Goal: Check status: Check status

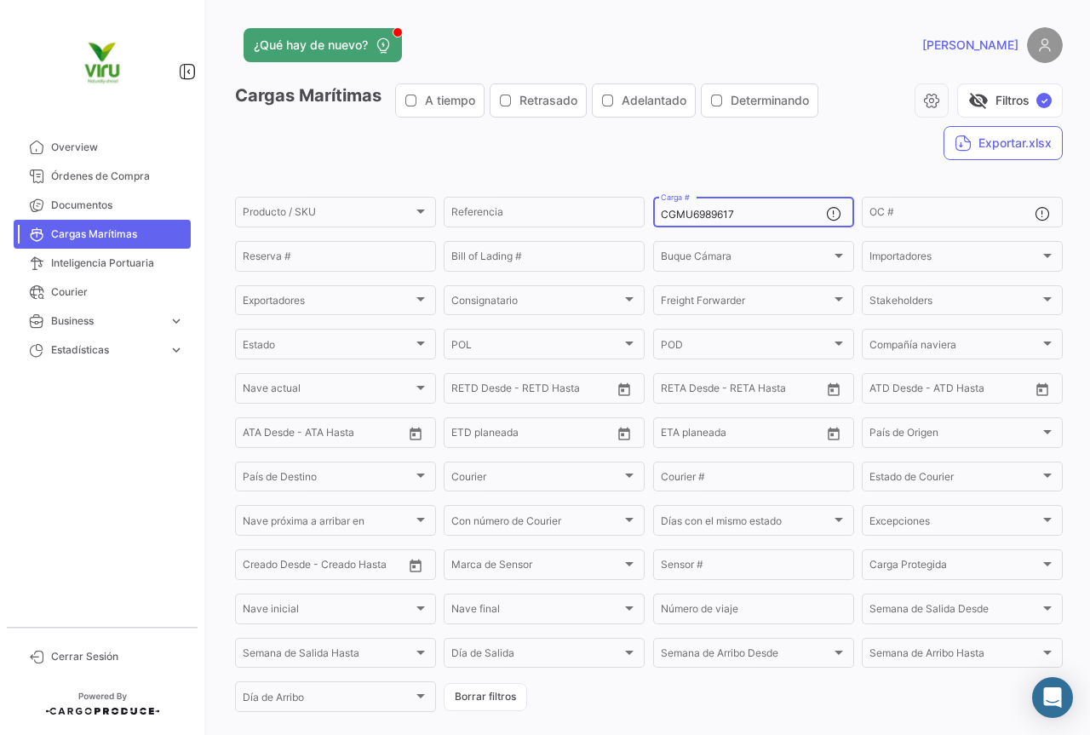
click at [747, 211] on input "CGMU6989617" at bounding box center [743, 215] width 165 height 12
drag, startPoint x: 748, startPoint y: 217, endPoint x: 638, endPoint y: 217, distance: 109.9
click at [0, 0] on div "Producto / SKU Producto / SKU Referencia CGMU6989617 Carga # OC # Reserva # Bil…" at bounding box center [0, 0] width 0 height 0
paste input "BMOU9643078"
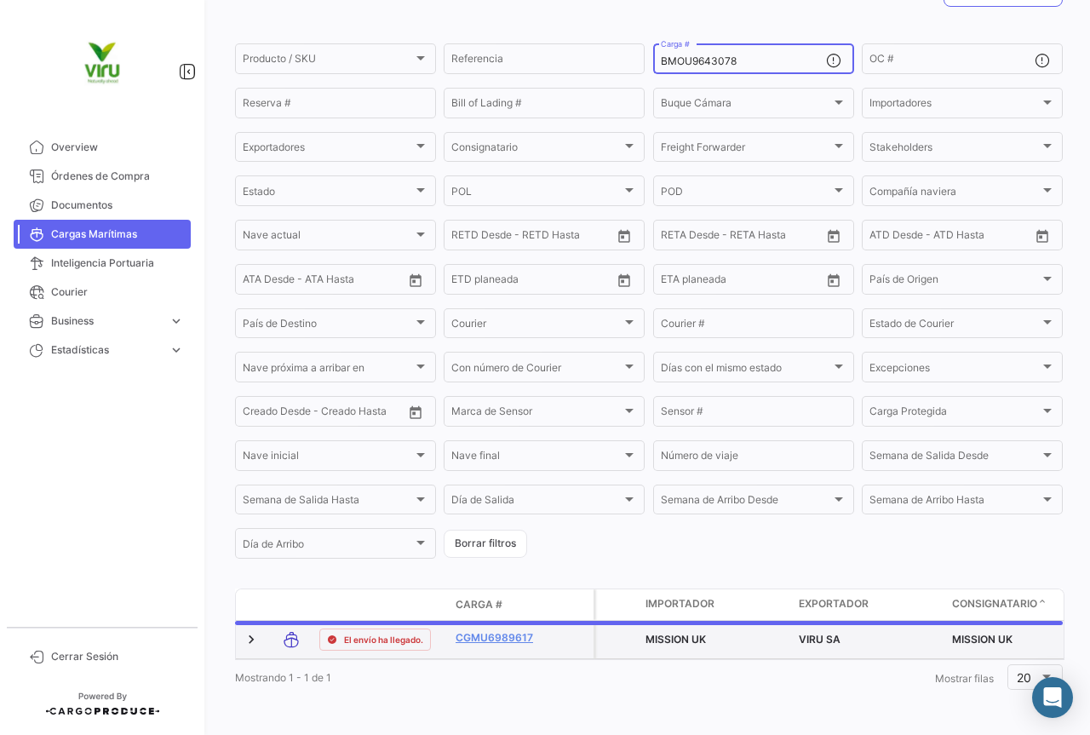
scroll to position [166, 0]
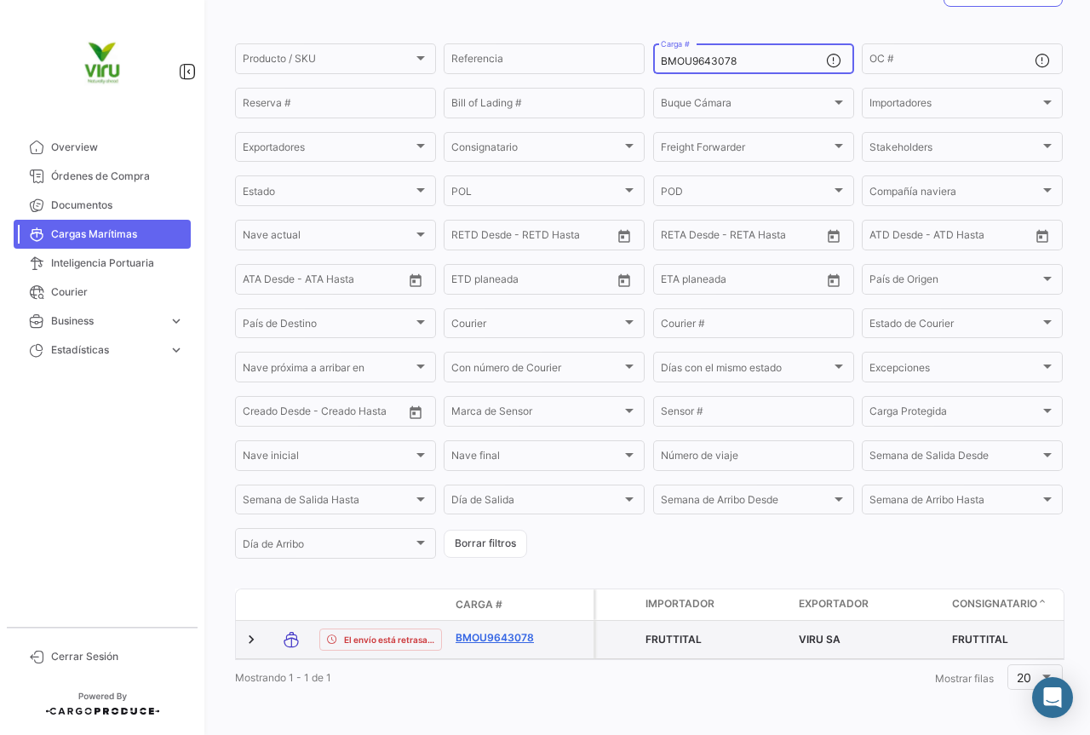
type input "BMOU9643078"
click at [494, 630] on link "BMOU9643078" at bounding box center [500, 637] width 89 height 15
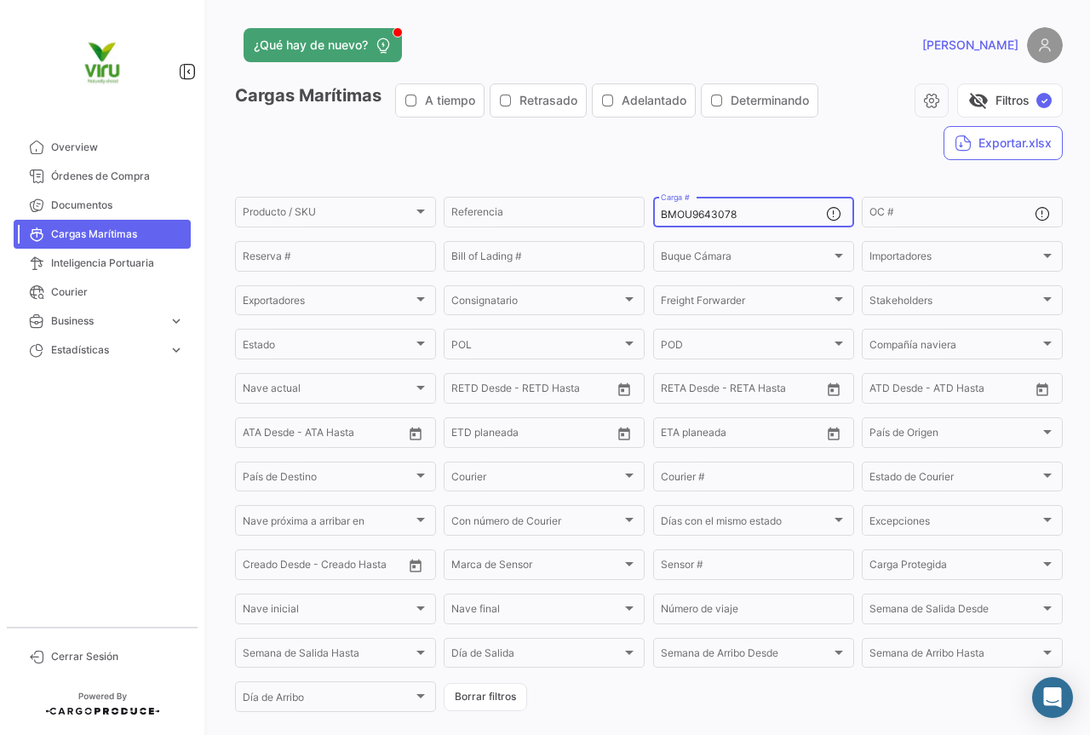
drag, startPoint x: 751, startPoint y: 215, endPoint x: 654, endPoint y: 214, distance: 97.1
click at [654, 214] on div "BMOU9643078 Carga #" at bounding box center [753, 210] width 201 height 33
paste input "IKSU4007187"
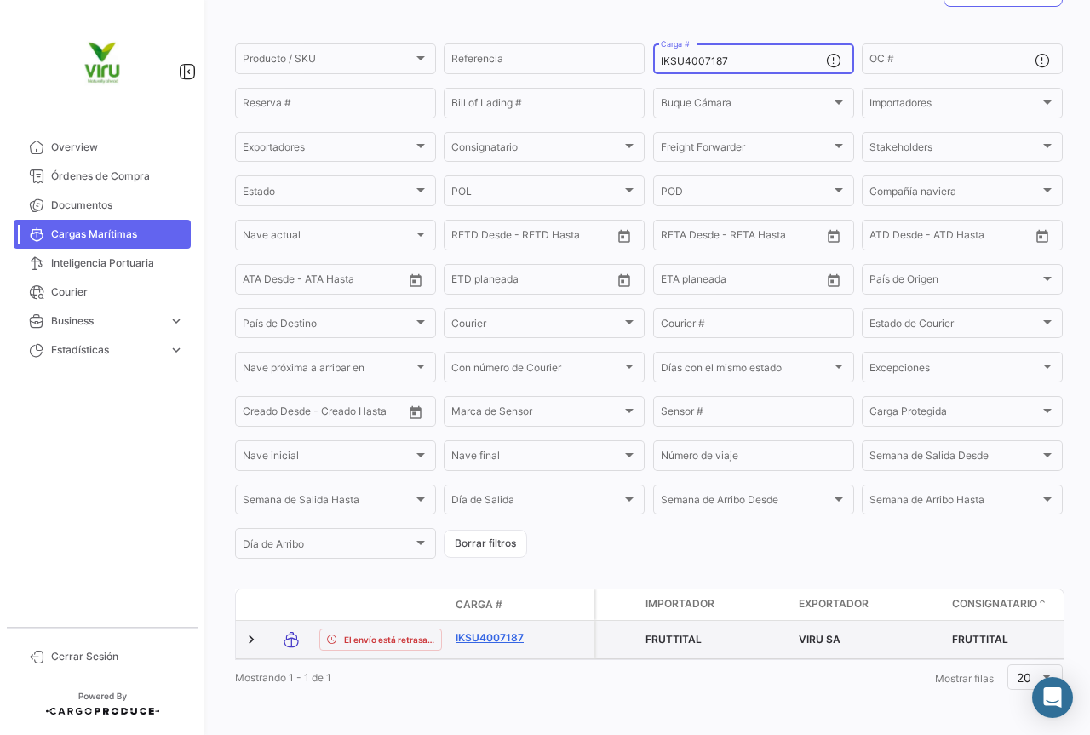
type input "IKSU4007187"
click at [515, 630] on link "IKSU4007187" at bounding box center [500, 637] width 89 height 15
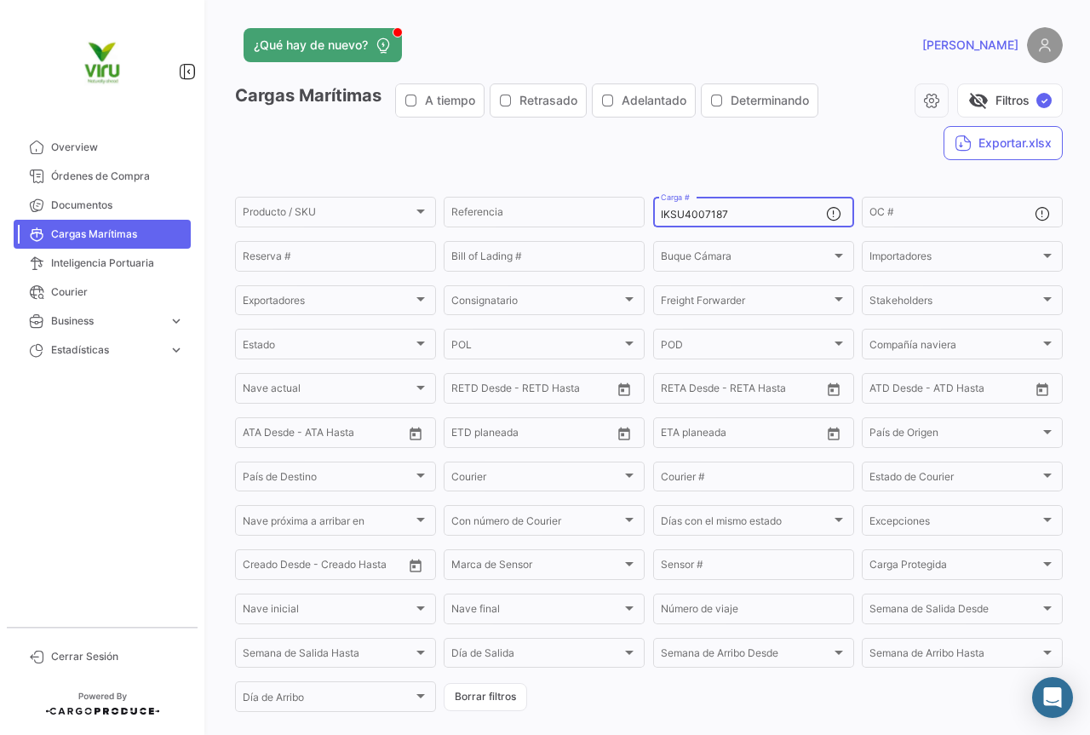
drag, startPoint x: 756, startPoint y: 216, endPoint x: 652, endPoint y: 224, distance: 105.1
click at [653, 224] on div "IKSU4007187 Carga #" at bounding box center [753, 210] width 201 height 33
paste input "TLLU1053505"
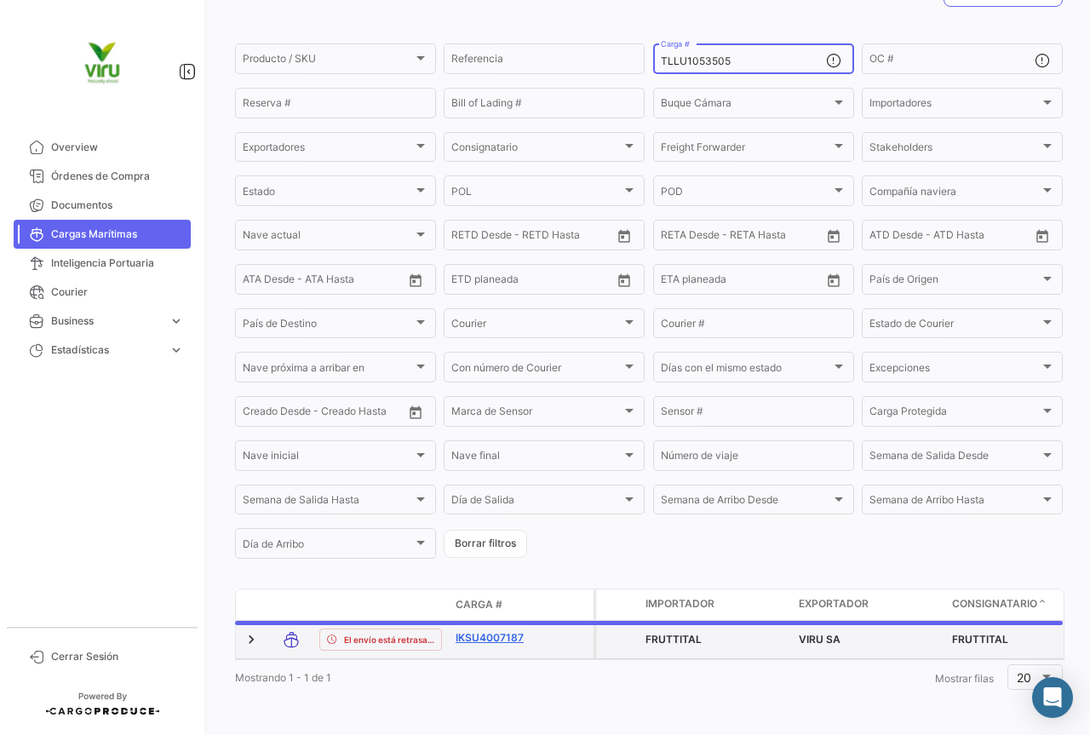
scroll to position [166, 0]
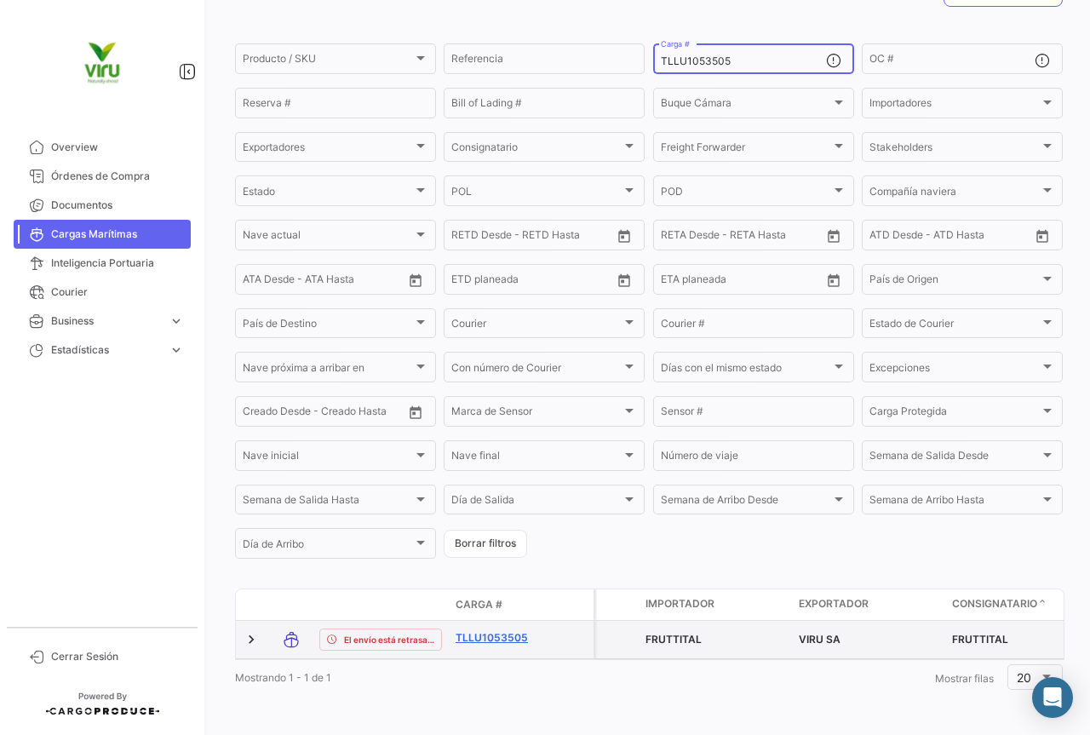
type input "TLLU1053505"
click at [508, 630] on link "TLLU1053505" at bounding box center [500, 637] width 89 height 15
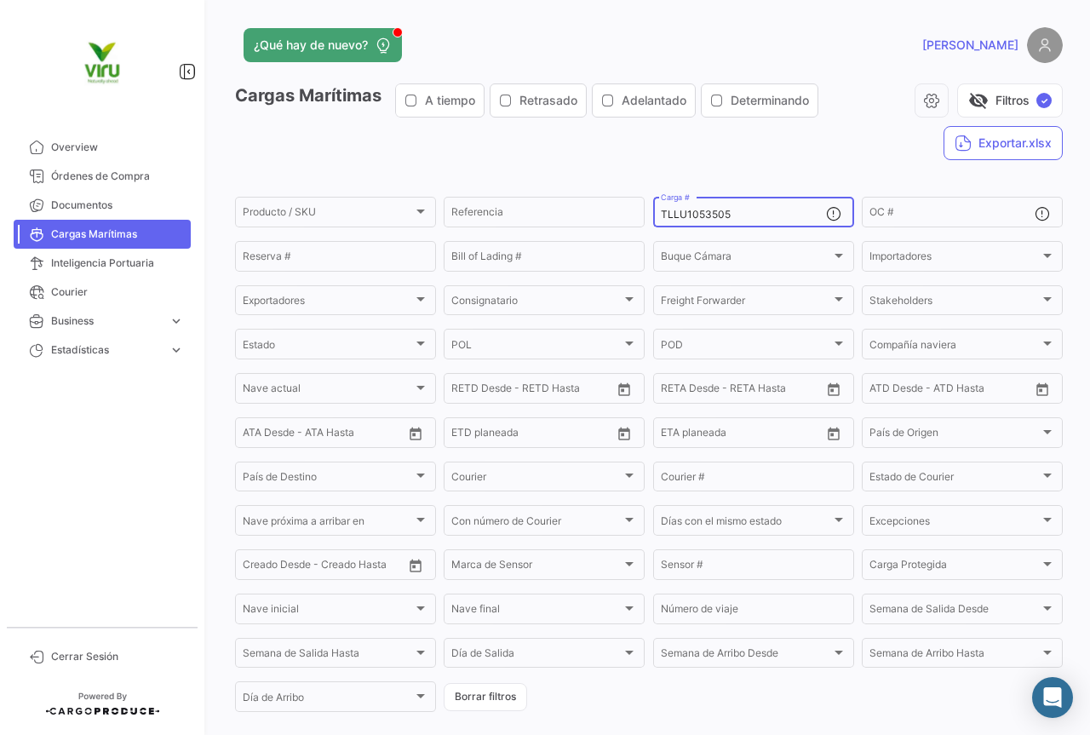
drag, startPoint x: 744, startPoint y: 216, endPoint x: 651, endPoint y: 216, distance: 92.8
click at [653, 216] on div "TLLU1053505 Carga #" at bounding box center [753, 210] width 201 height 33
paste input "BMOU9602356"
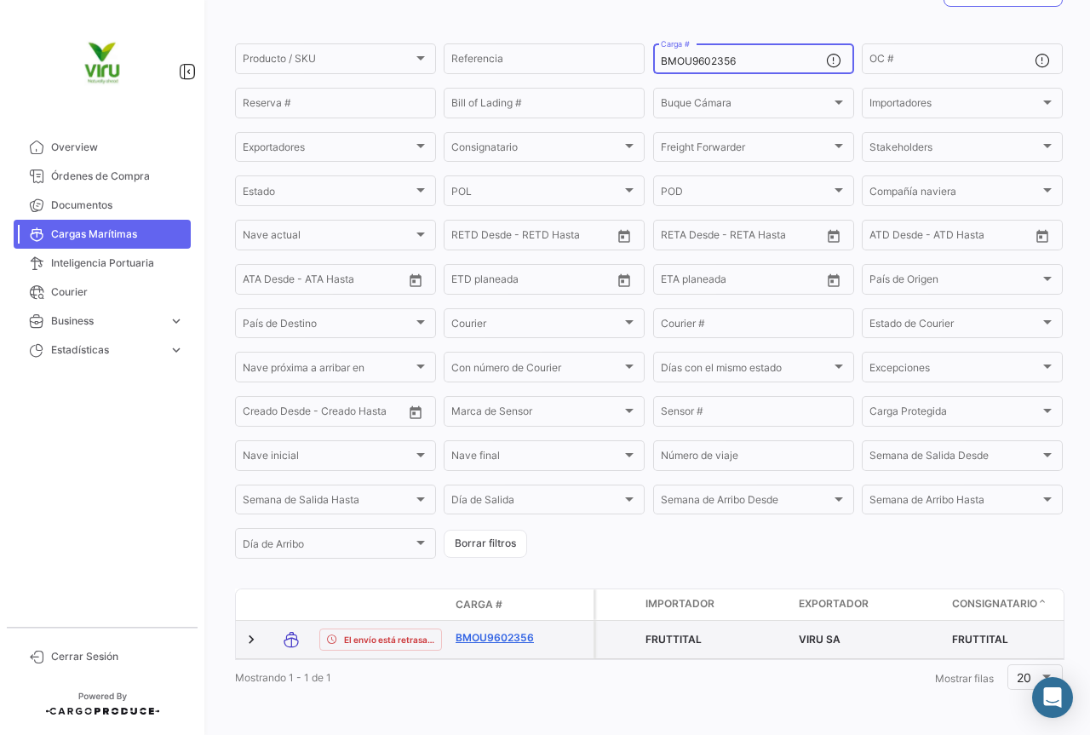
type input "BMOU9602356"
click at [503, 630] on link "BMOU9602356" at bounding box center [500, 637] width 89 height 15
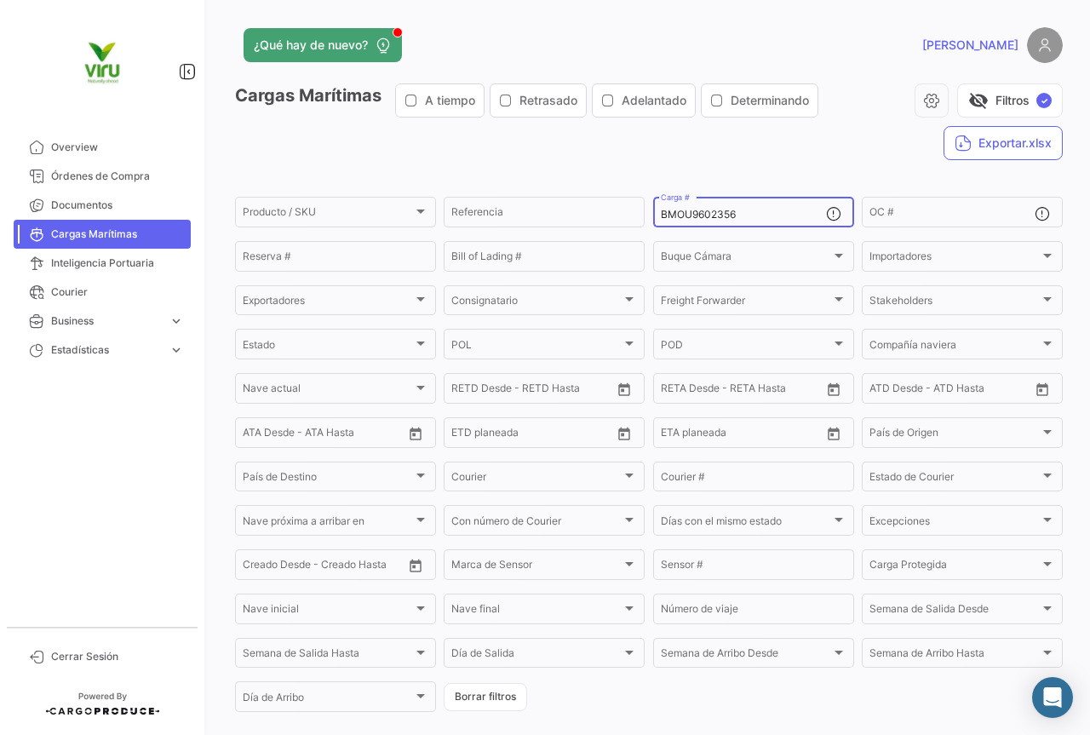
drag, startPoint x: 757, startPoint y: 215, endPoint x: 651, endPoint y: 222, distance: 106.8
click at [653, 222] on div "BMOU9602356 Carga #" at bounding box center [753, 210] width 201 height 33
paste input "TLLU1066903"
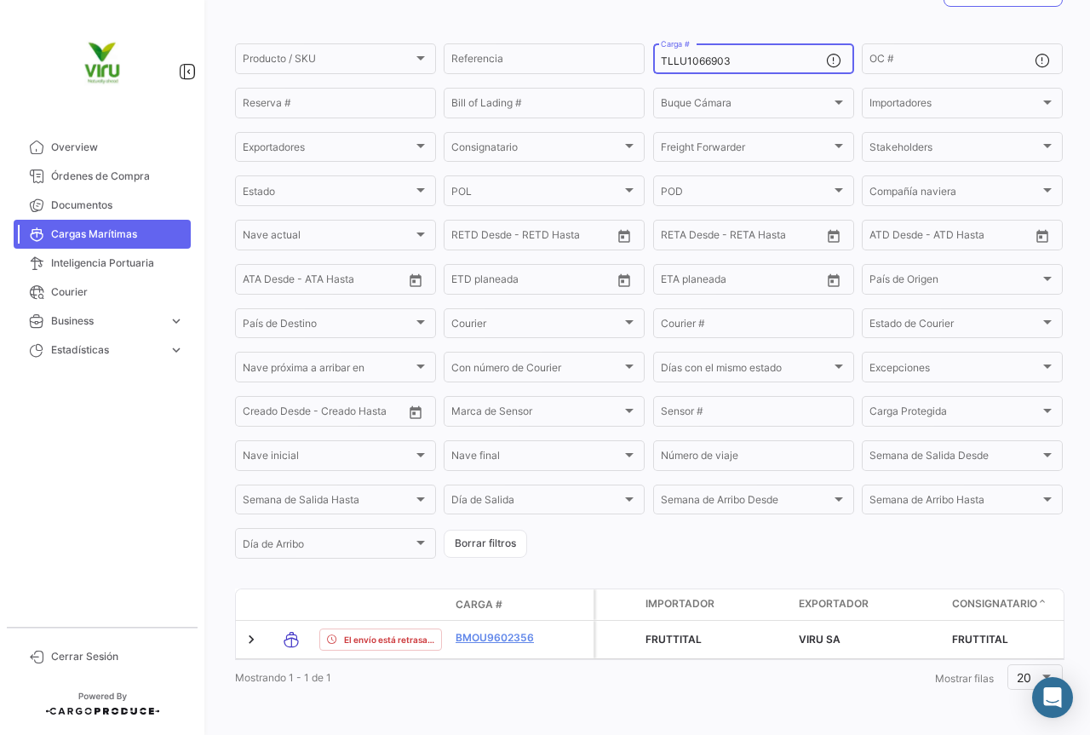
scroll to position [173, 0]
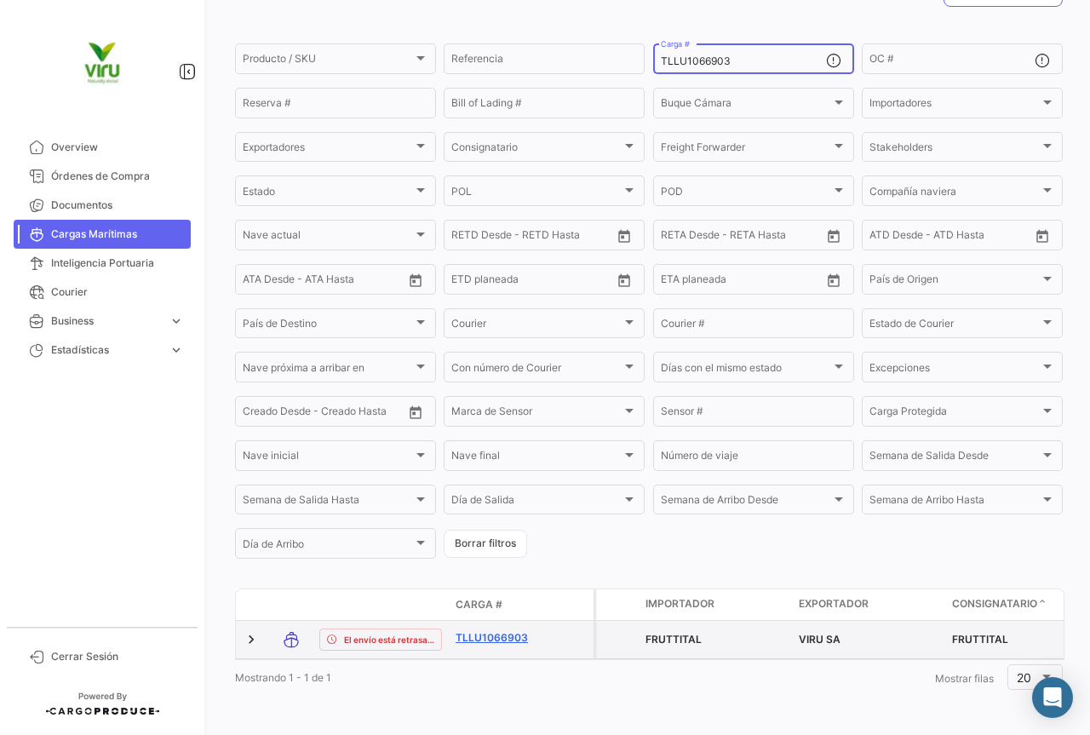
type input "TLLU1066903"
click at [502, 630] on link "TLLU1066903" at bounding box center [500, 637] width 89 height 15
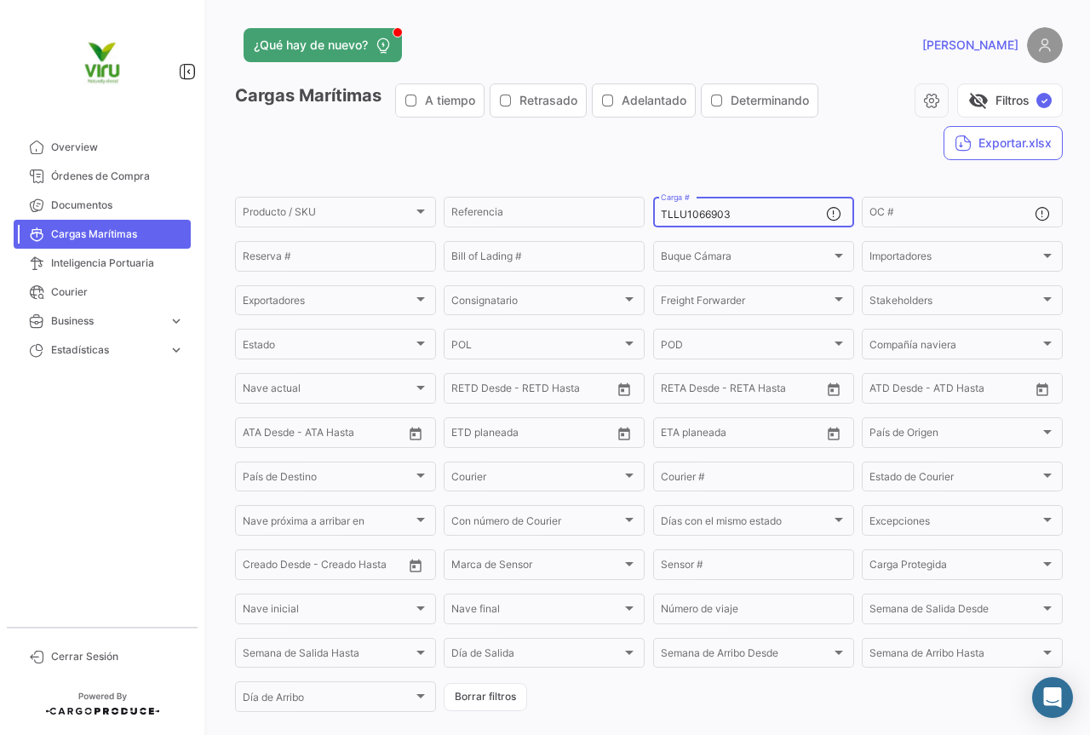
click at [769, 221] on div "TLLU1066903 Carga #" at bounding box center [743, 210] width 165 height 33
drag, startPoint x: 753, startPoint y: 215, endPoint x: 651, endPoint y: 217, distance: 102.2
click at [653, 217] on div "TLLU1066903 Carga #" at bounding box center [753, 210] width 201 height 33
paste input "58997"
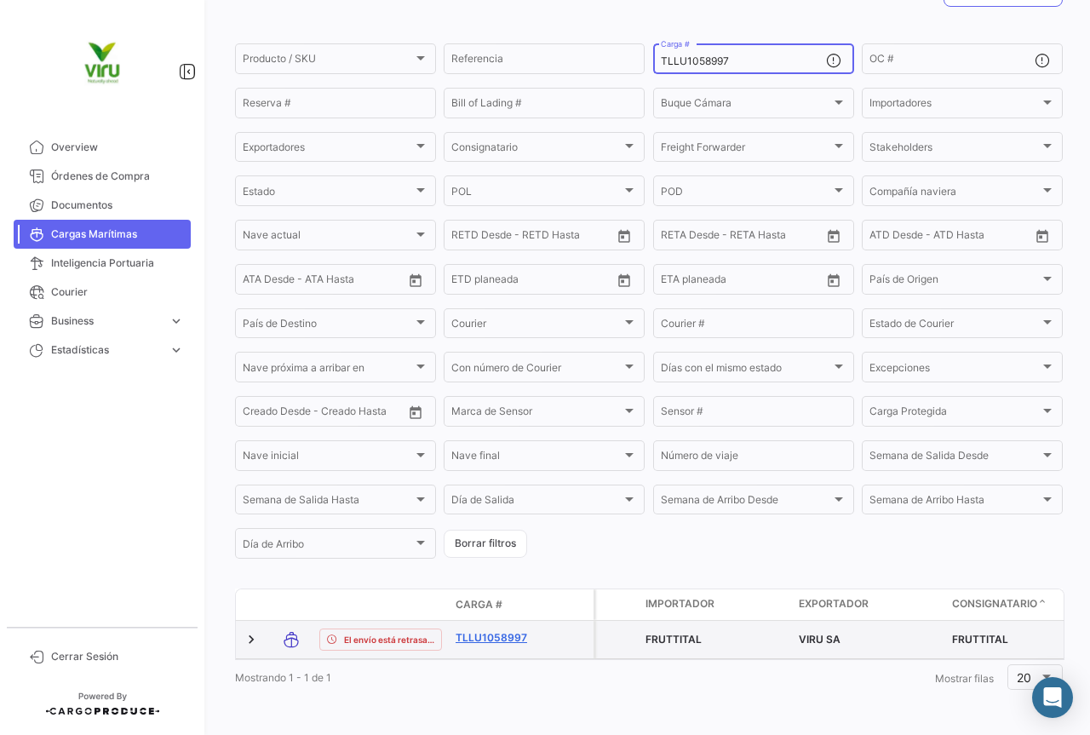
type input "TLLU1058997"
click at [515, 630] on link "TLLU1058997" at bounding box center [500, 637] width 89 height 15
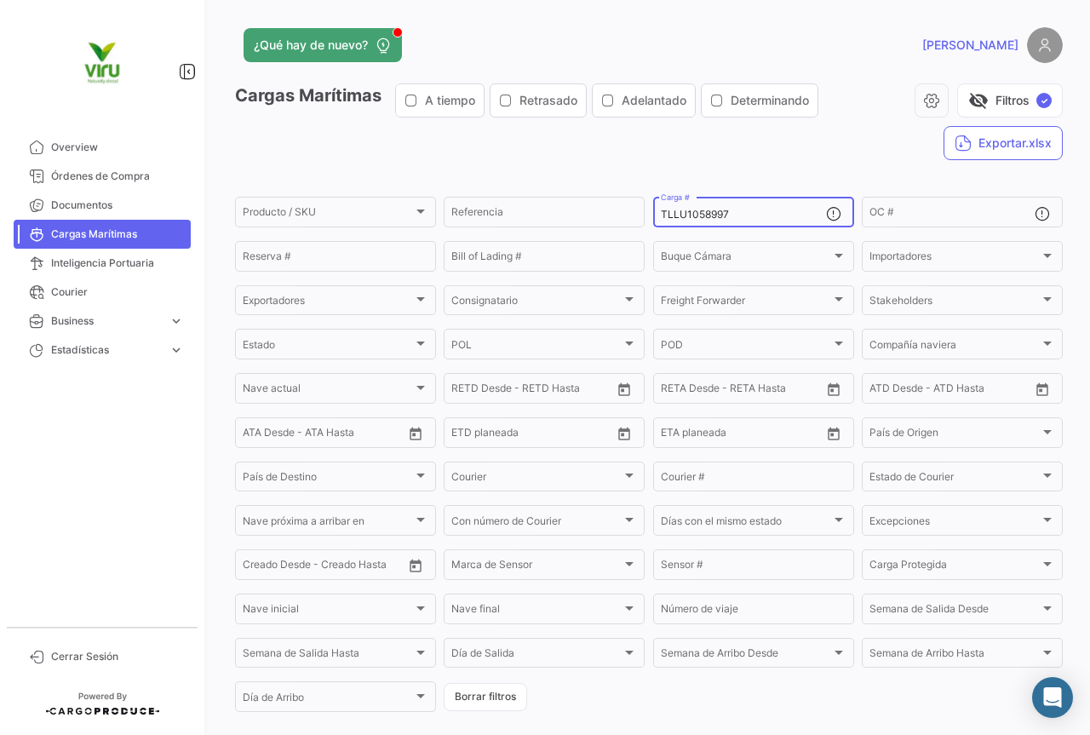
drag, startPoint x: 762, startPoint y: 212, endPoint x: 644, endPoint y: 211, distance: 117.6
click at [644, 211] on form "Producto / SKU Producto / SKU Referencia TLLU1058997 Carga # OC # Reserva # Bil…" at bounding box center [649, 454] width 828 height 520
paste input "TNU863312"
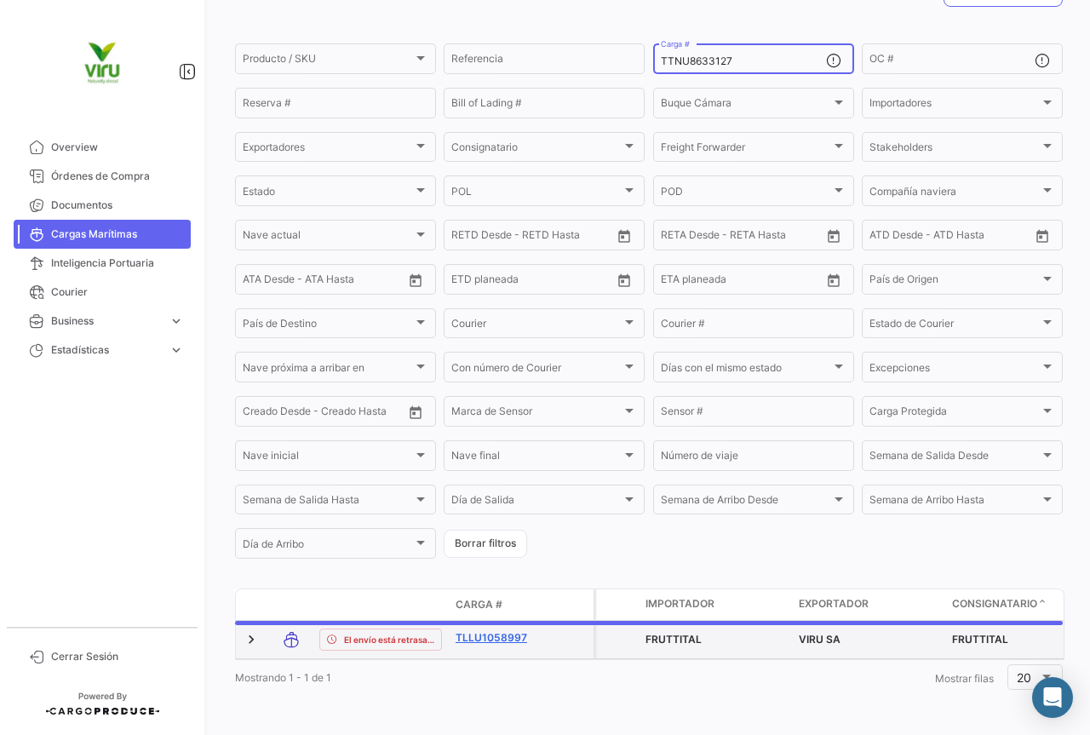
scroll to position [166, 0]
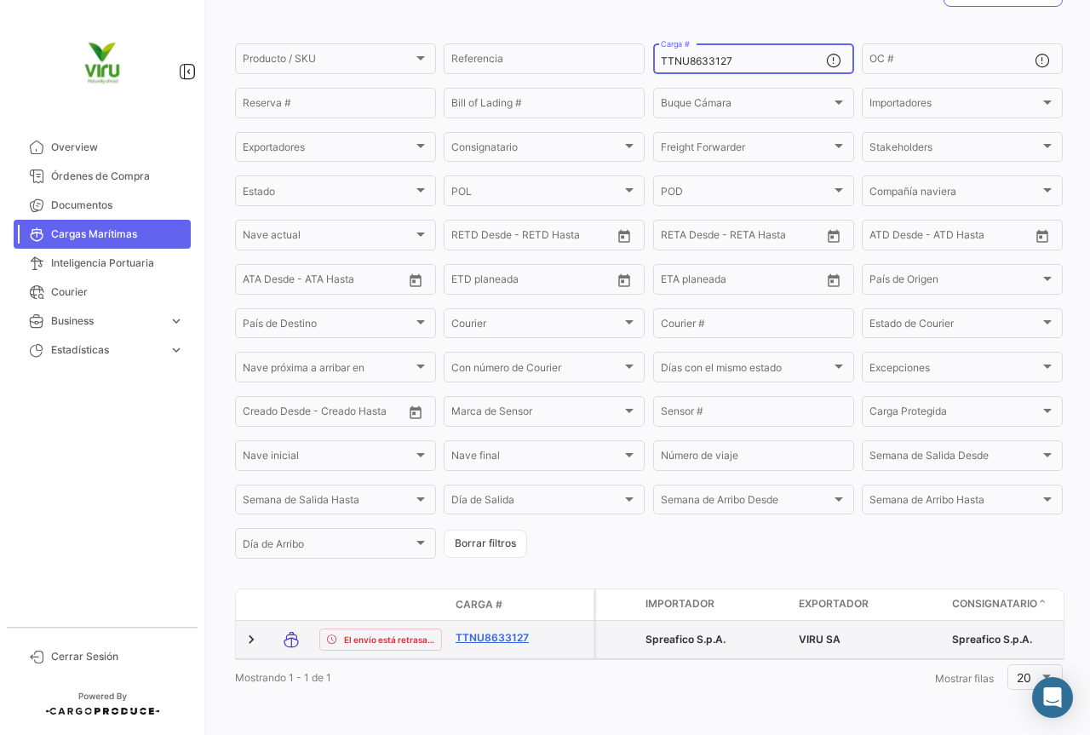
type input "TTNU8633127"
click at [487, 630] on link "TTNU8633127" at bounding box center [500, 637] width 89 height 15
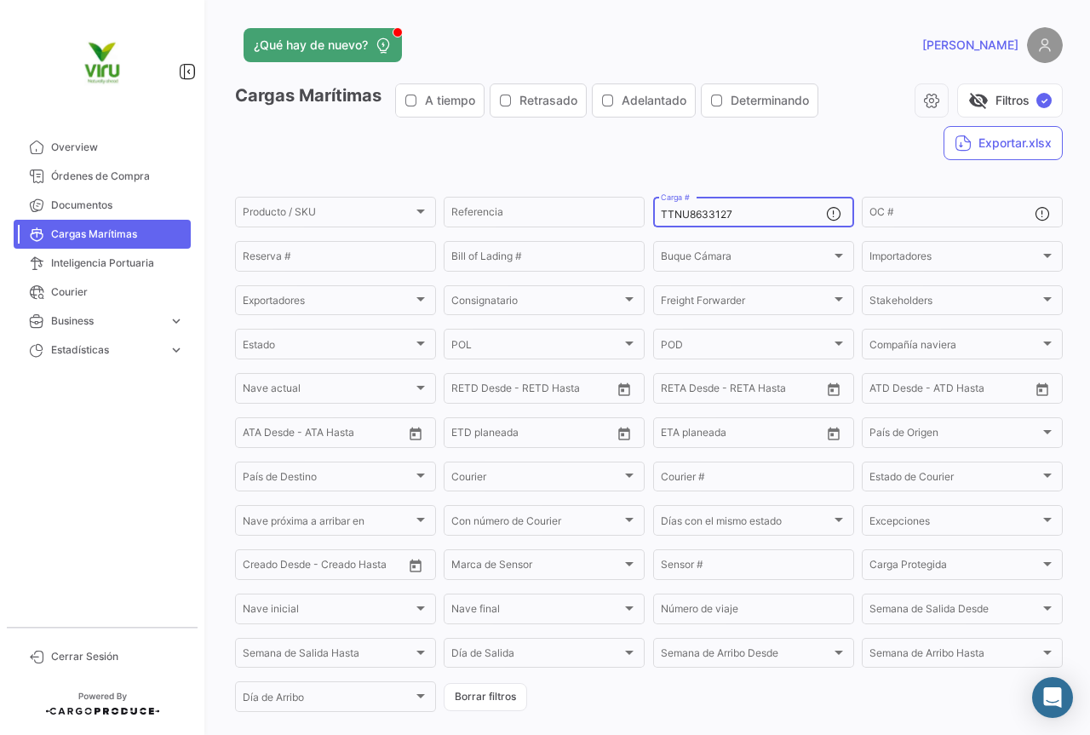
drag, startPoint x: 739, startPoint y: 215, endPoint x: 652, endPoint y: 210, distance: 87.0
click at [653, 210] on div "TTNU8633127 Carga #" at bounding box center [753, 210] width 201 height 33
paste input "BMOU9602192"
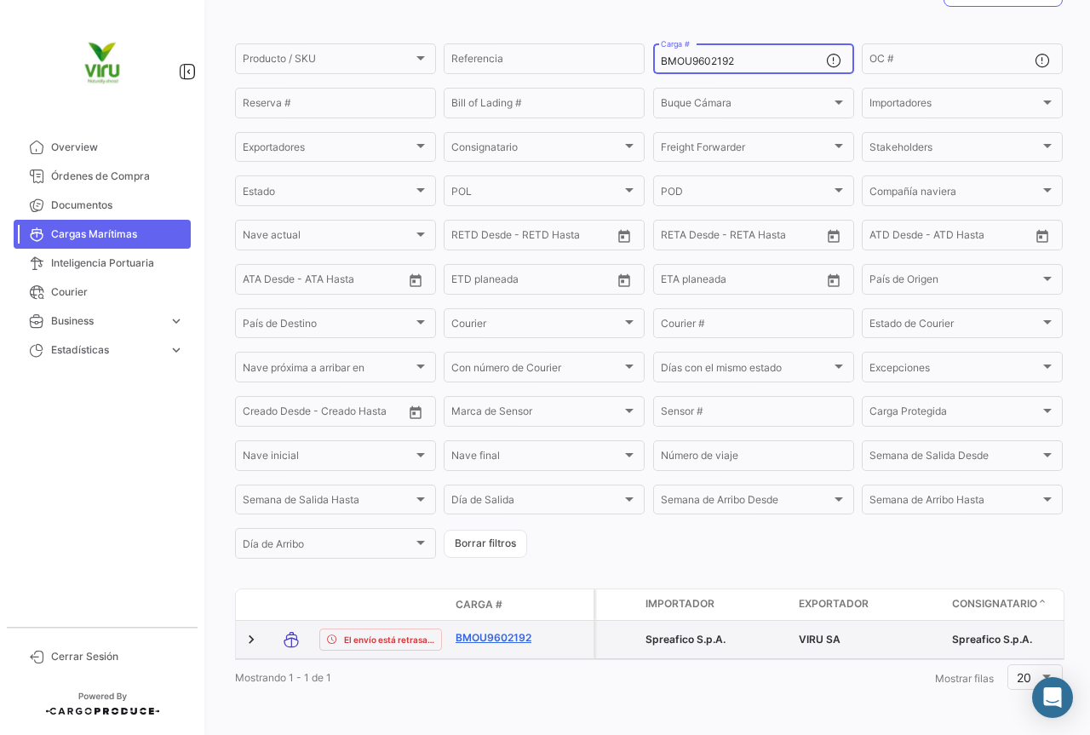
type input "BMOU9602192"
click at [499, 630] on link "BMOU9602192" at bounding box center [500, 637] width 89 height 15
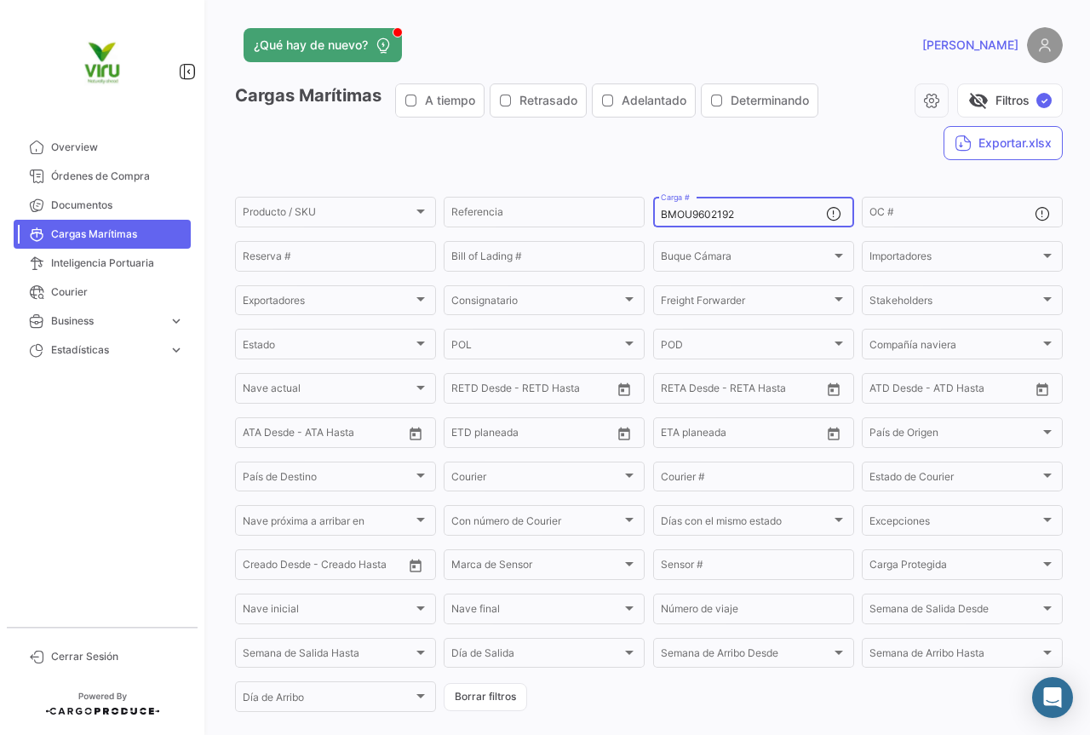
drag, startPoint x: 744, startPoint y: 217, endPoint x: 656, endPoint y: 210, distance: 88.9
click at [661, 210] on input "BMOU9602192" at bounding box center [743, 215] width 165 height 12
paste input "TTNU8624336"
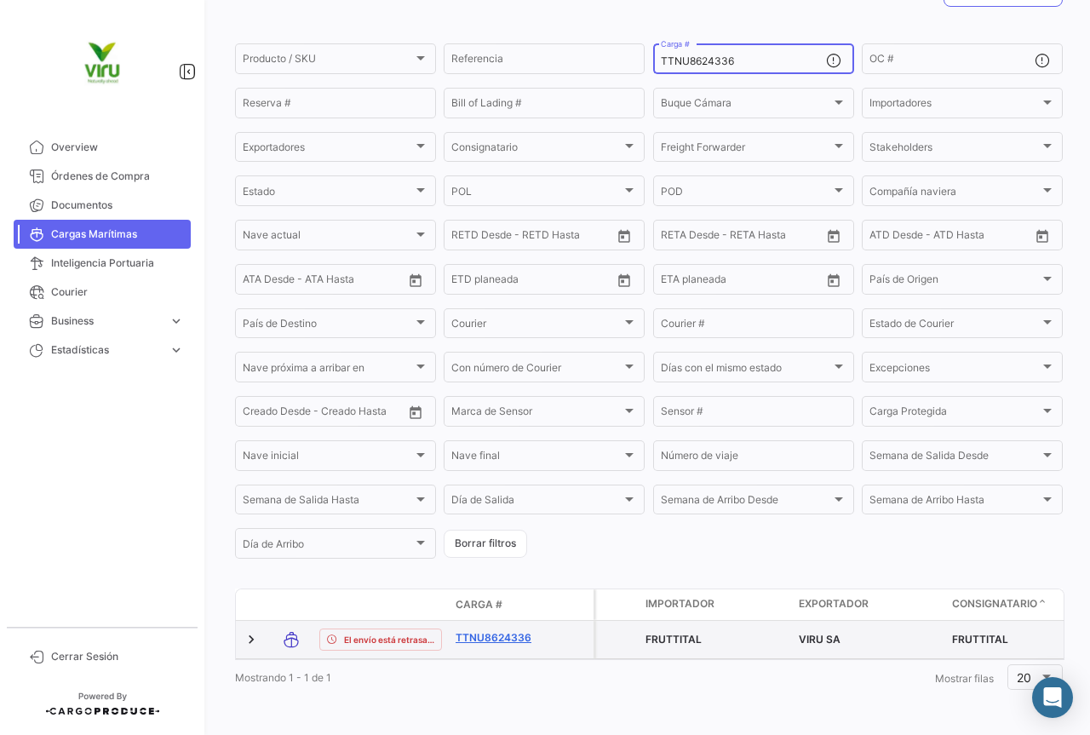
type input "TTNU8624336"
click at [511, 630] on link "TTNU8624336" at bounding box center [500, 637] width 89 height 15
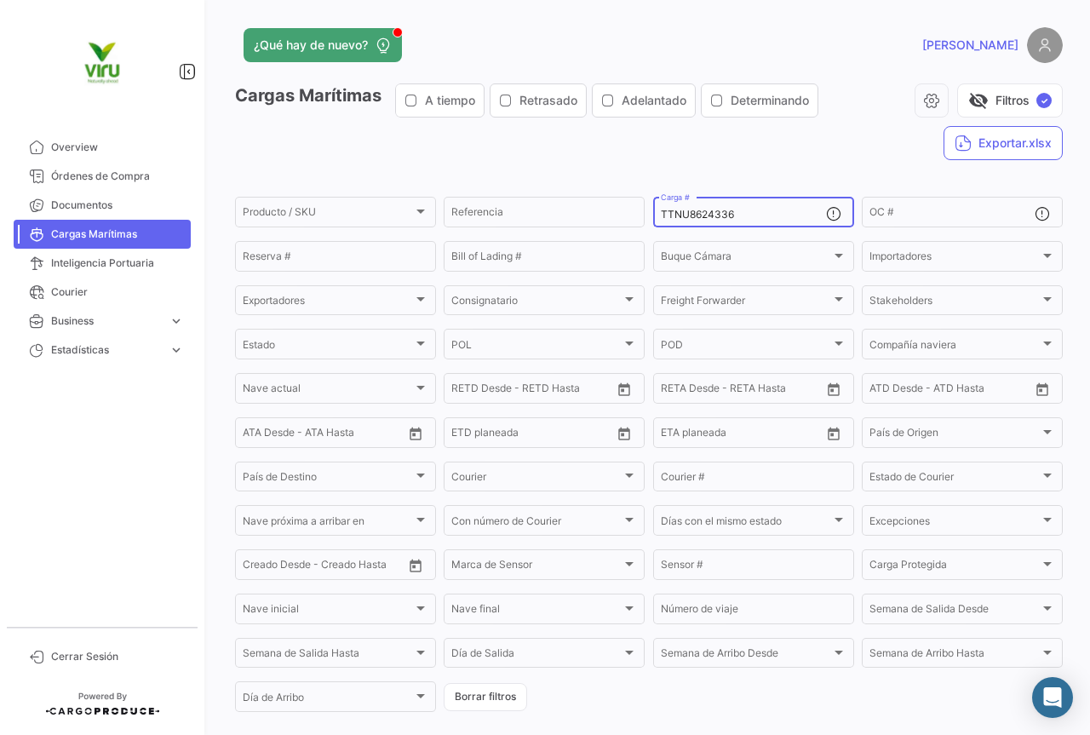
drag, startPoint x: 767, startPoint y: 212, endPoint x: 647, endPoint y: 219, distance: 120.3
click at [647, 219] on form "Producto / SKU Producto / SKU Referencia TTNU8624336 Carga # OC # Reserva # Bil…" at bounding box center [649, 454] width 828 height 520
paste input "CGMU6921999"
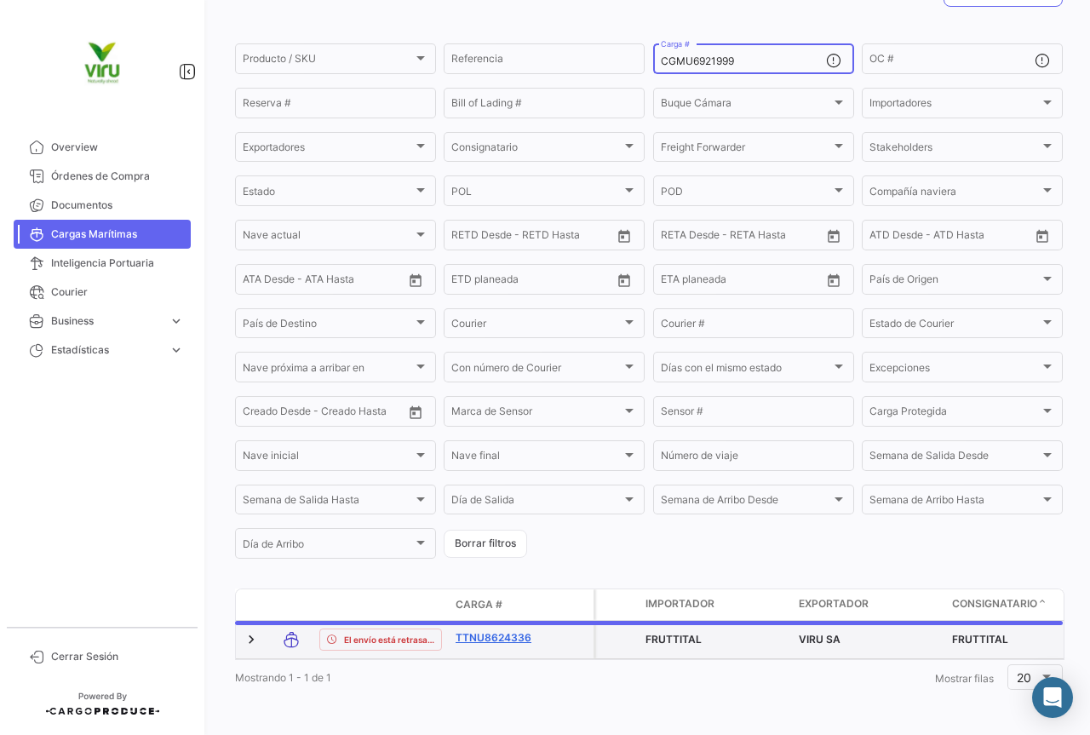
scroll to position [166, 0]
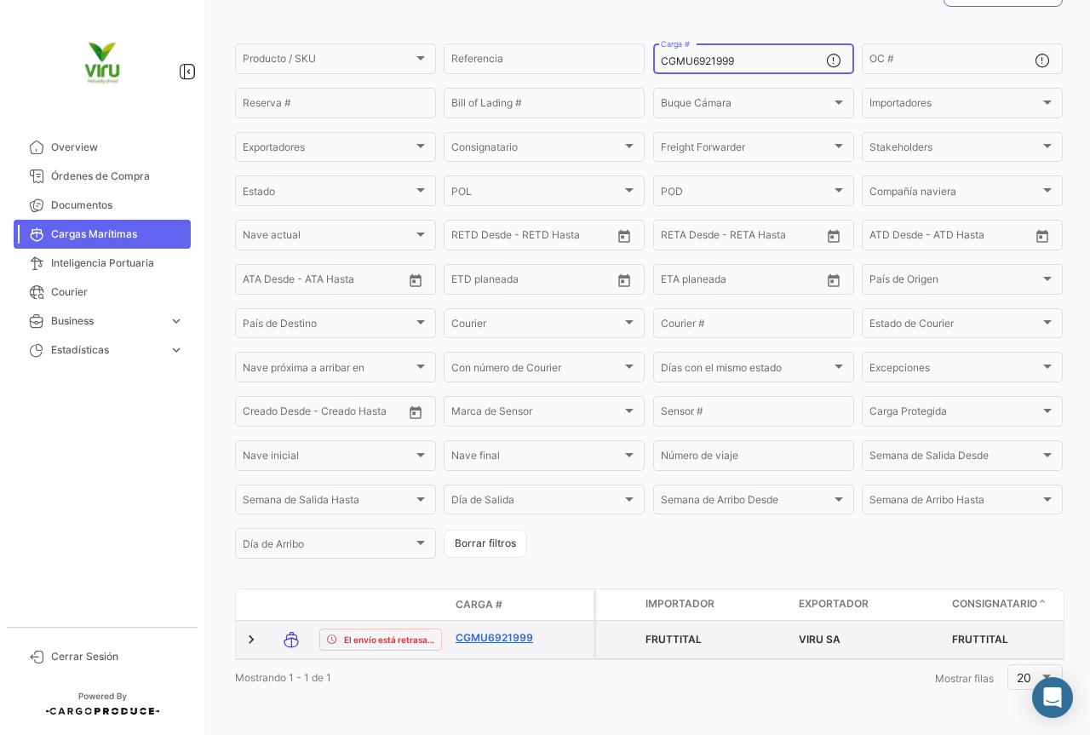
type input "CGMU6921999"
click at [511, 630] on link "CGMU6921999" at bounding box center [500, 637] width 89 height 15
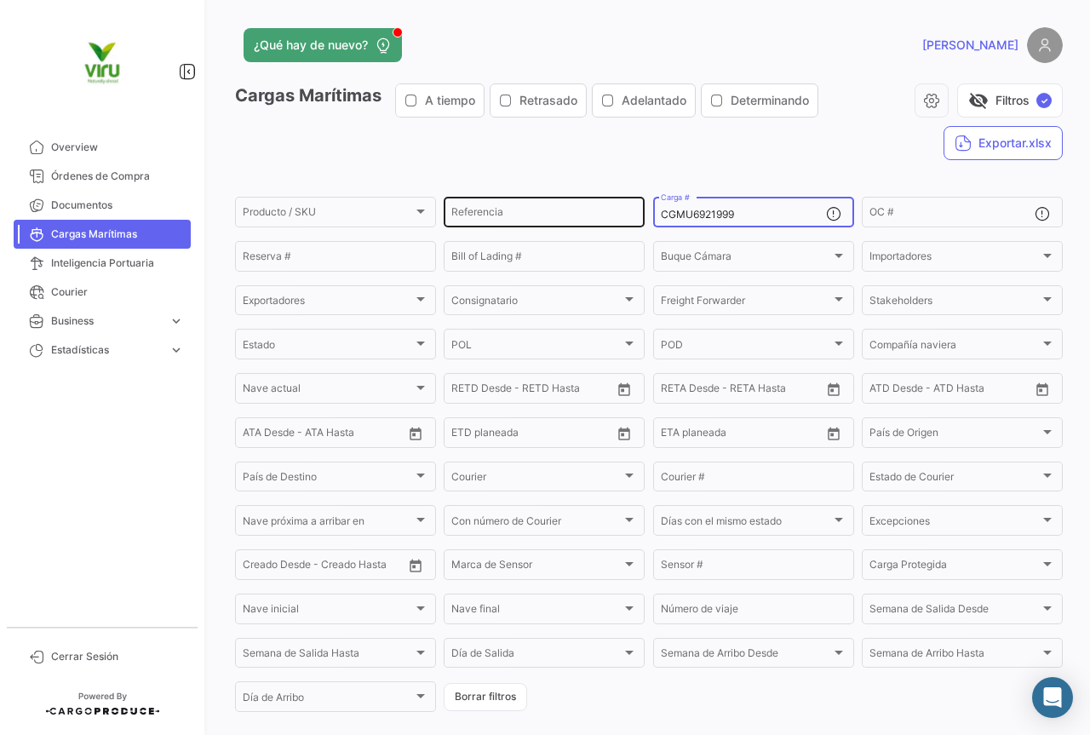
drag, startPoint x: 785, startPoint y: 215, endPoint x: 640, endPoint y: 215, distance: 144.8
click at [0, 0] on div "Producto / SKU Producto / SKU Referencia CGMU6921999 Carga # OC # Reserva # Bil…" at bounding box center [0, 0] width 0 height 0
paste input "7017224"
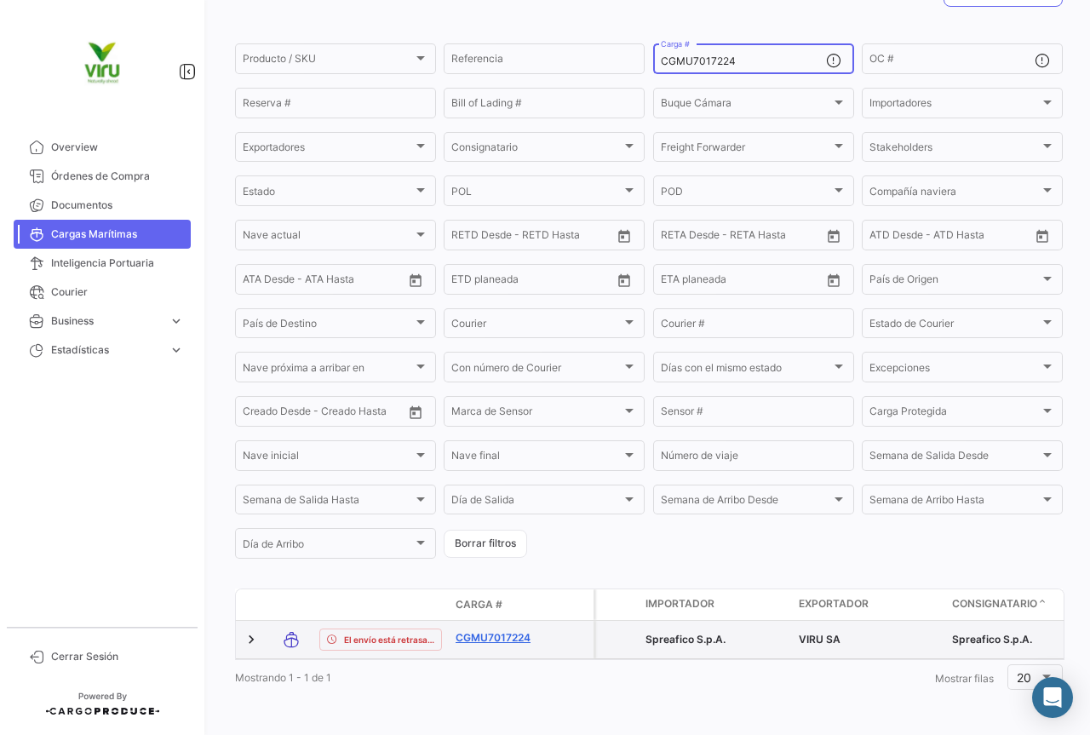
type input "CGMU7017224"
click at [497, 630] on link "CGMU7017224" at bounding box center [500, 637] width 89 height 15
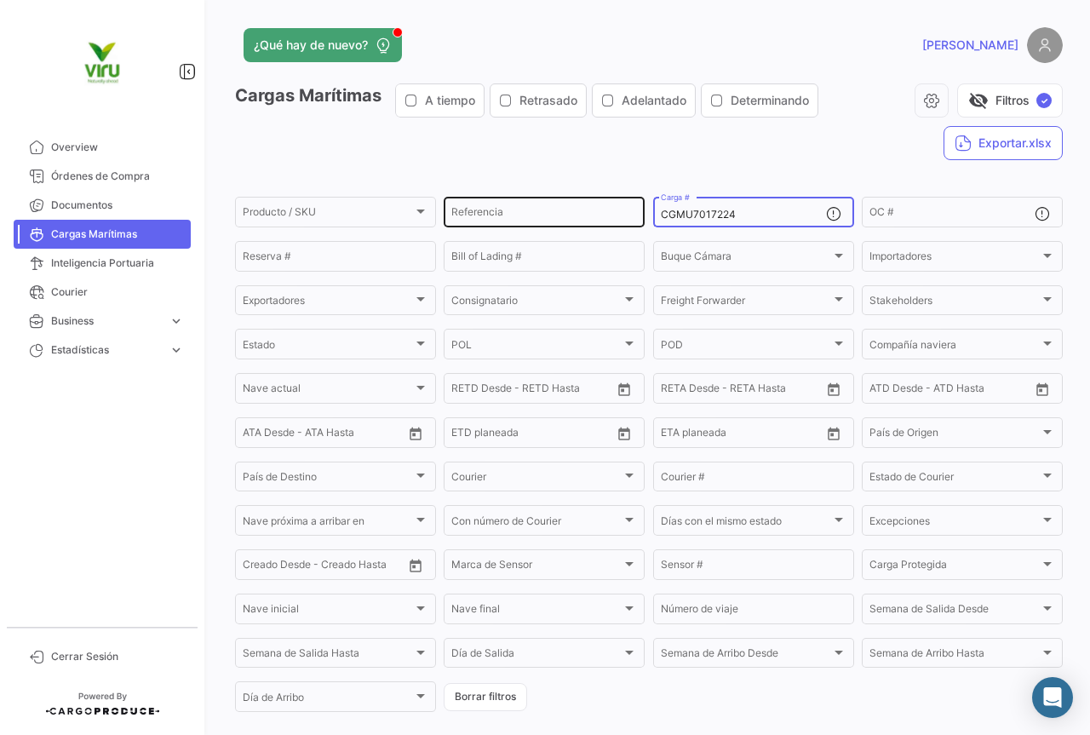
drag, startPoint x: 765, startPoint y: 216, endPoint x: 637, endPoint y: 216, distance: 127.8
click at [0, 0] on div "Producto / SKU Producto / SKU Referencia CGMU7017224 Carga # OC # Reserva # Bil…" at bounding box center [0, 0] width 0 height 0
paste input "01790"
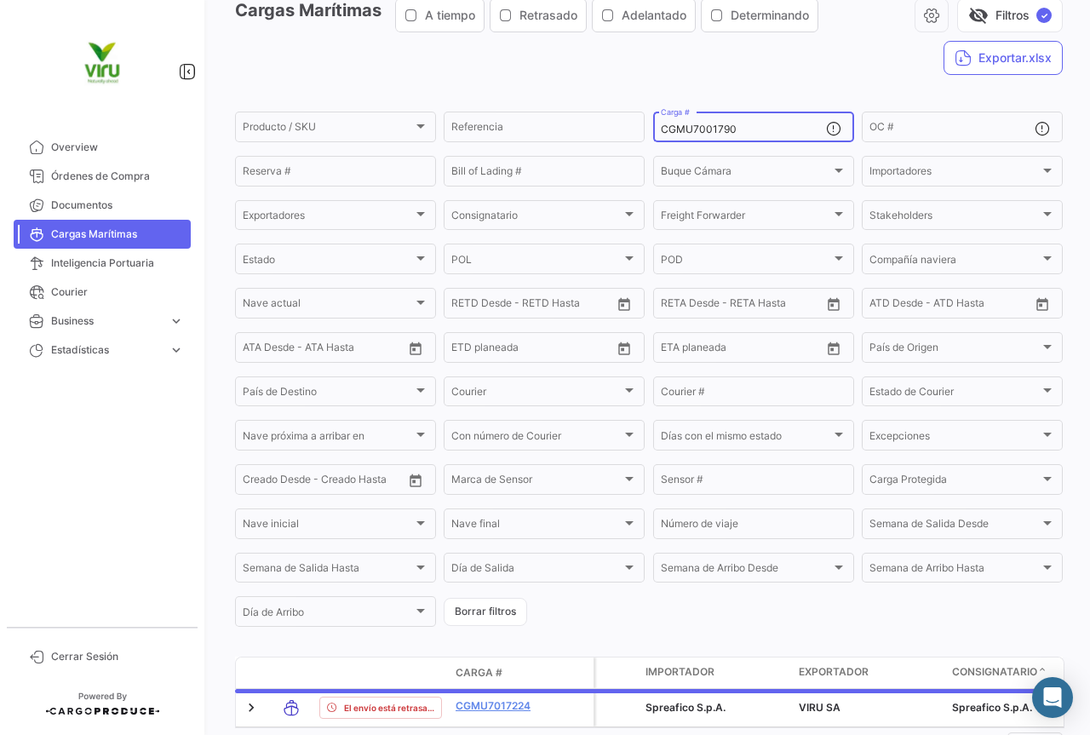
scroll to position [166, 0]
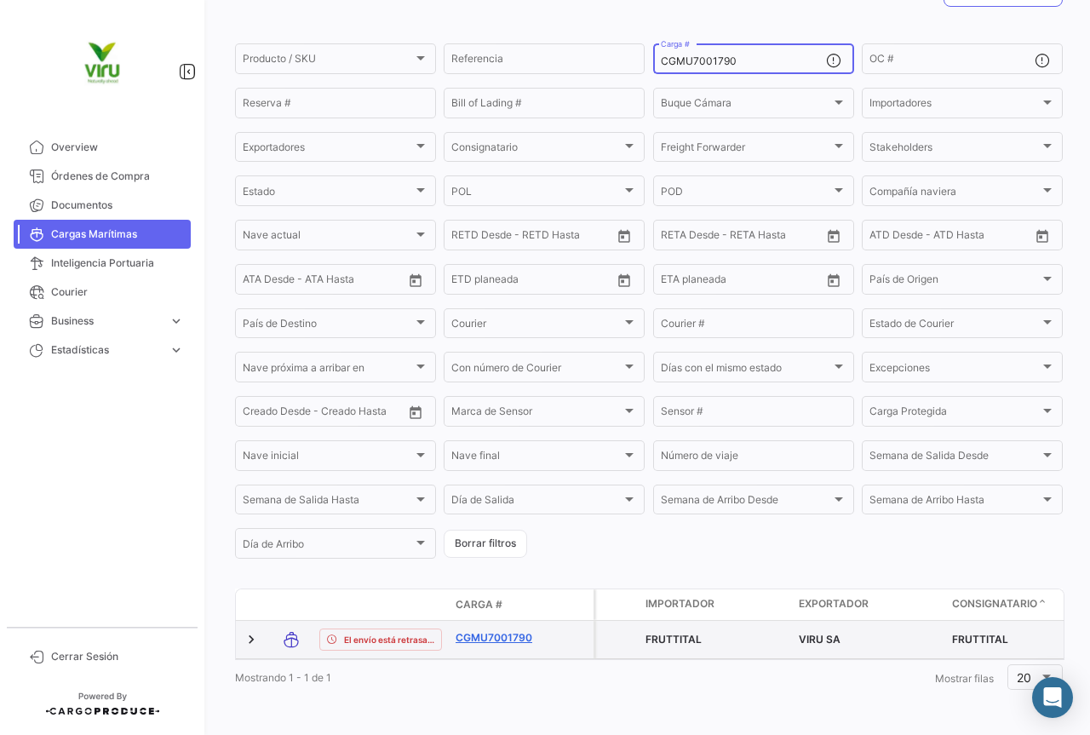
type input "CGMU7001790"
click at [517, 630] on link "CGMU7001790" at bounding box center [500, 637] width 89 height 15
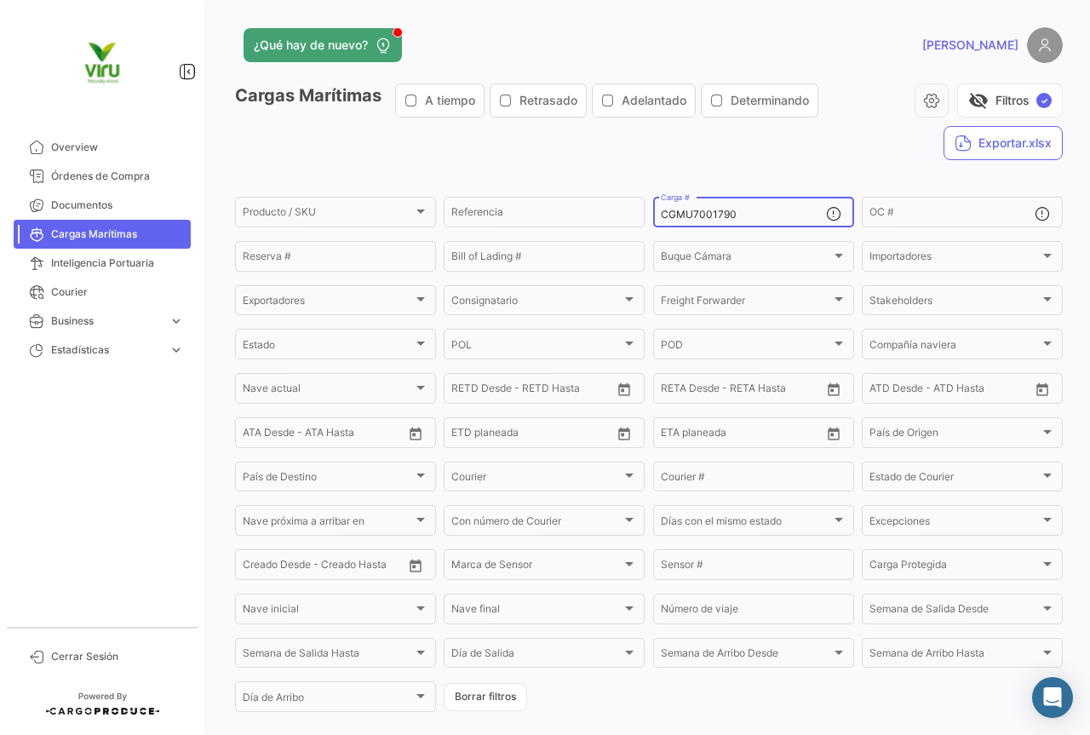
drag, startPoint x: 752, startPoint y: 214, endPoint x: 658, endPoint y: 215, distance: 93.7
click at [661, 215] on input "CGMU7001790" at bounding box center [743, 215] width 165 height 12
paste input "MMAU1346440"
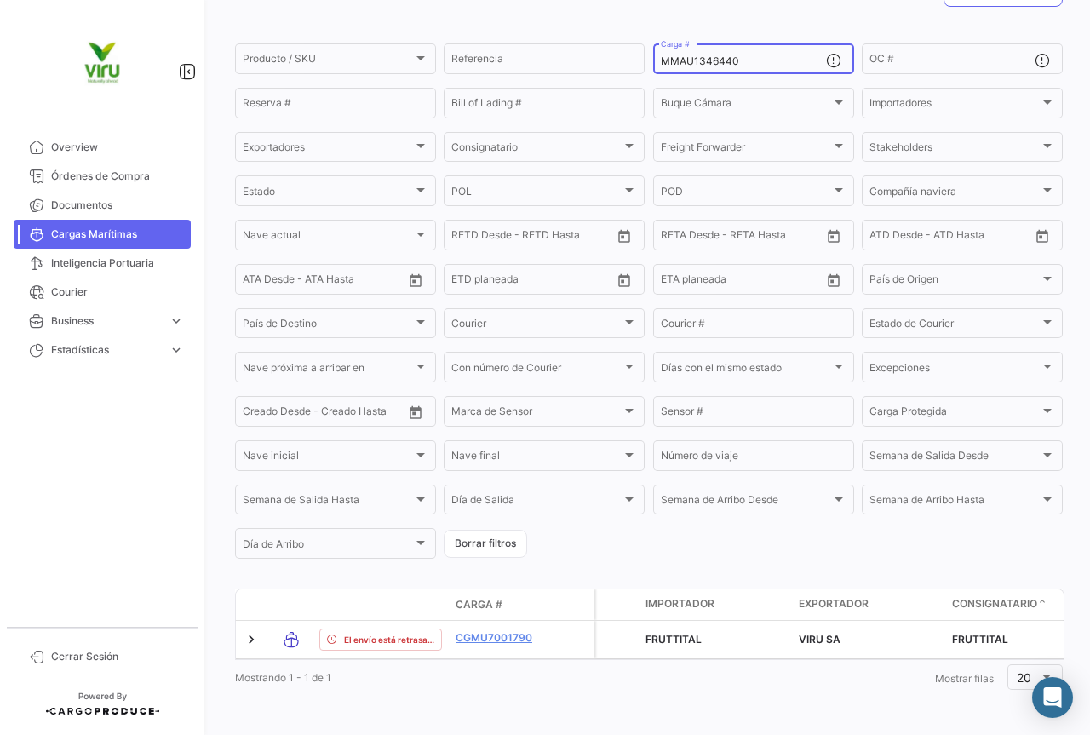
scroll to position [173, 0]
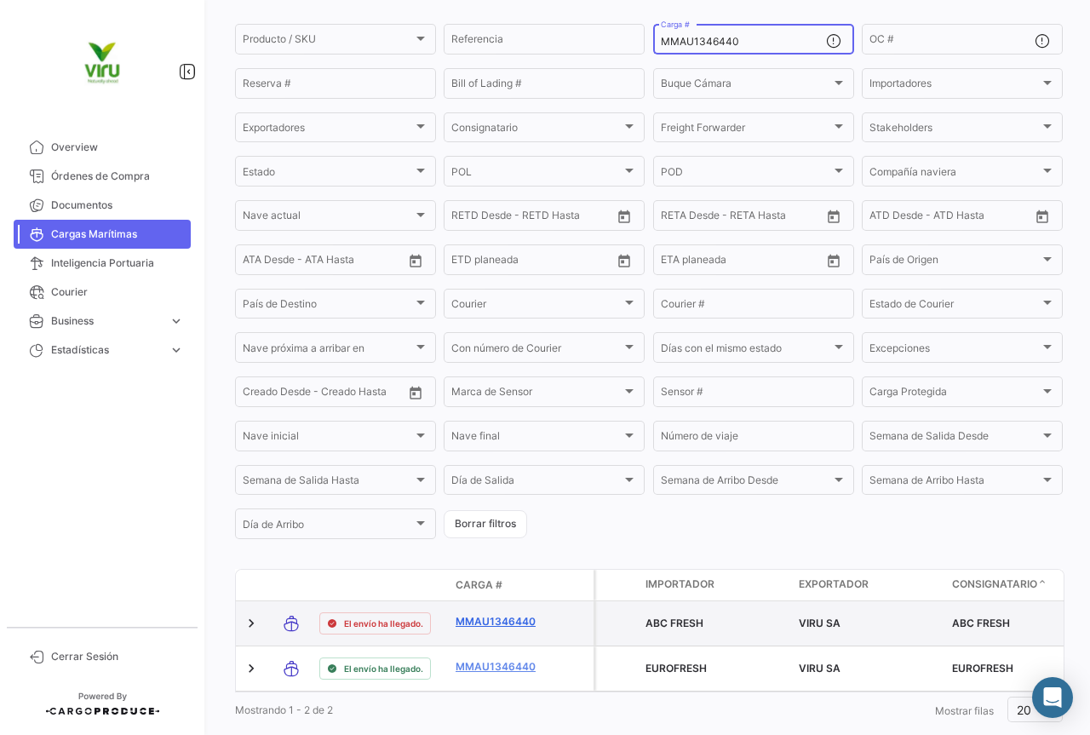
type input "MMAU1346440"
click at [525, 619] on link "MMAU1346440" at bounding box center [500, 621] width 89 height 15
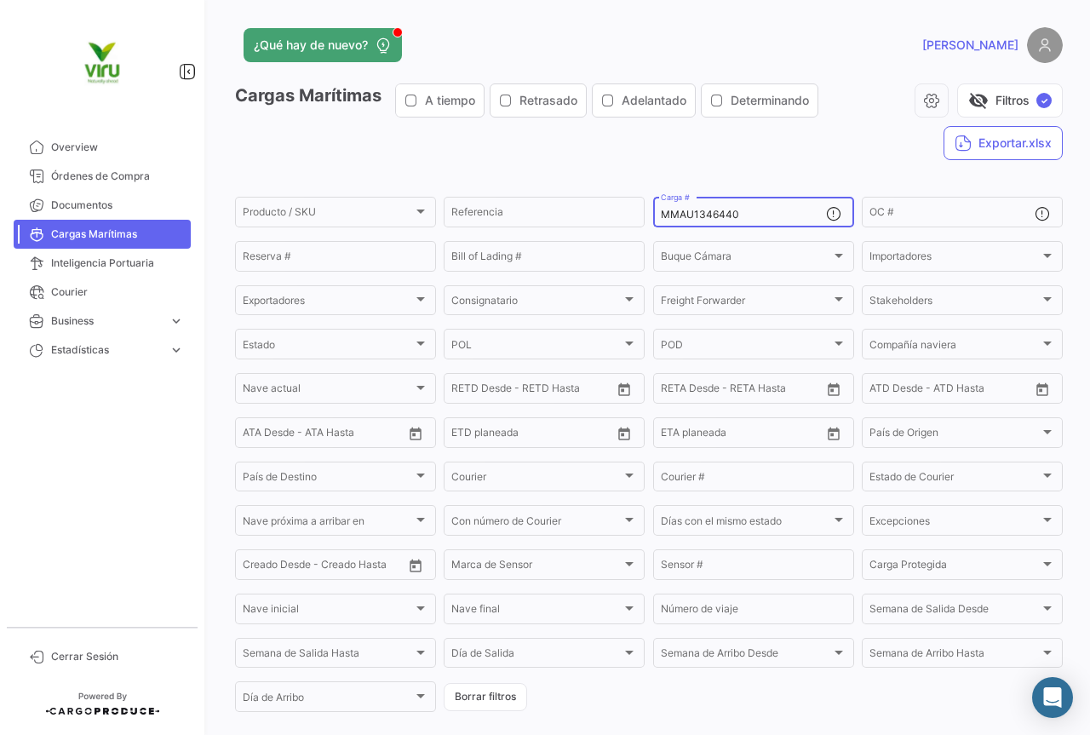
drag, startPoint x: 773, startPoint y: 214, endPoint x: 647, endPoint y: 207, distance: 126.3
click at [647, 207] on form "Producto / SKU Producto / SKU Referencia MMAU1346440 Carga # OC # Reserva # Bil…" at bounding box center [649, 454] width 828 height 520
paste input "409889"
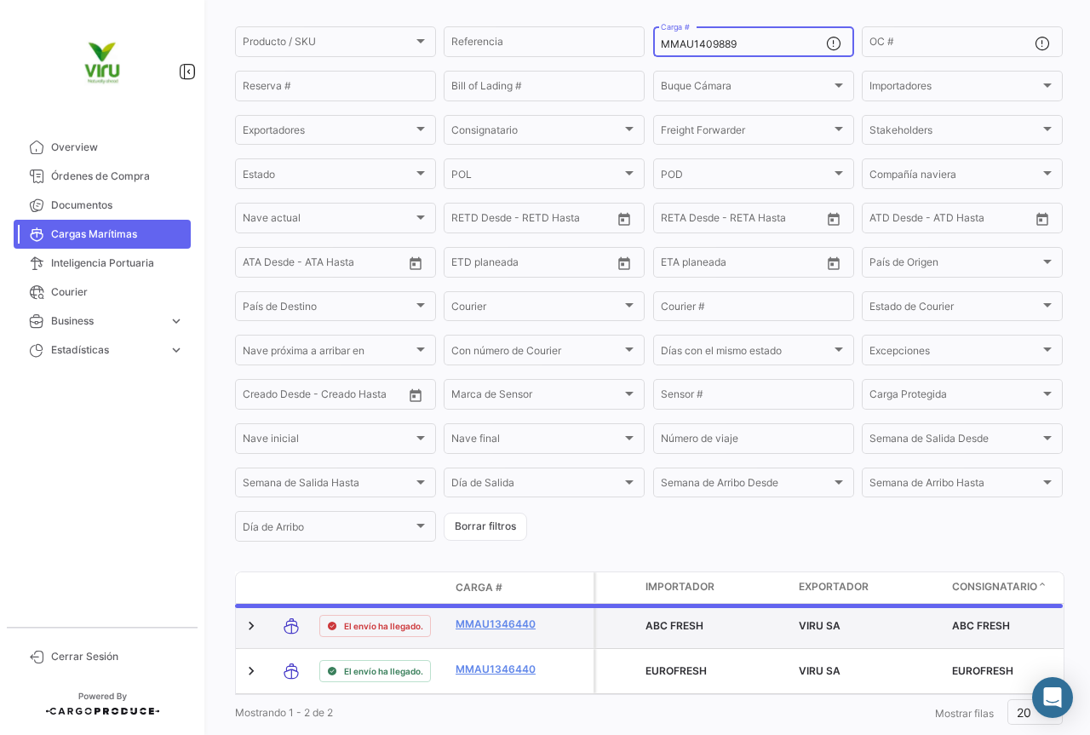
scroll to position [166, 0]
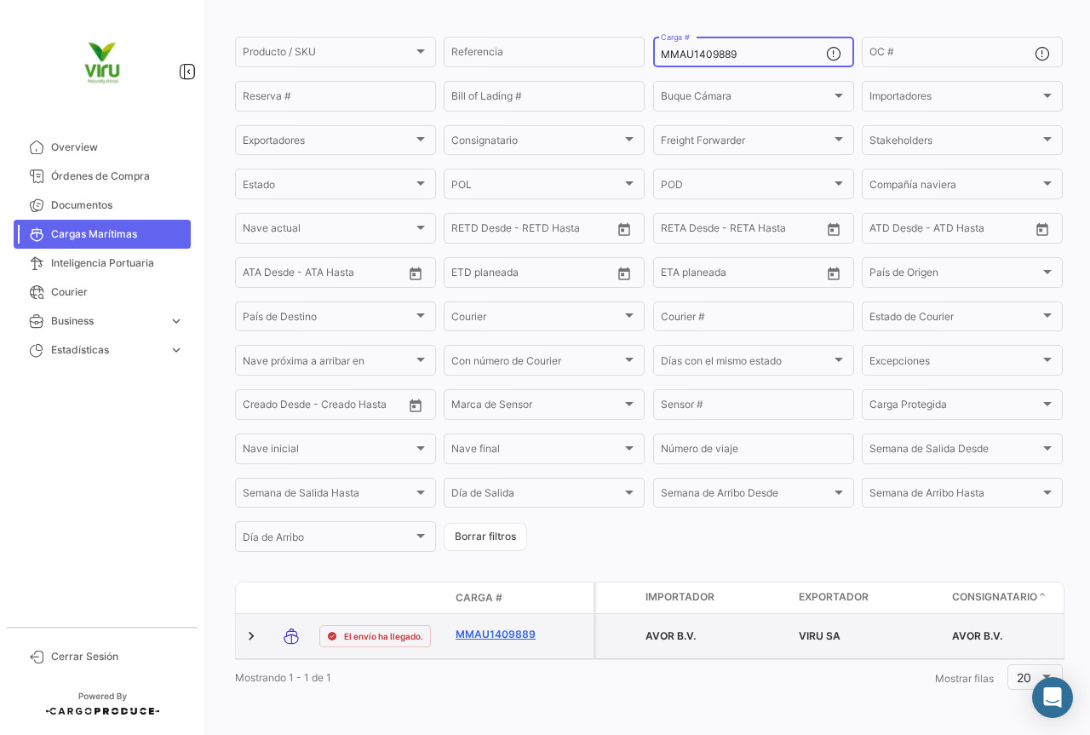
type input "MMAU1409889"
click at [513, 627] on link "MMAU1409889" at bounding box center [500, 634] width 89 height 15
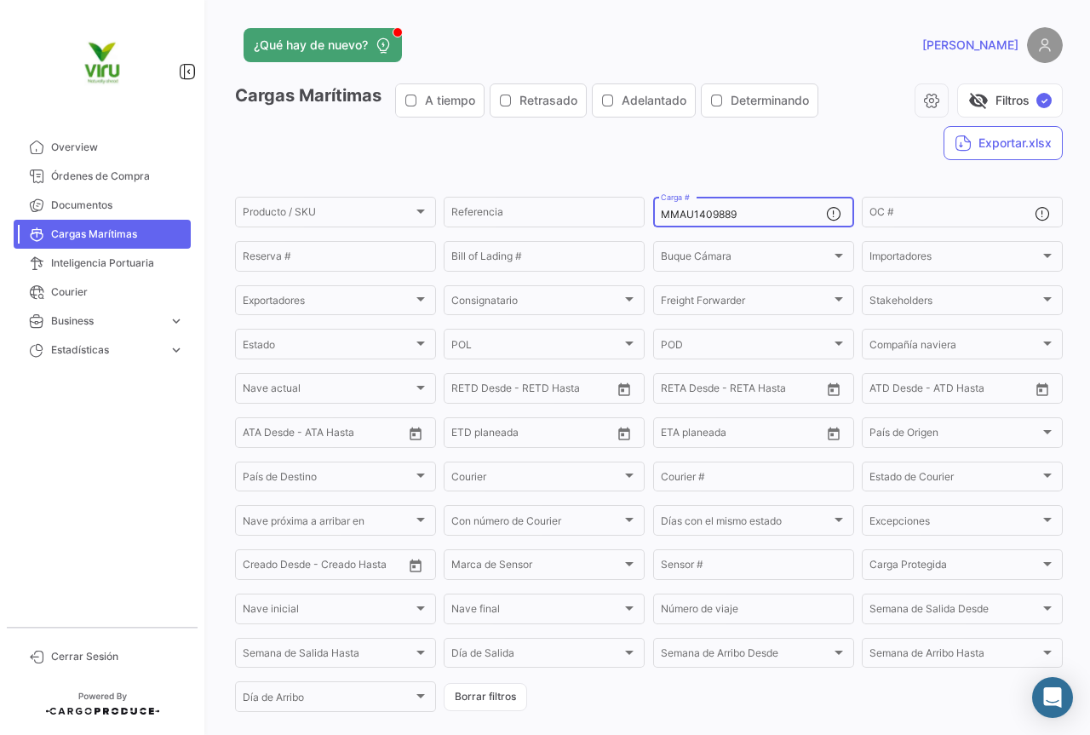
drag, startPoint x: 778, startPoint y: 213, endPoint x: 656, endPoint y: 208, distance: 121.9
click at [661, 208] on div "MMAU1409889 Carga #" at bounding box center [743, 210] width 165 height 33
paste input "CAU6005426"
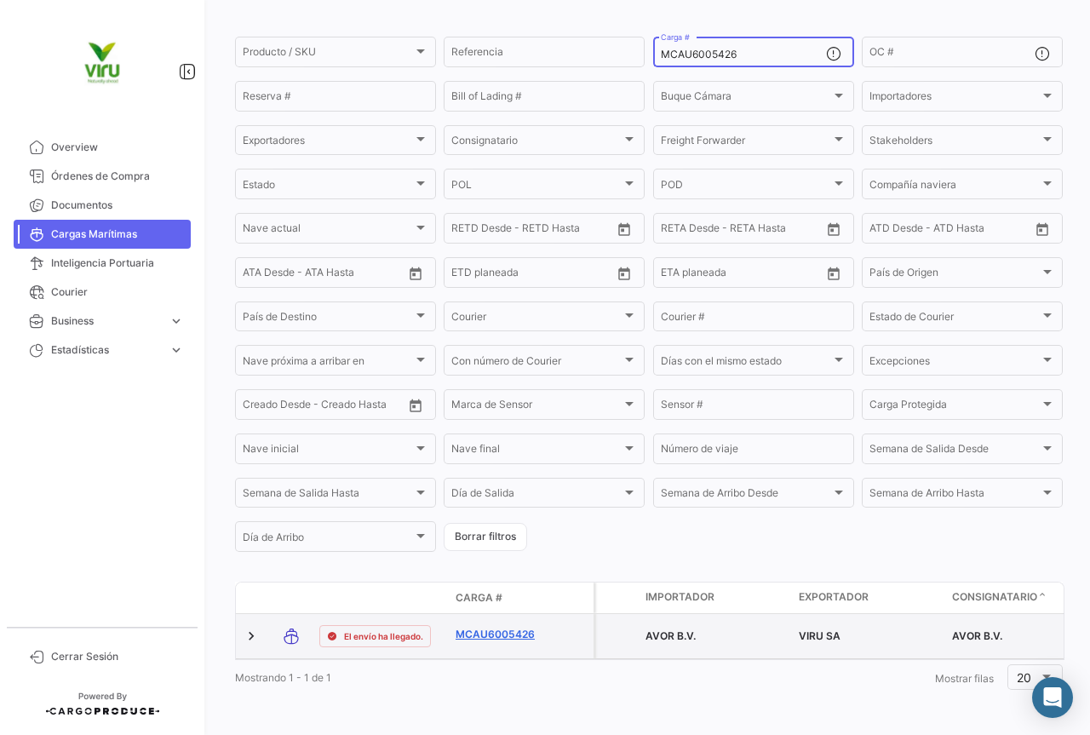
type input "MCAU6005426"
click at [525, 627] on link "MCAU6005426" at bounding box center [500, 634] width 89 height 15
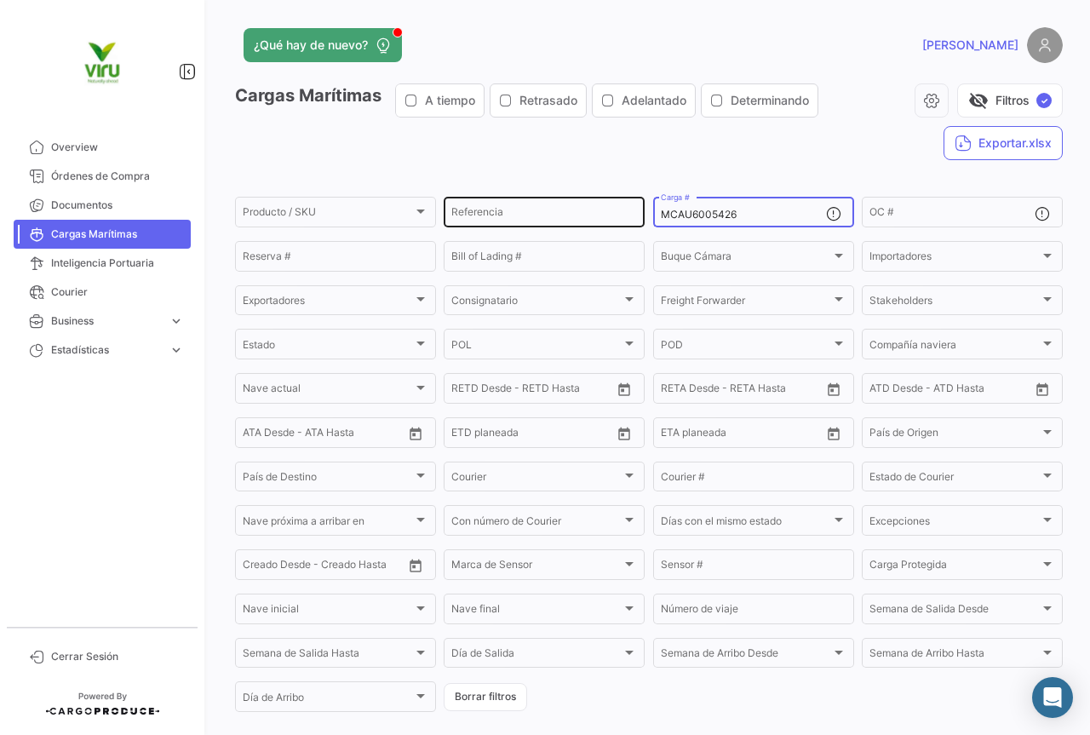
drag, startPoint x: 752, startPoint y: 215, endPoint x: 629, endPoint y: 215, distance: 123.5
click at [0, 0] on div "Producto / SKU Producto / SKU Referencia MCAU6005426 Carga # OC # Reserva # Bil…" at bounding box center [0, 0] width 0 height 0
paste input "5000179"
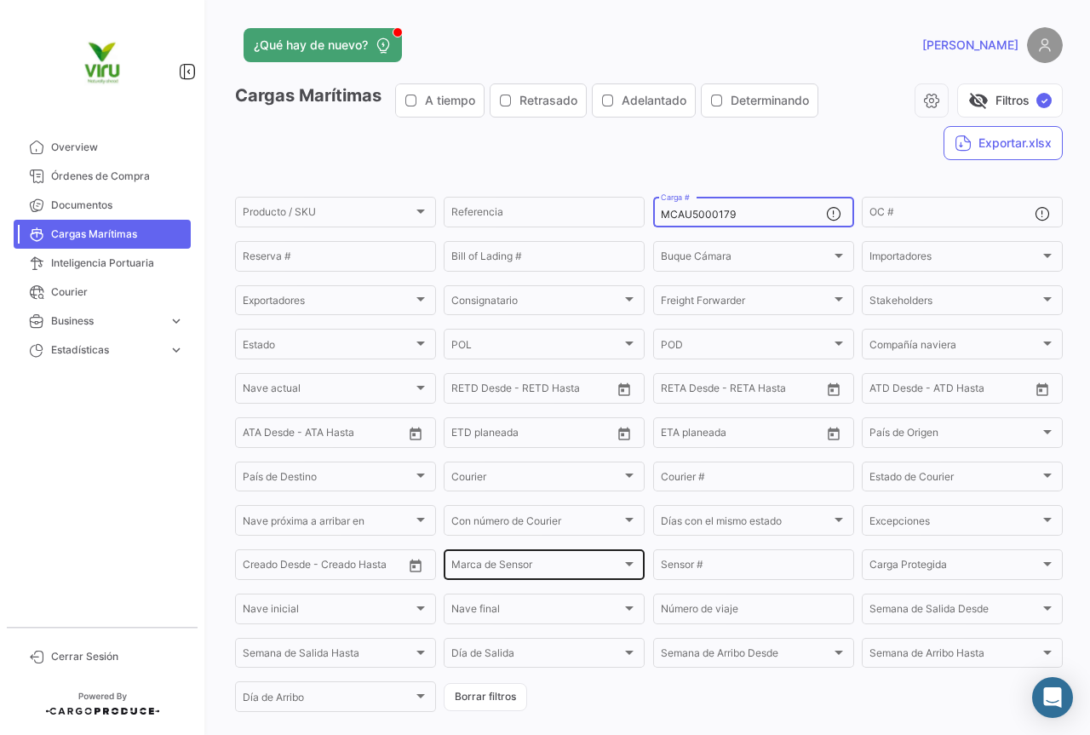
scroll to position [173, 0]
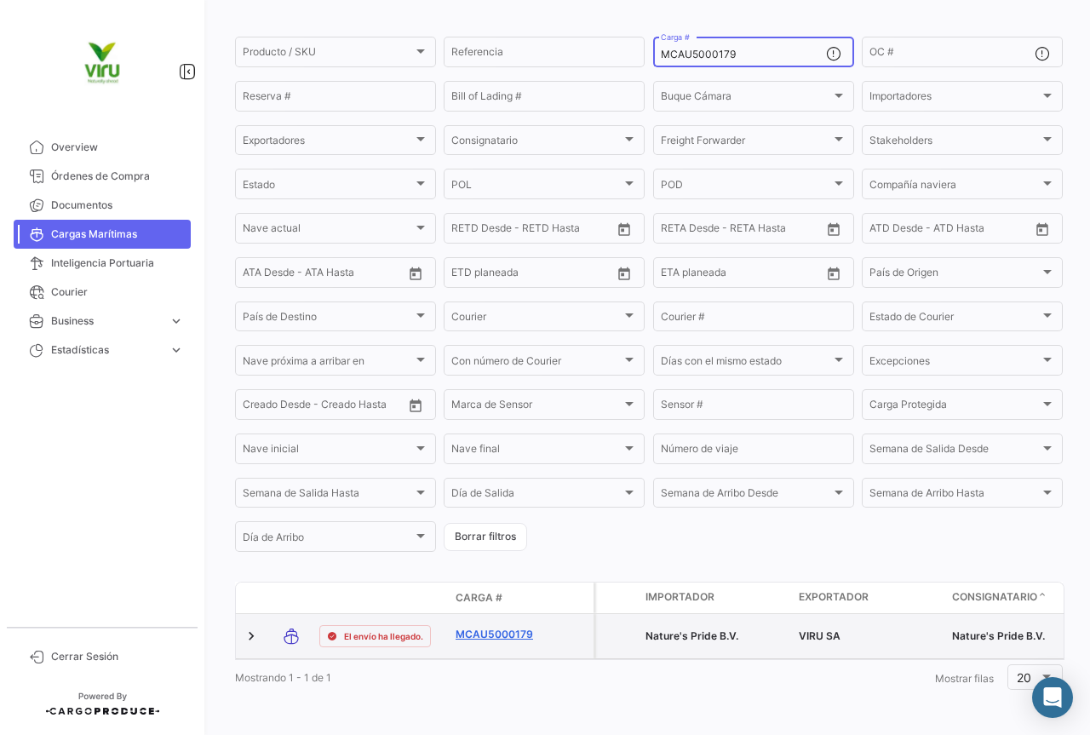
type input "MCAU5000179"
click at [477, 627] on link "MCAU5000179" at bounding box center [500, 634] width 89 height 15
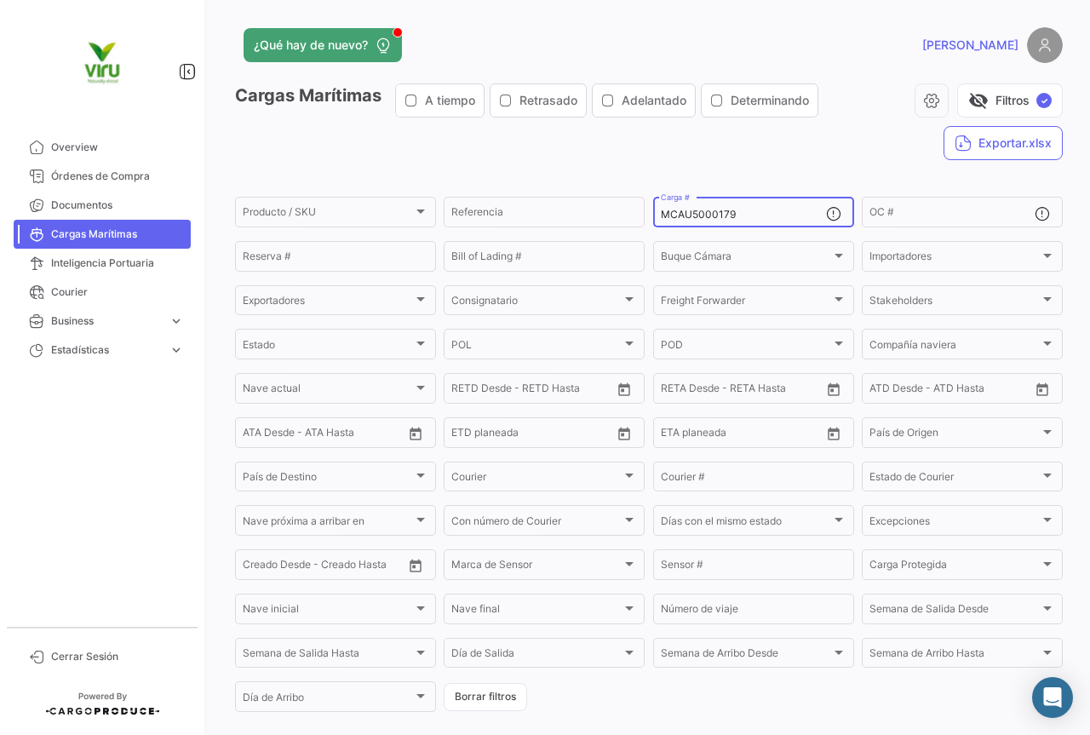
drag, startPoint x: 766, startPoint y: 219, endPoint x: 658, endPoint y: 212, distance: 108.4
click at [661, 212] on input "MCAU5000179" at bounding box center [743, 215] width 165 height 12
paste input "RFU0027028"
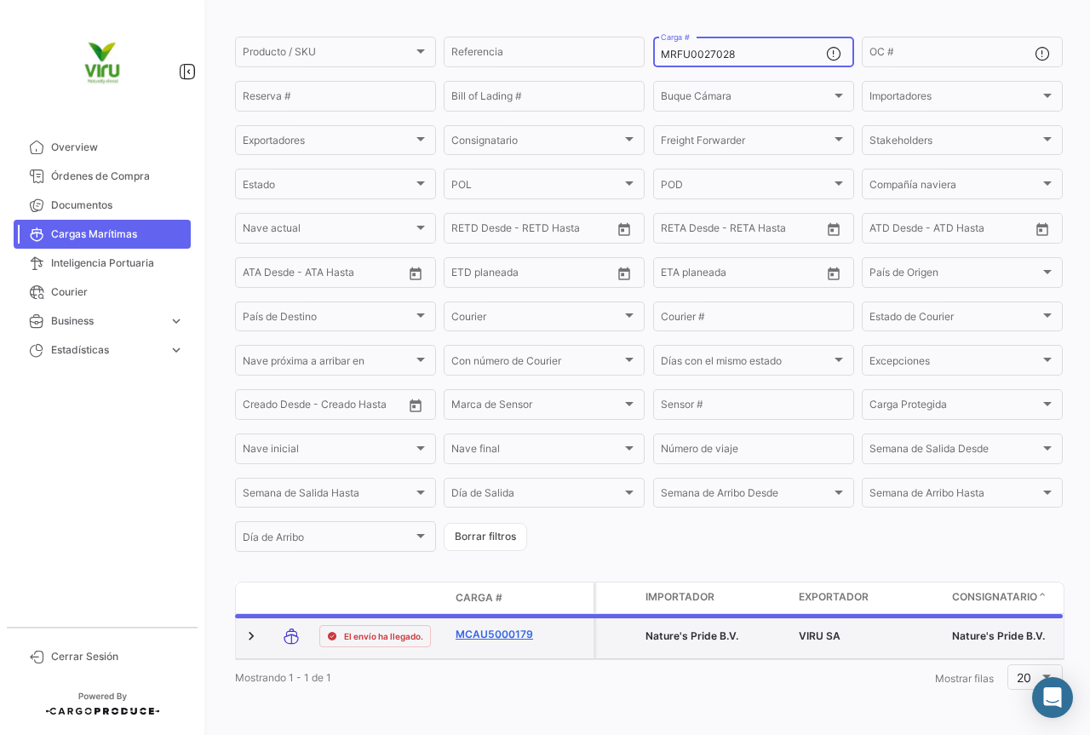
scroll to position [166, 0]
type input "MRFU0027028"
click at [503, 627] on link "MRFU0027028" at bounding box center [500, 634] width 89 height 15
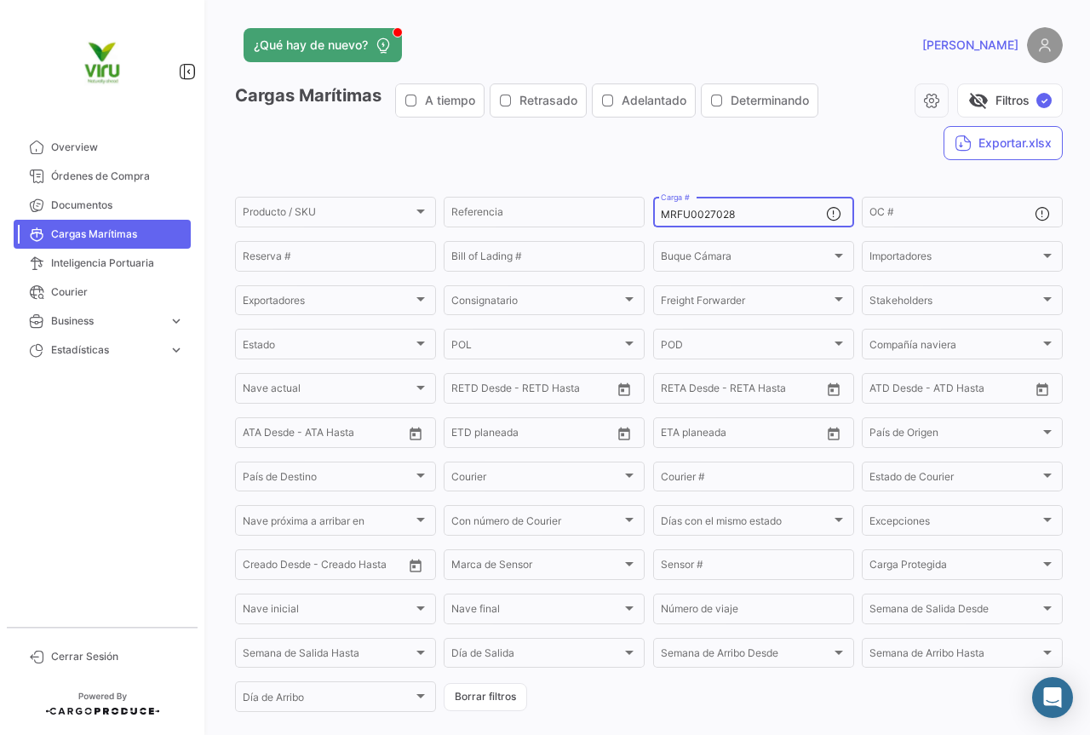
drag, startPoint x: 742, startPoint y: 212, endPoint x: 644, endPoint y: 212, distance: 98.0
click at [644, 212] on form "Producto / SKU Producto / SKU Referencia MRFU0027028 Carga # OC # Reserva # Bil…" at bounding box center [649, 454] width 828 height 520
paste input "CAU6067475"
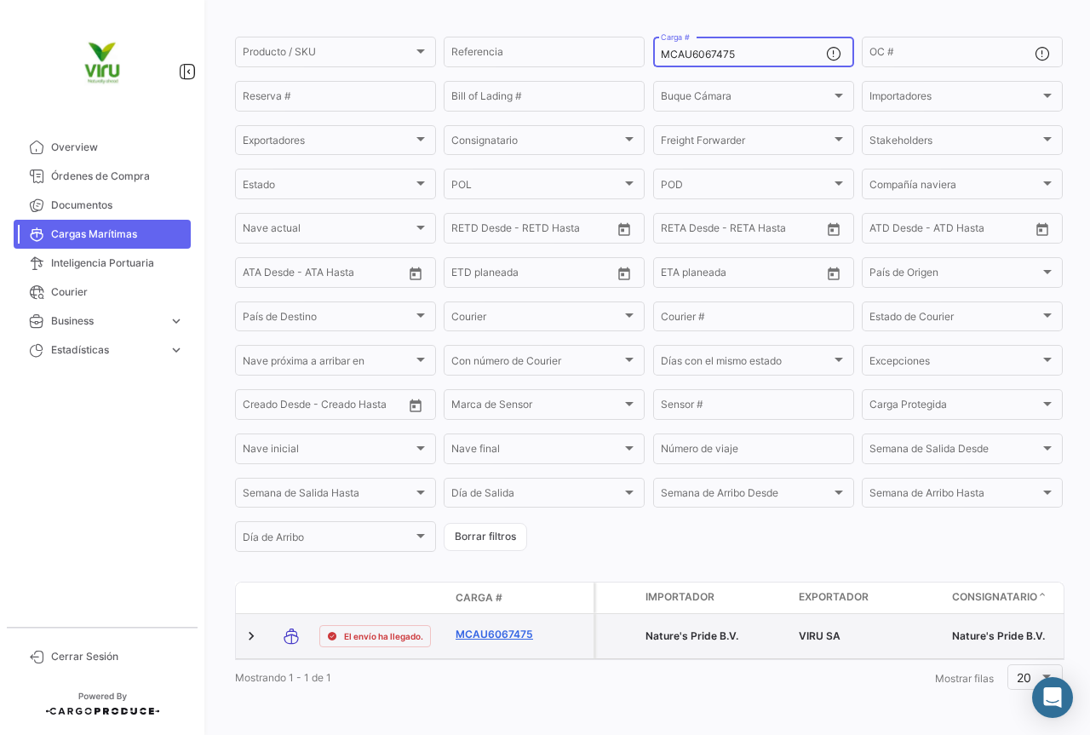
type input "MCAU6067475"
click at [474, 627] on link "MCAU6067475" at bounding box center [500, 634] width 89 height 15
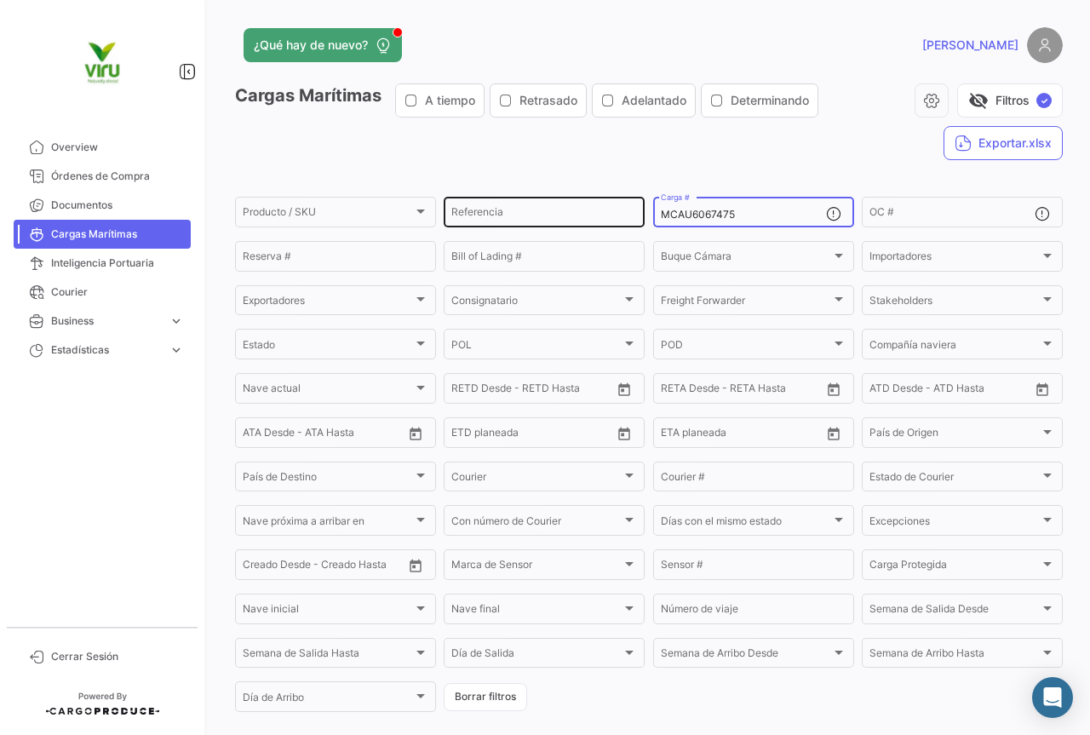
paste input "04121"
drag, startPoint x: 759, startPoint y: 210, endPoint x: 641, endPoint y: 223, distance: 119.1
click at [0, 0] on div "Producto / SKU Producto / SKU Referencia MCAU6004121 Carga # OC # Reserva # Bil…" at bounding box center [0, 0] width 0 height 0
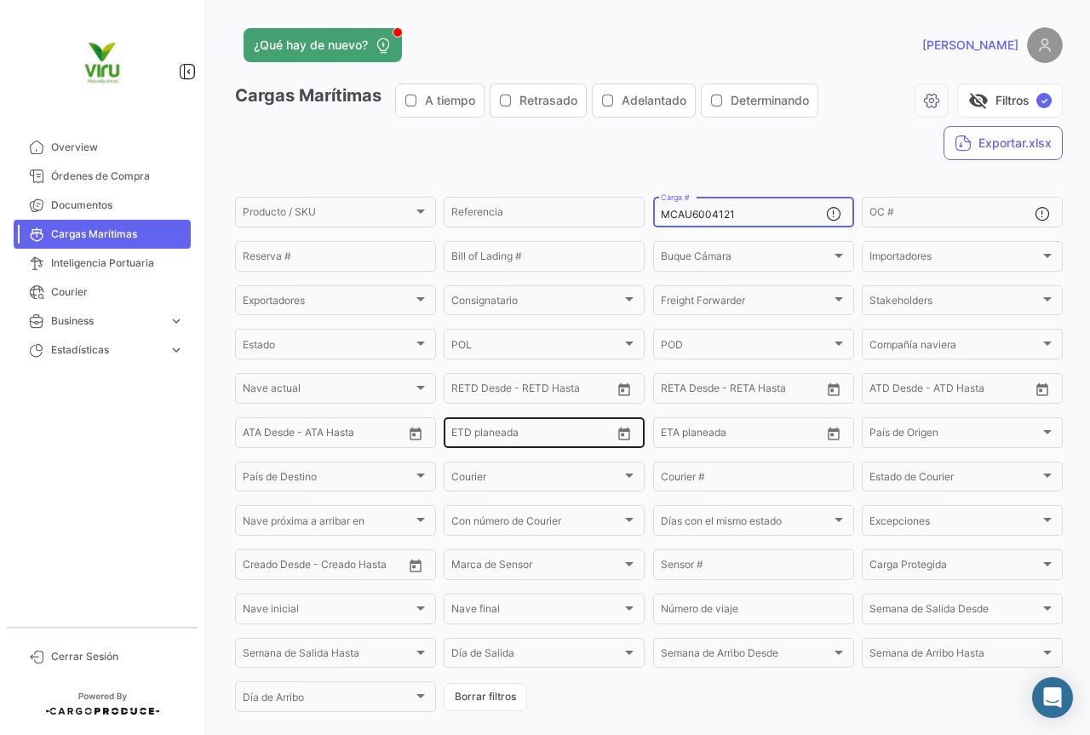
scroll to position [166, 0]
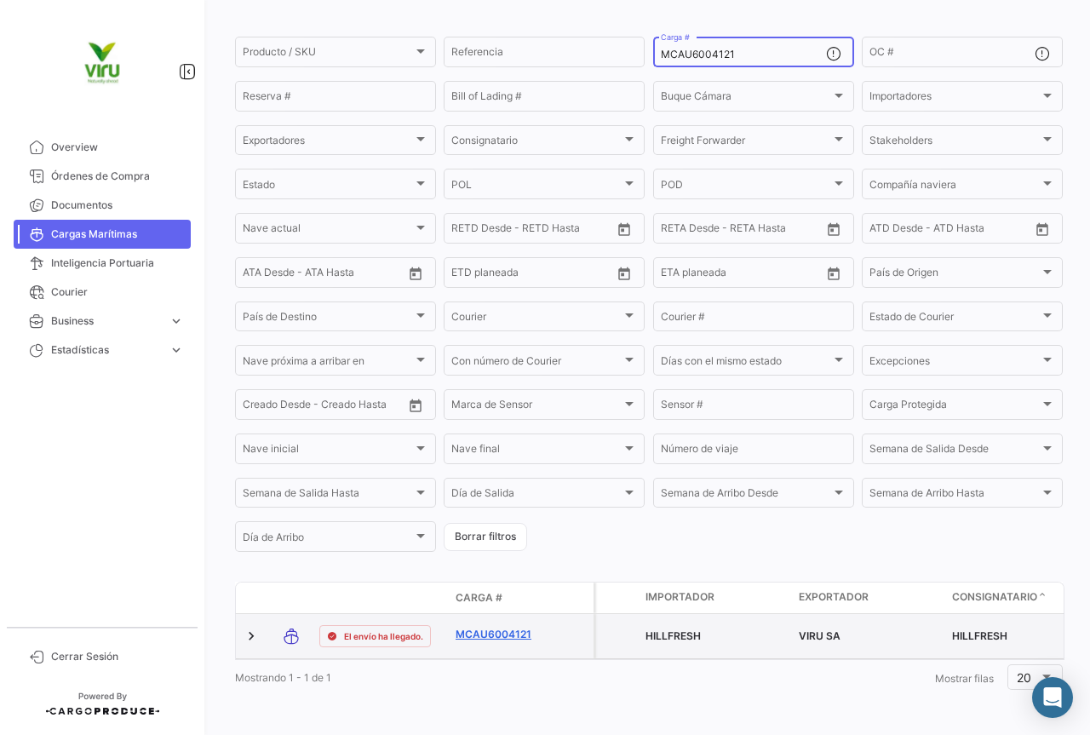
type input "MCAU6004121"
click at [520, 629] on link "MCAU6004121" at bounding box center [500, 634] width 89 height 15
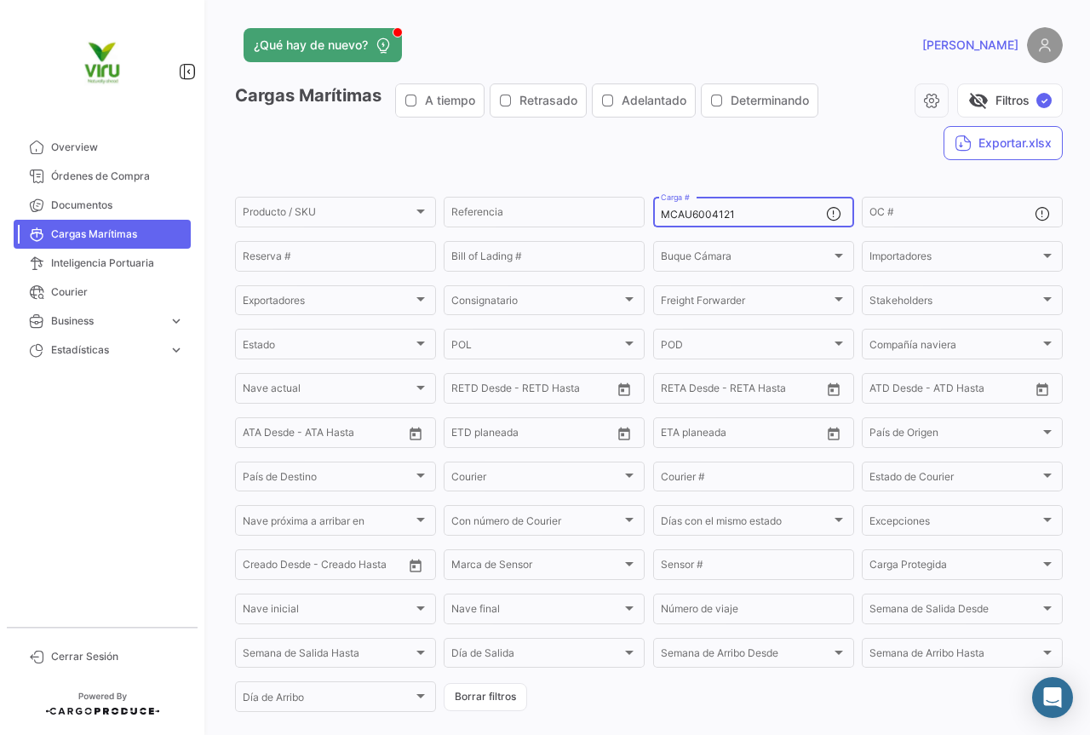
drag, startPoint x: 761, startPoint y: 216, endPoint x: 647, endPoint y: 219, distance: 113.3
click at [647, 219] on form "Producto / SKU Producto / SKU Referencia MCAU6004121 Carga # OC # Reserva # Bil…" at bounding box center [649, 454] width 828 height 520
paste input "RFU0002544"
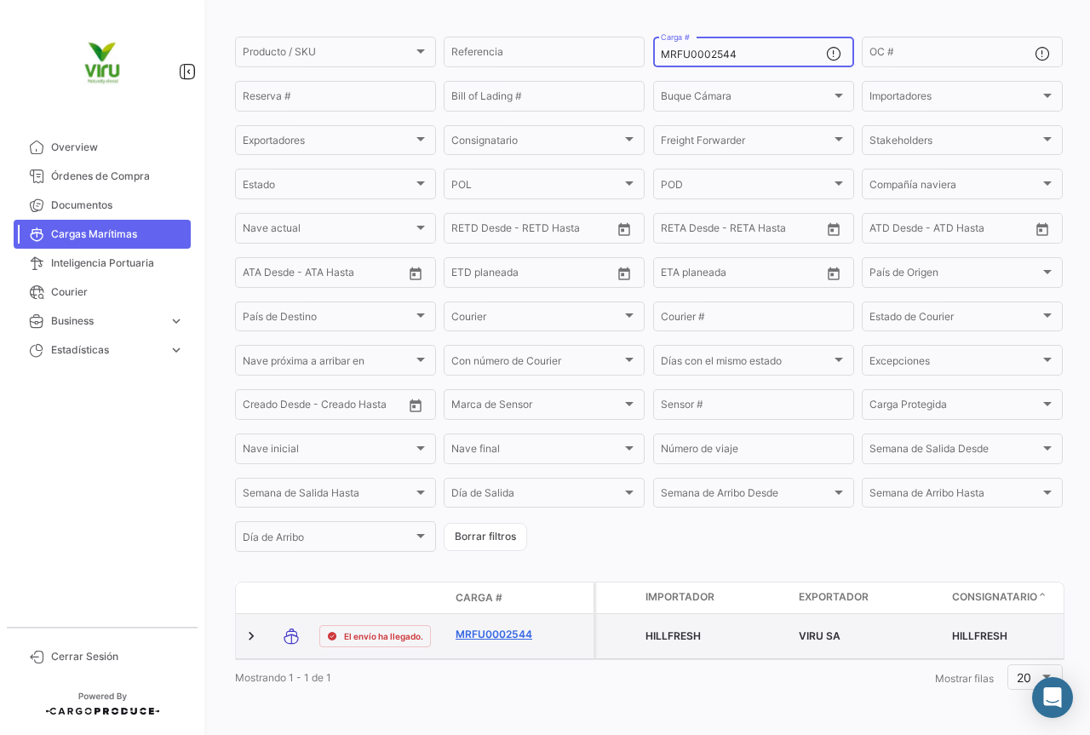
type input "MRFU0002544"
click at [497, 627] on link "MRFU0002544" at bounding box center [500, 634] width 89 height 15
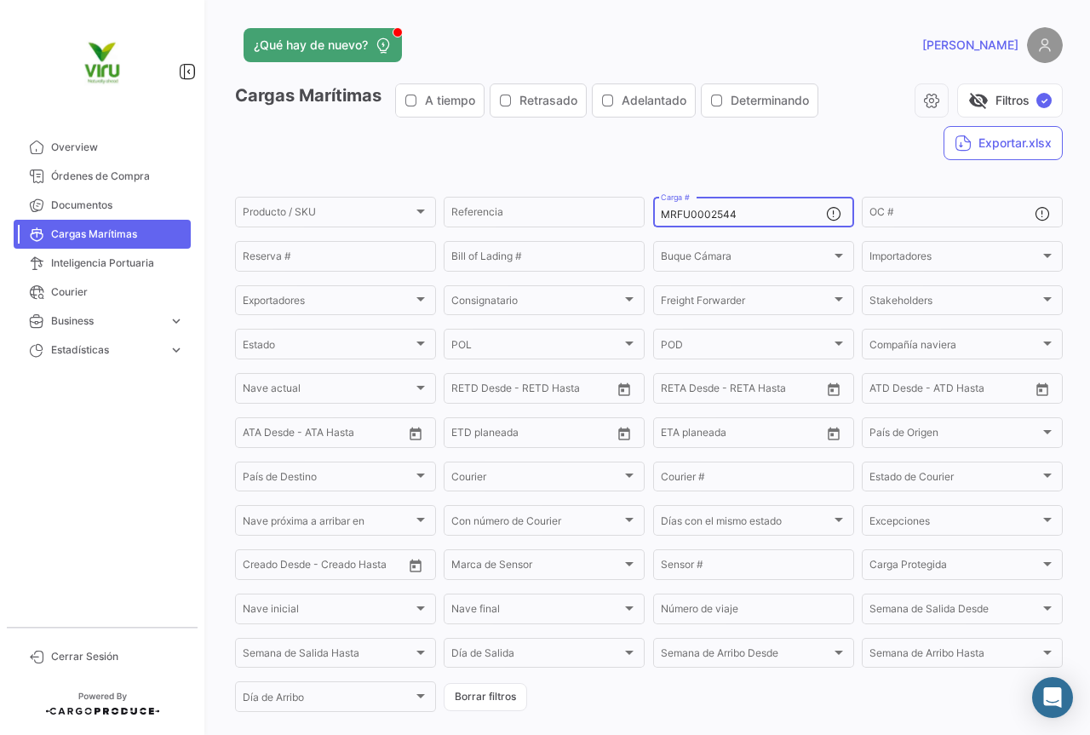
drag, startPoint x: 767, startPoint y: 214, endPoint x: 661, endPoint y: 216, distance: 106.5
click at [661, 216] on input "MRFU0002544" at bounding box center [743, 215] width 165 height 12
paste input "CAU6071691"
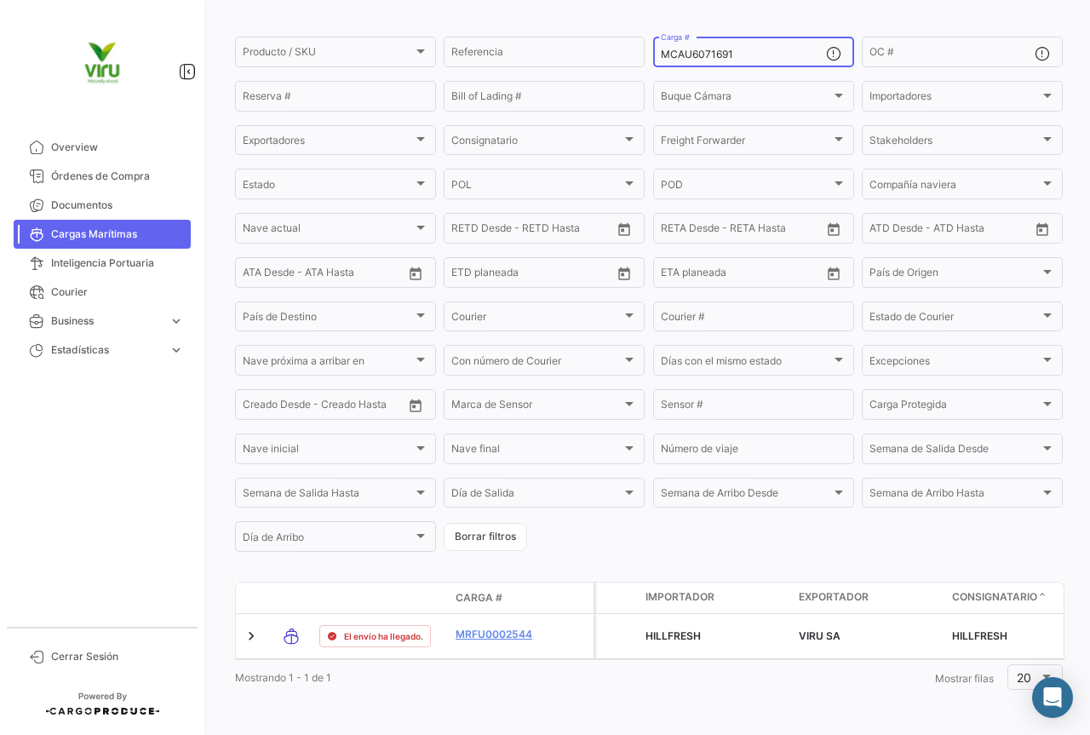
scroll to position [173, 0]
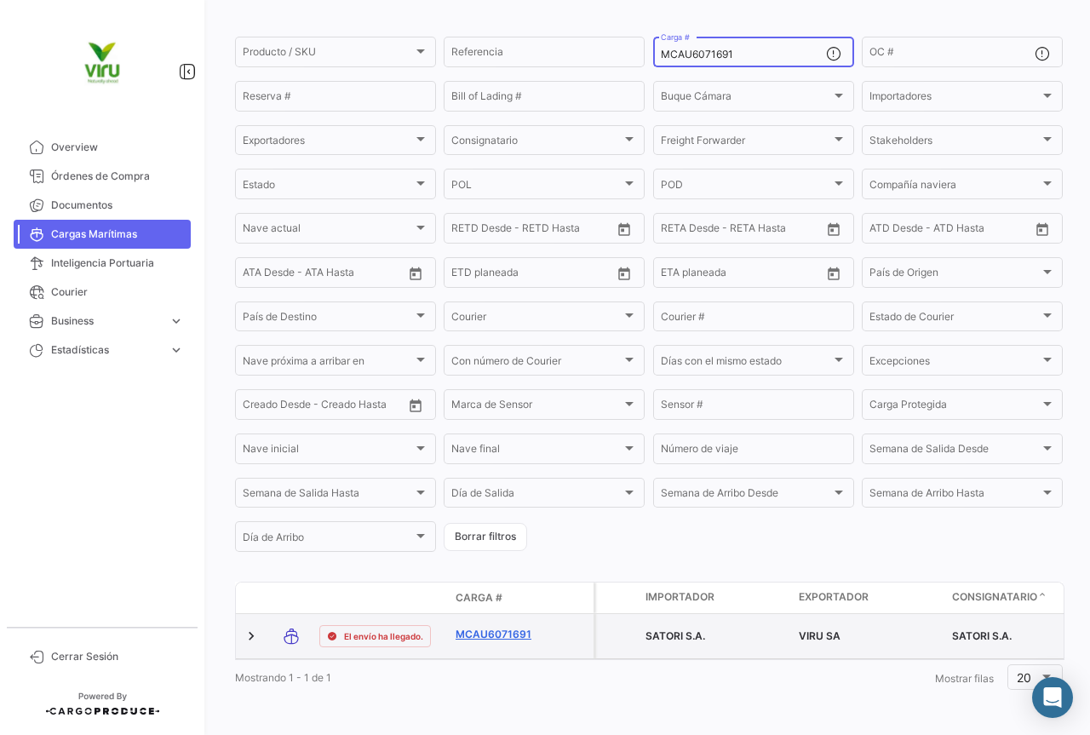
type input "MCAU6071691"
click at [508, 627] on link "MCAU6071691" at bounding box center [500, 634] width 89 height 15
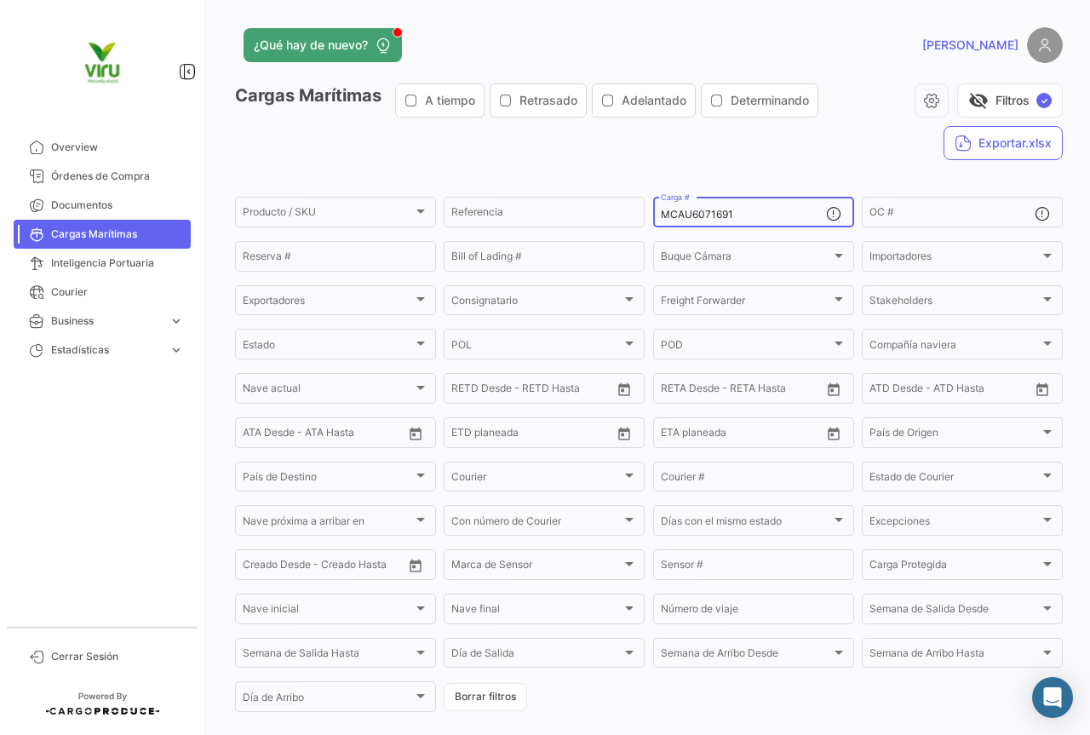
drag, startPoint x: 745, startPoint y: 212, endPoint x: 657, endPoint y: 212, distance: 88.6
click at [661, 212] on input "MCAU6071691" at bounding box center [743, 215] width 165 height 12
paste input "2300"
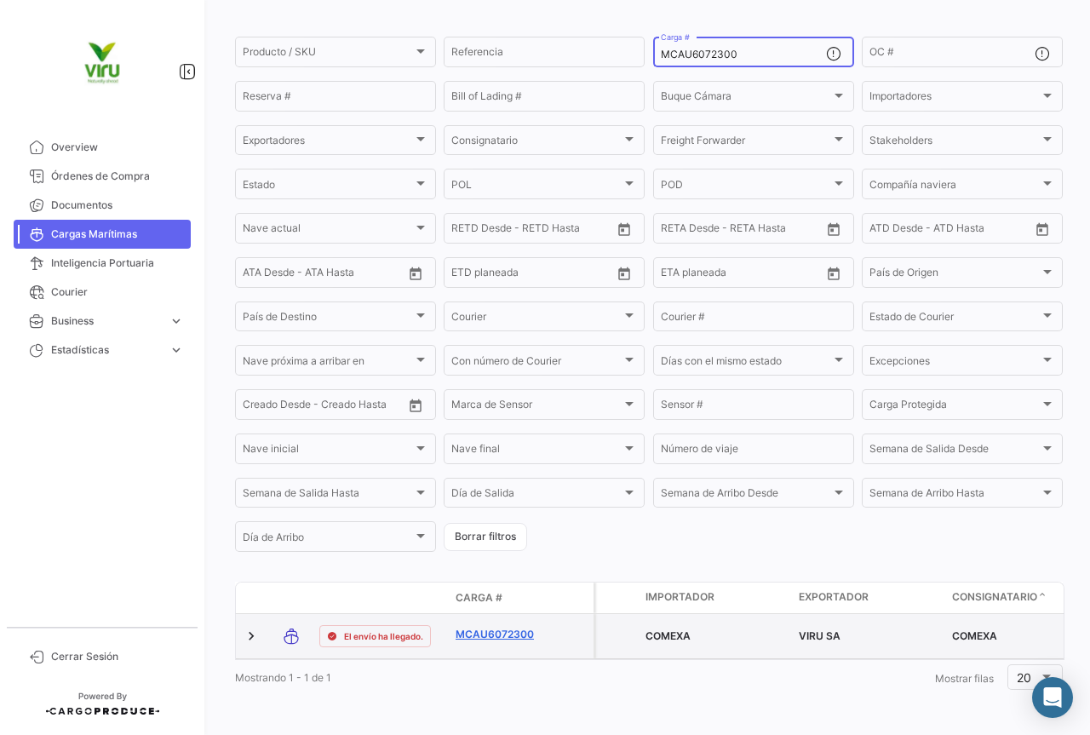
type input "MCAU6072300"
click at [509, 627] on link "MCAU6072300" at bounding box center [500, 634] width 89 height 15
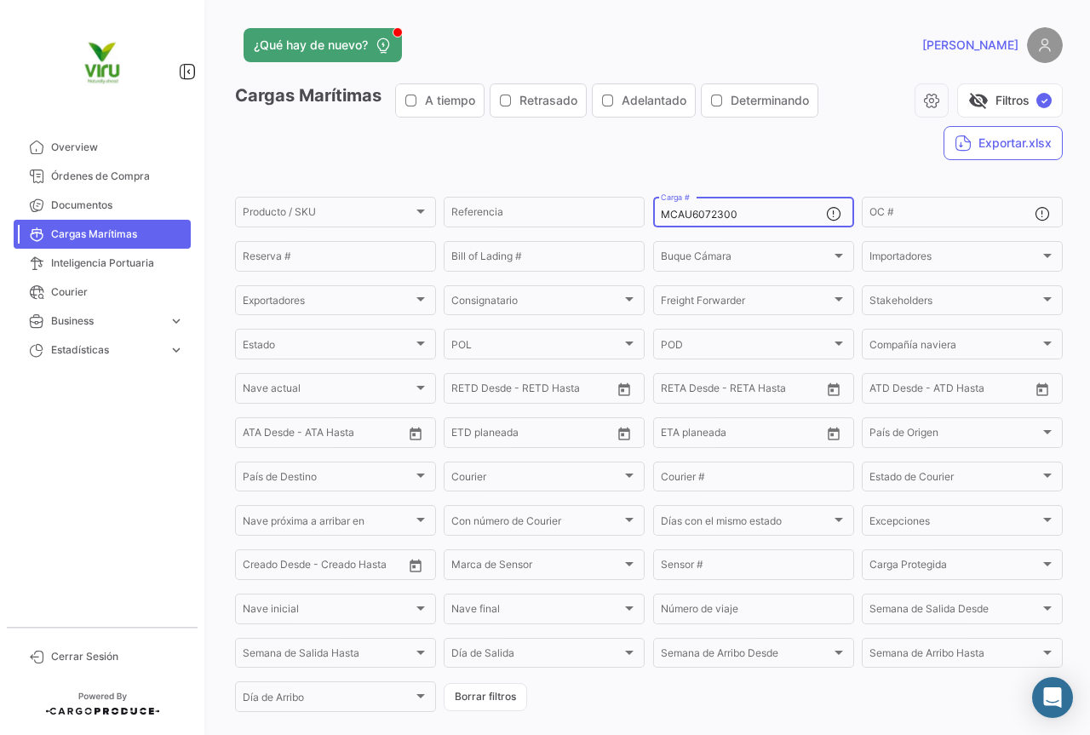
drag, startPoint x: 774, startPoint y: 213, endPoint x: 647, endPoint y: 217, distance: 127.0
click at [647, 217] on form "Producto / SKU Producto / SKU Referencia MCAU6072300 Carga # OC # Reserva # Bil…" at bounding box center [649, 454] width 828 height 520
paste input "MAU1434135"
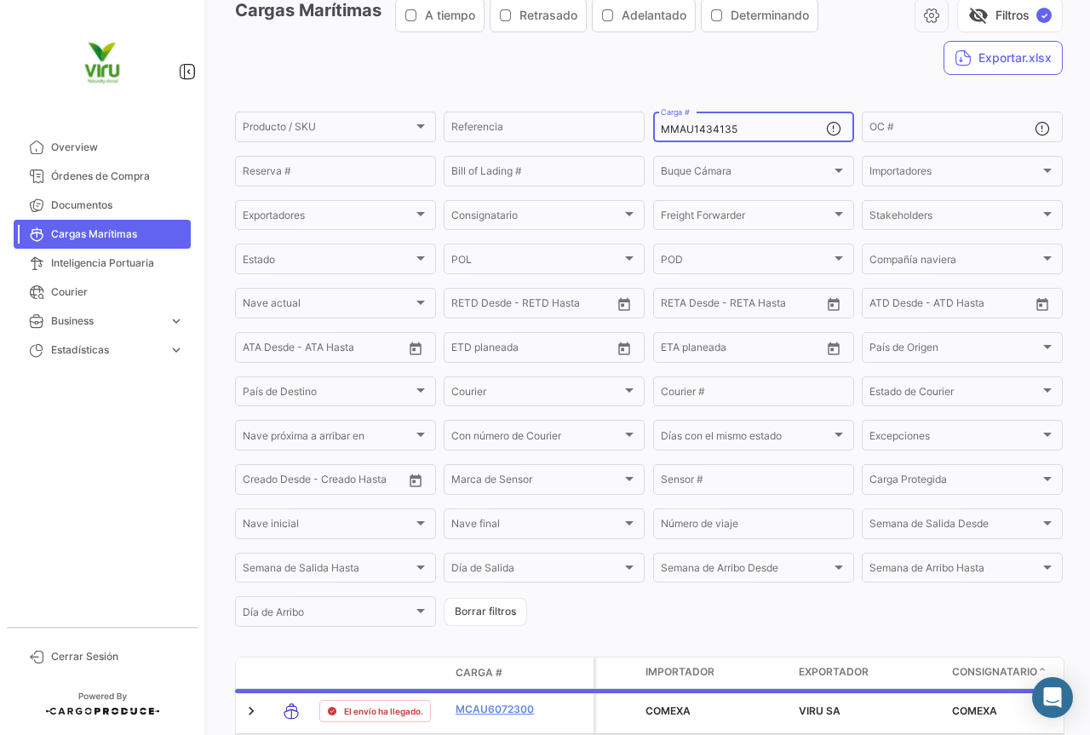
scroll to position [170, 0]
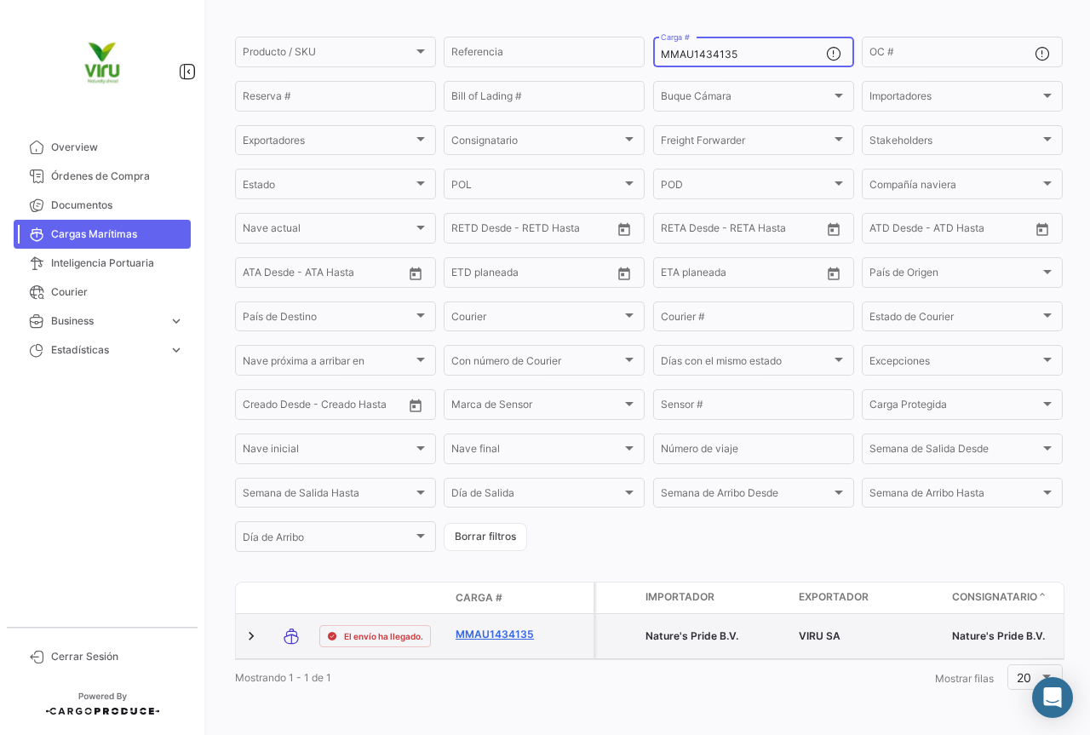
type input "MMAU1434135"
click at [506, 627] on link "MMAU1434135" at bounding box center [500, 634] width 89 height 15
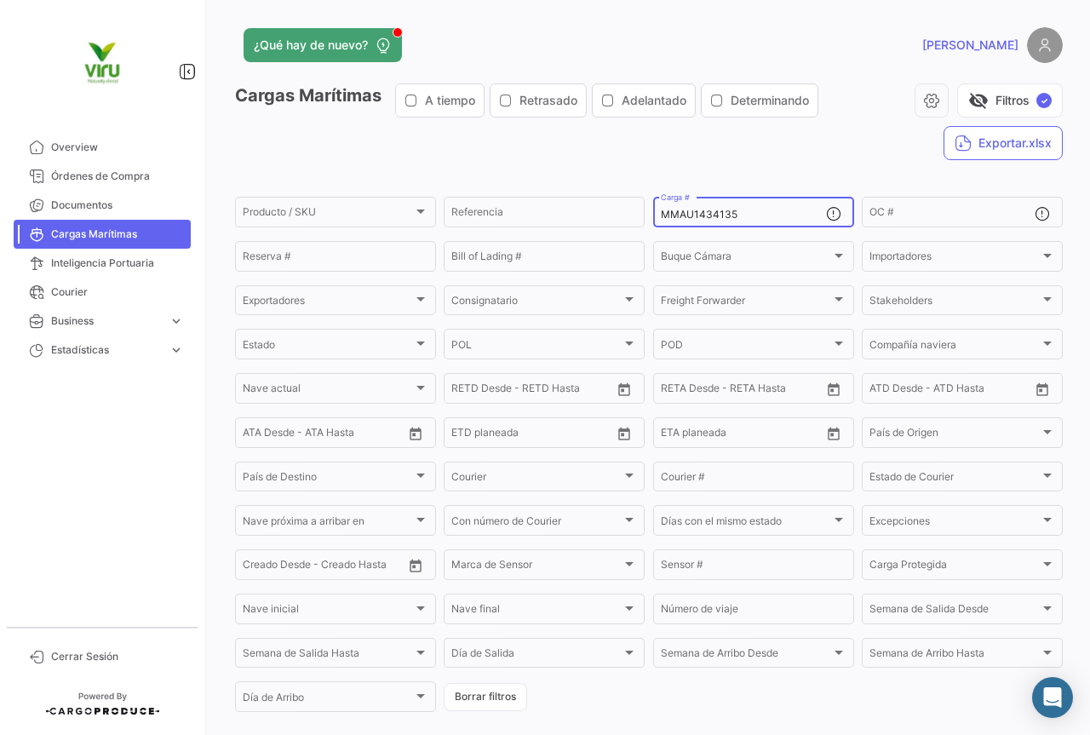
drag, startPoint x: 745, startPoint y: 212, endPoint x: 649, endPoint y: 215, distance: 96.3
click at [653, 215] on div "MMAU1434135 Carga #" at bounding box center [753, 210] width 201 height 33
paste input "CAU6054610"
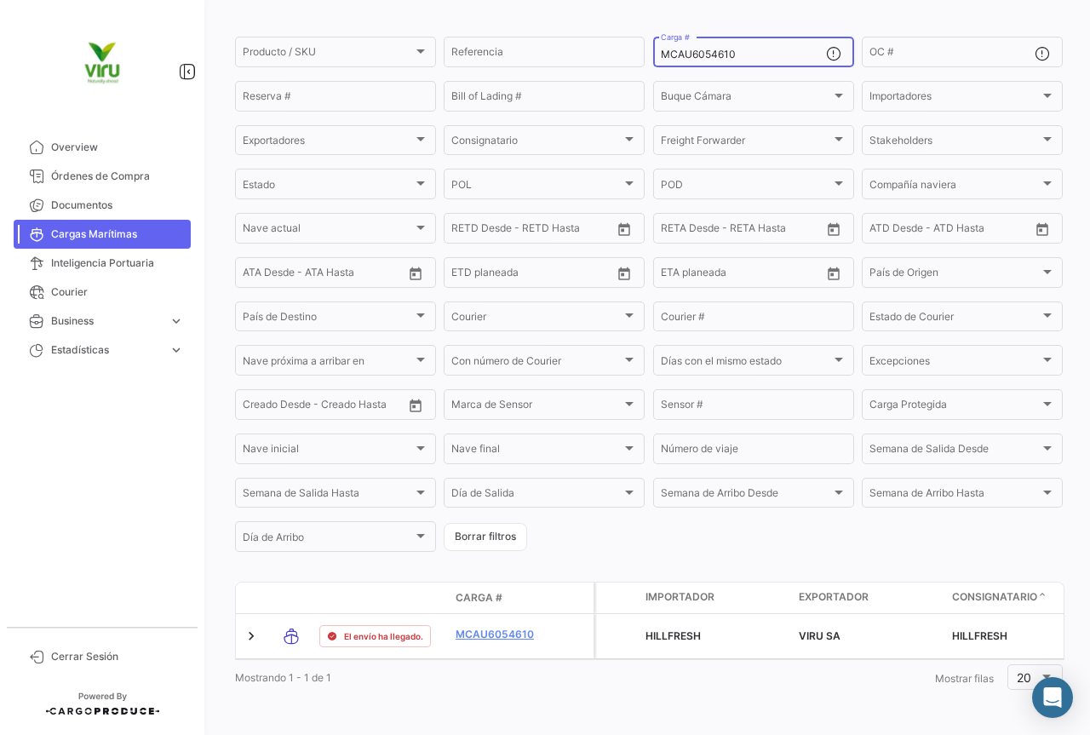
scroll to position [166, 0]
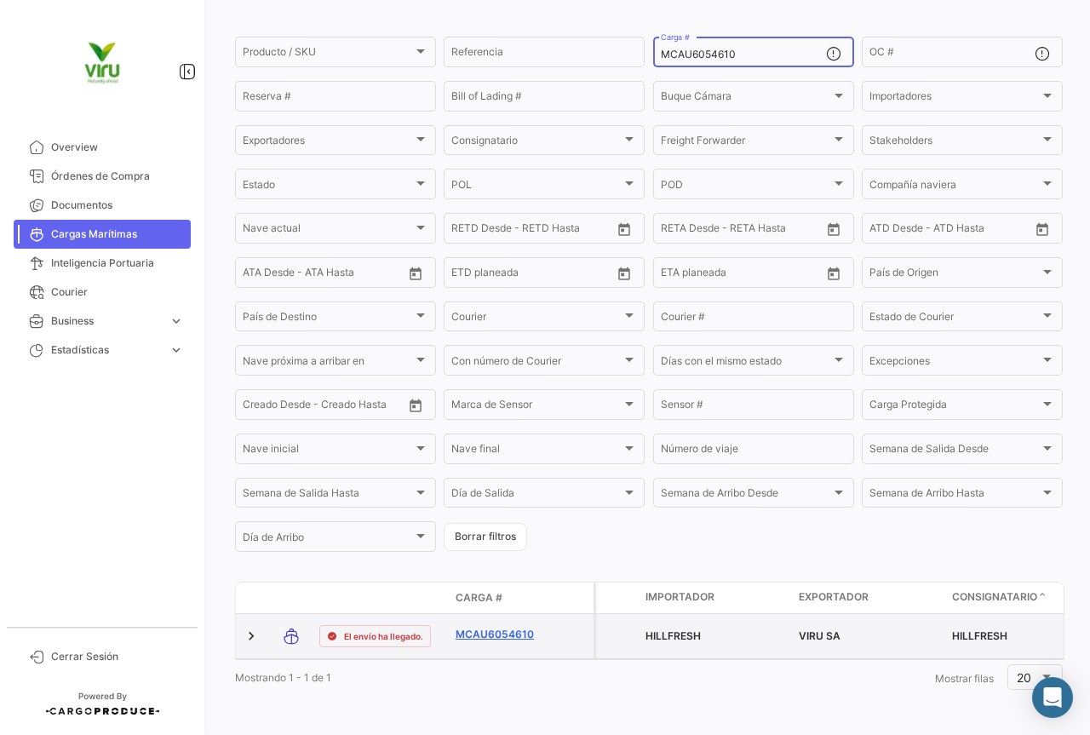
type input "MCAU6054610"
click at [525, 627] on link "MCAU6054610" at bounding box center [500, 634] width 89 height 15
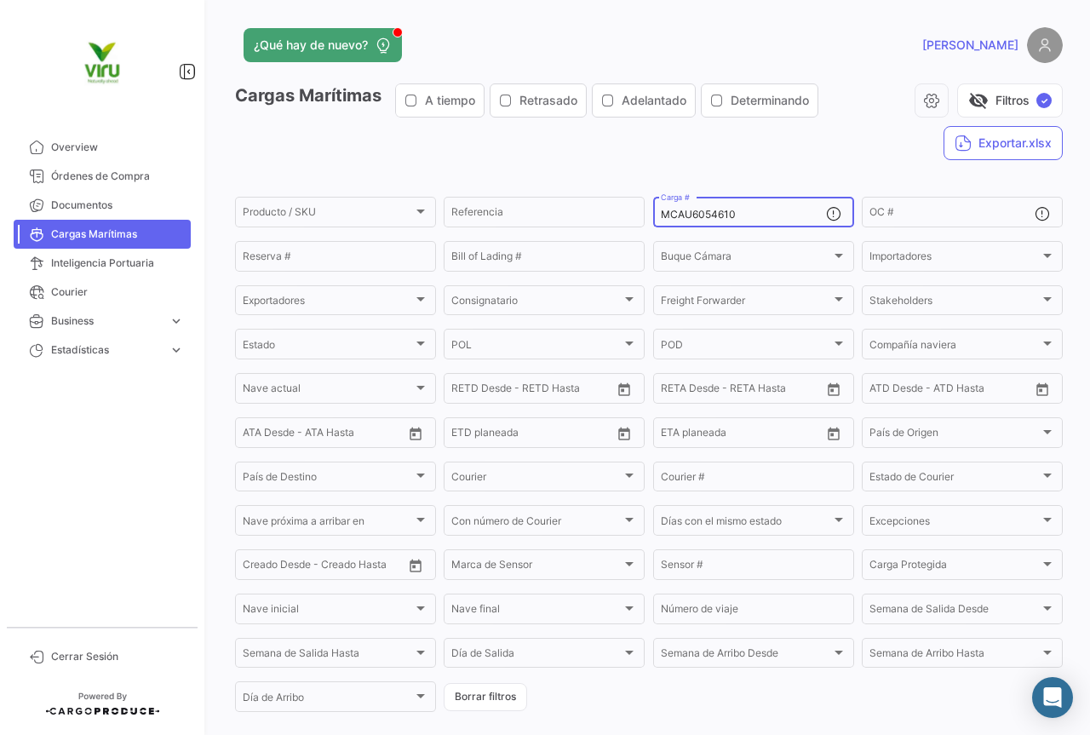
drag, startPoint x: 744, startPoint y: 218, endPoint x: 650, endPoint y: 218, distance: 94.5
click at [653, 218] on div "MCAU6054610 Carga #" at bounding box center [753, 210] width 201 height 33
paste input "RFU0023763"
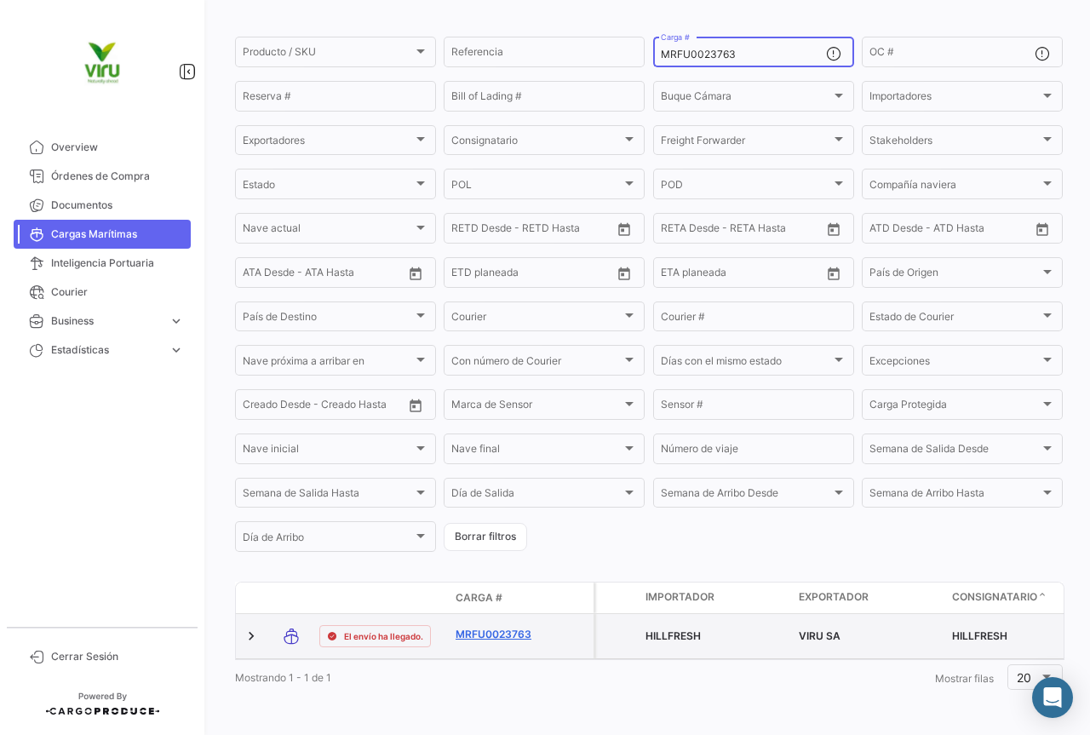
type input "MRFU0023763"
click at [505, 627] on link "MRFU0023763" at bounding box center [500, 634] width 89 height 15
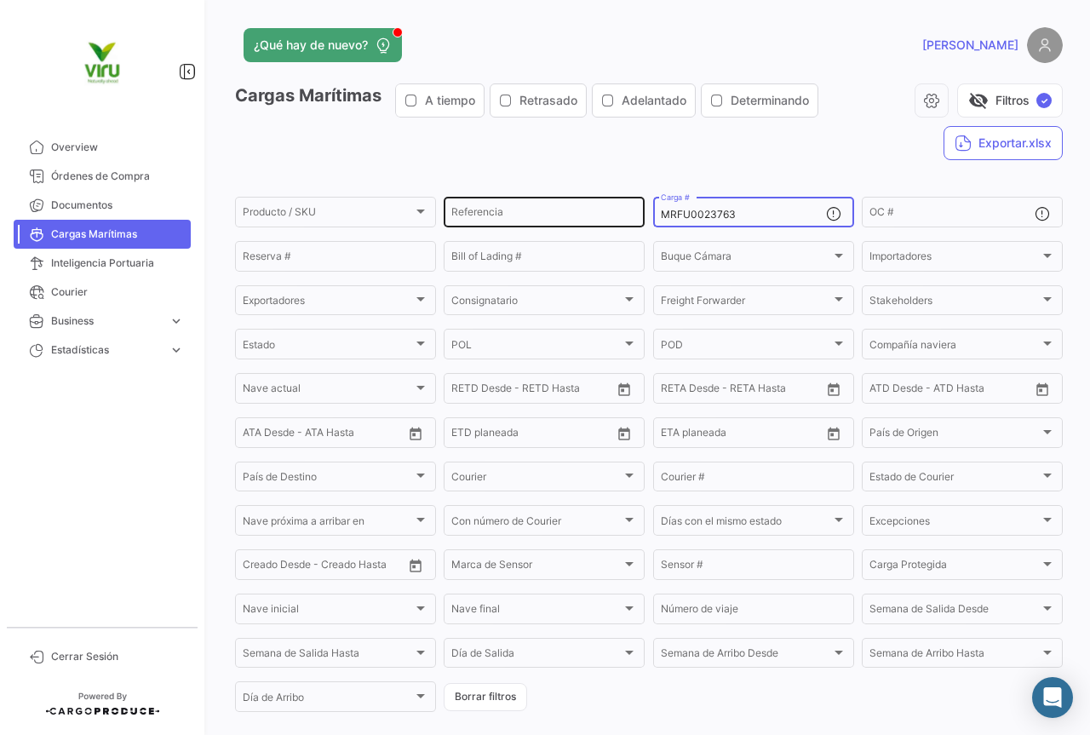
drag, startPoint x: 750, startPoint y: 216, endPoint x: 618, endPoint y: 216, distance: 132.0
click at [0, 0] on div "Producto / SKU Producto / SKU Referencia MRFU0023763 Carga # OC # Reserva # Bil…" at bounding box center [0, 0] width 0 height 0
paste input "CAU6065575"
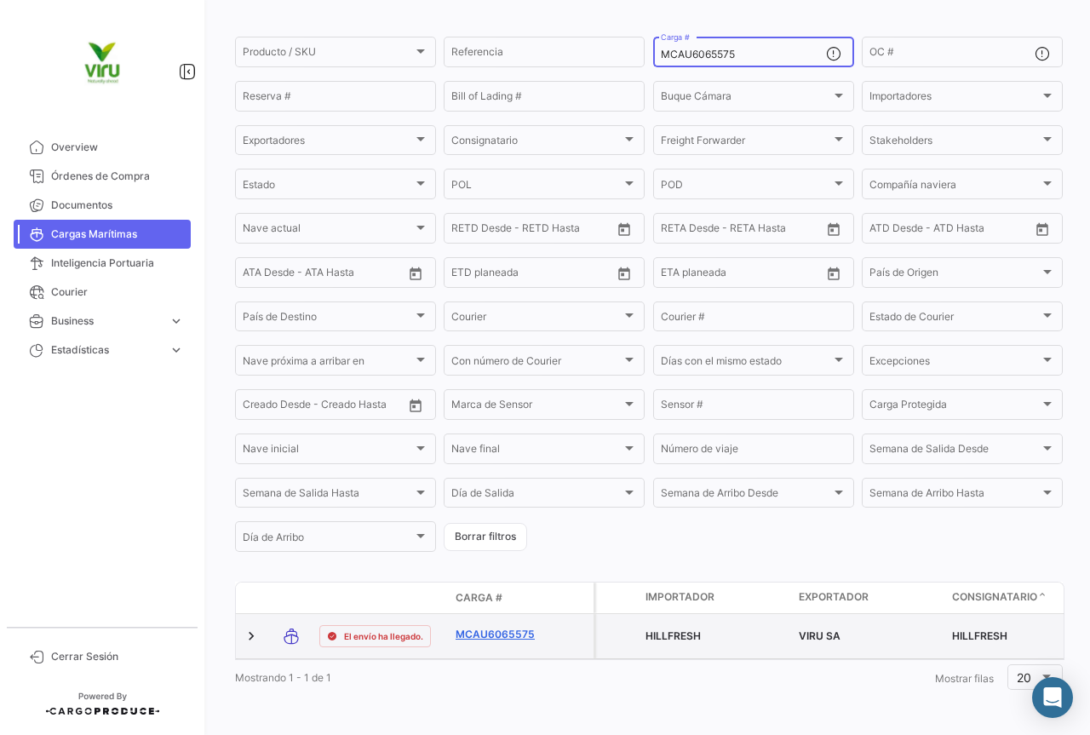
type input "MCAU6065575"
click at [474, 627] on link "MCAU6065575" at bounding box center [500, 634] width 89 height 15
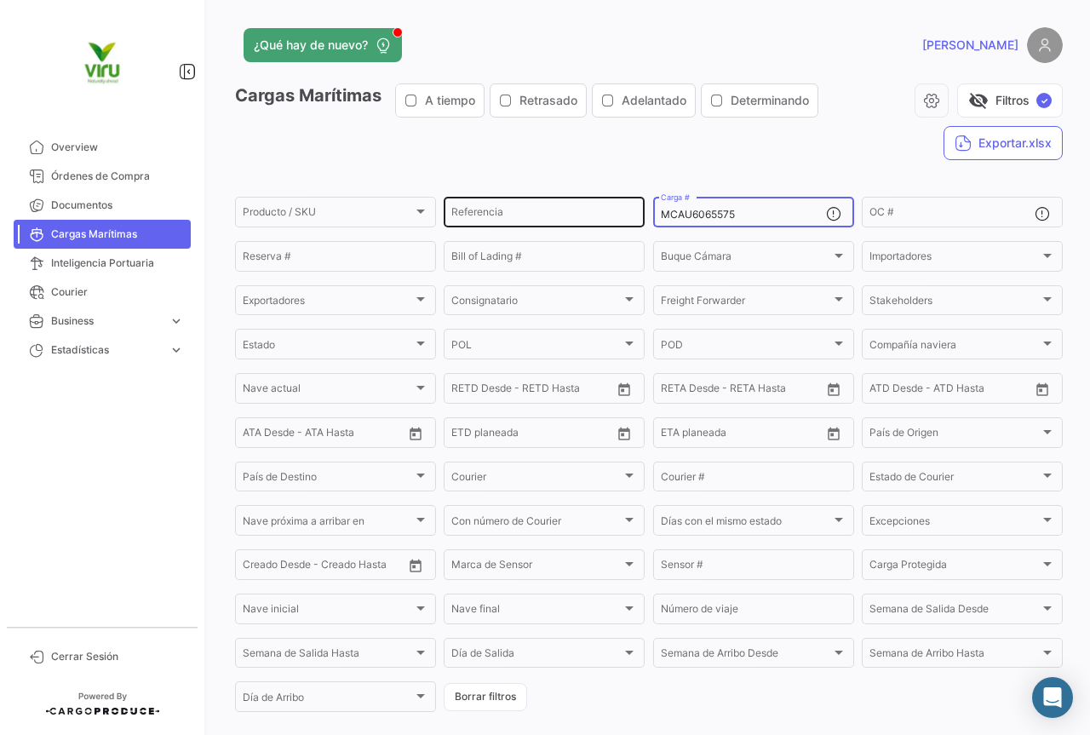
drag, startPoint x: 764, startPoint y: 216, endPoint x: 639, endPoint y: 217, distance: 125.2
click at [0, 0] on div "Producto / SKU Producto / SKU Referencia MCAU6065575 Carga # OC # Reserva # Bil…" at bounding box center [0, 0] width 0 height 0
paste input "54518"
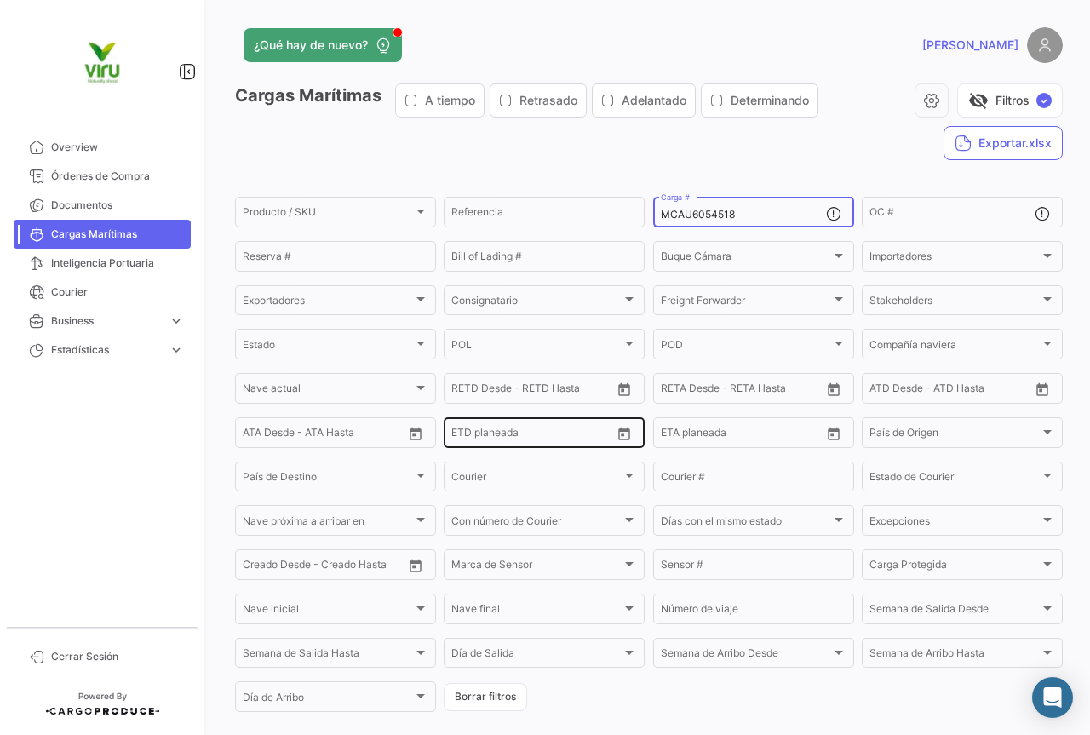
scroll to position [170, 0]
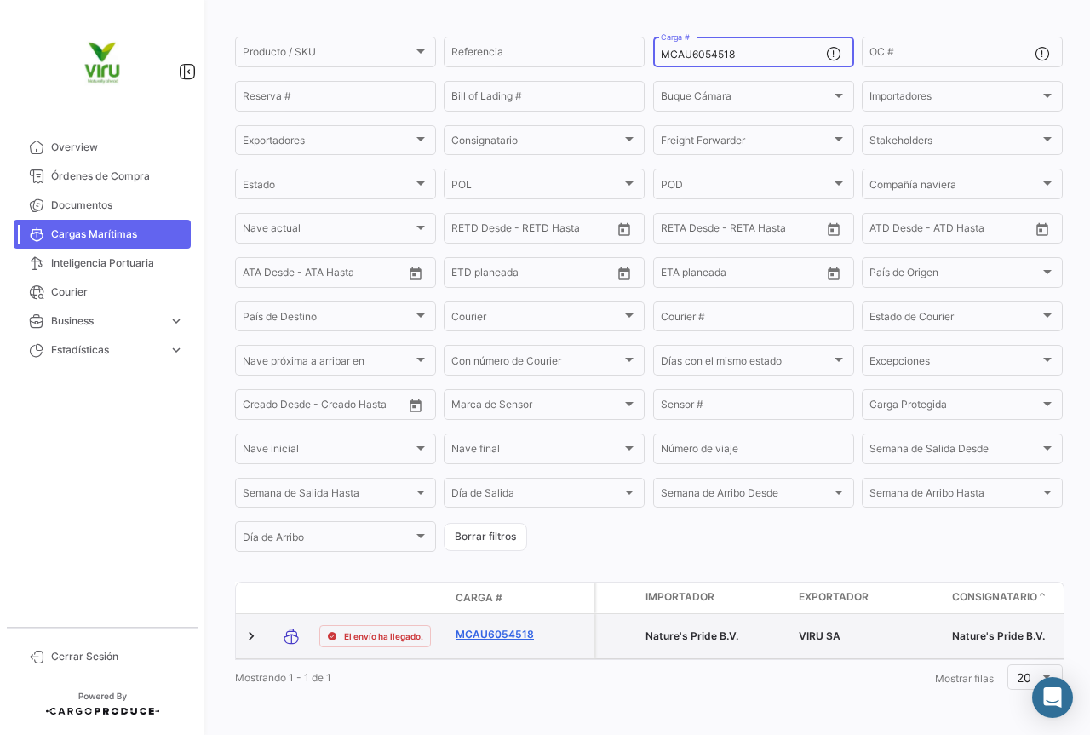
type input "MCAU6054518"
click at [491, 627] on link "MCAU6054518" at bounding box center [500, 634] width 89 height 15
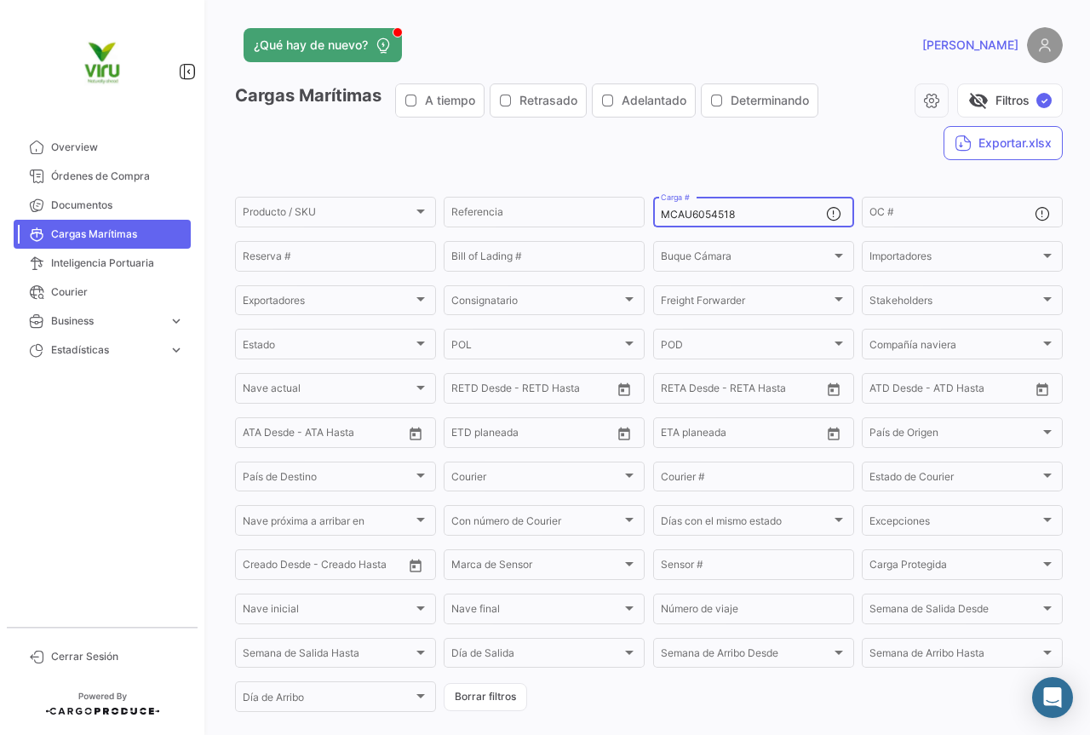
drag, startPoint x: 755, startPoint y: 217, endPoint x: 653, endPoint y: 206, distance: 102.0
click at [653, 206] on div "MCAU6054518 Carga #" at bounding box center [753, 210] width 201 height 33
paste input "47334"
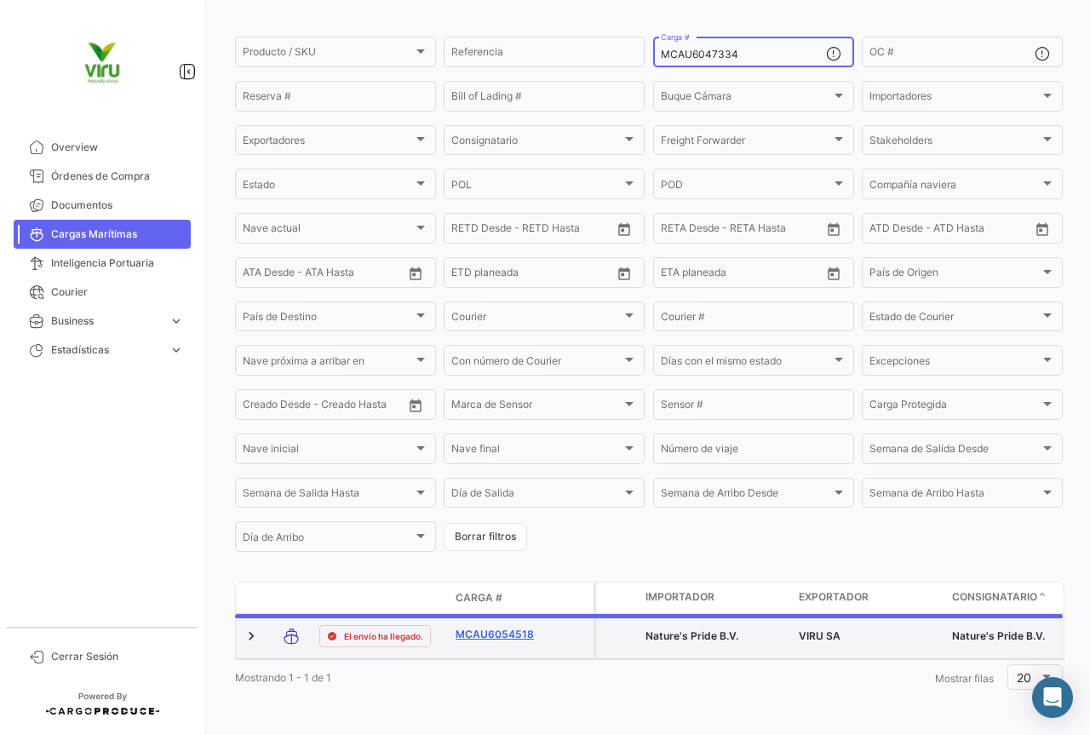
scroll to position [166, 0]
type input "MCAU6047334"
click at [492, 628] on link "MCAU6047334" at bounding box center [500, 634] width 89 height 15
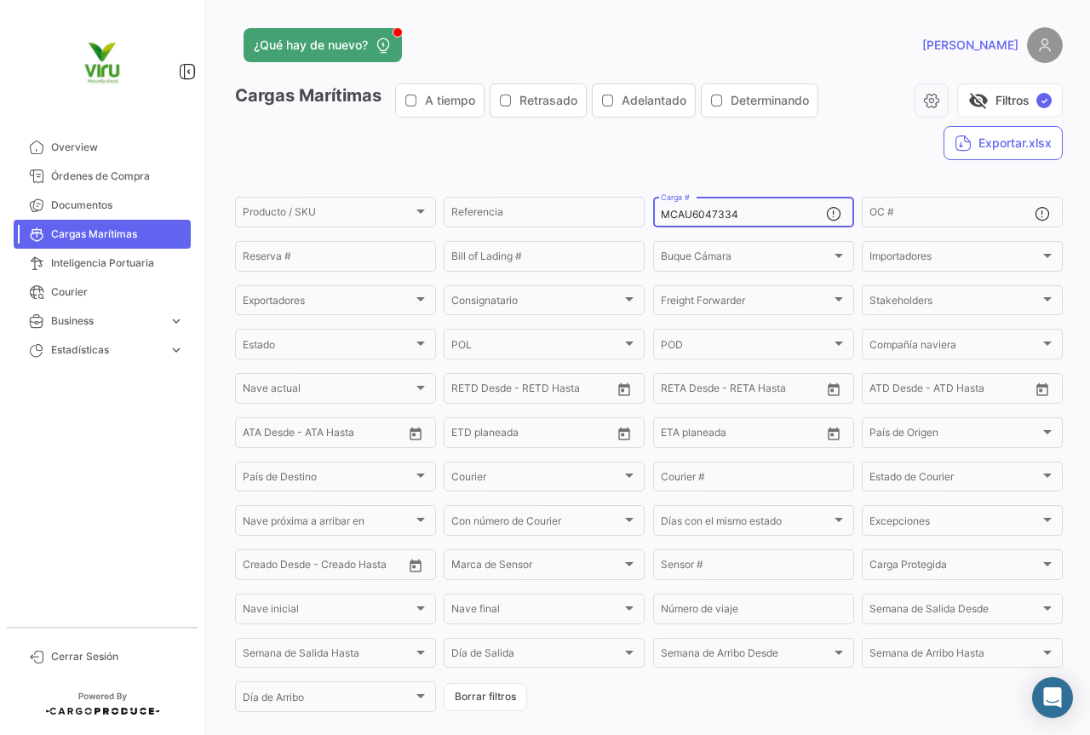
drag, startPoint x: 748, startPoint y: 215, endPoint x: 655, endPoint y: 221, distance: 93.0
click at [655, 221] on div "MCAU6047334 Carga #" at bounding box center [753, 210] width 201 height 33
paste input "6699"
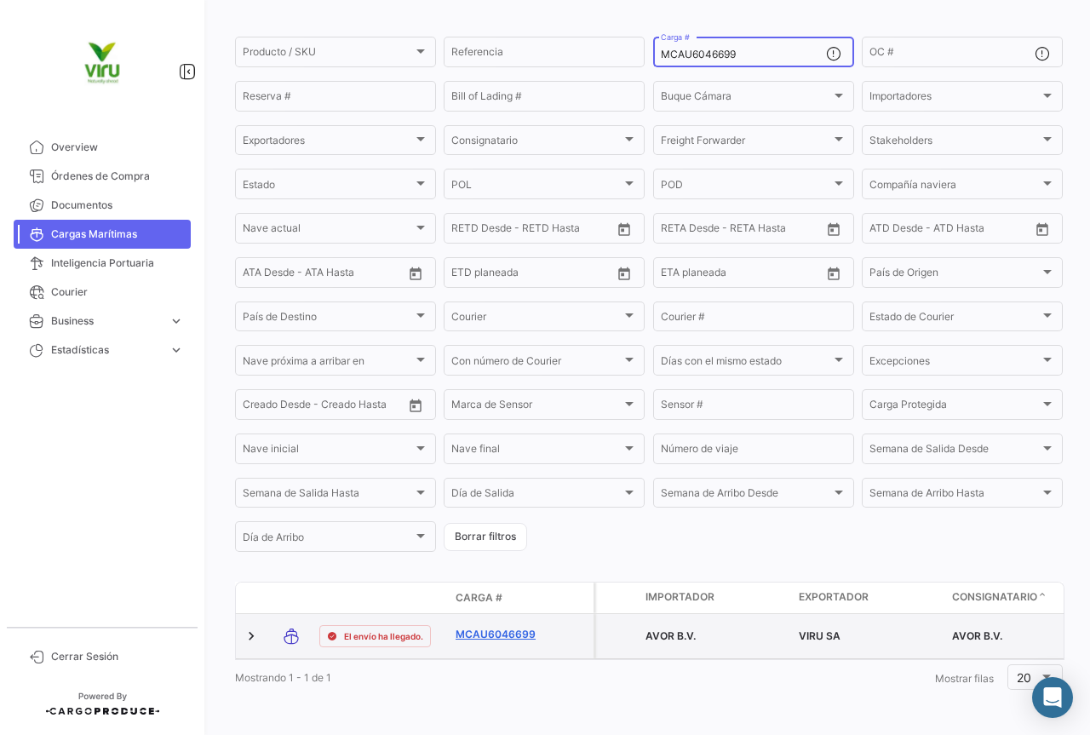
type input "MCAU6046699"
click at [497, 627] on link "MCAU6046699" at bounding box center [500, 634] width 89 height 15
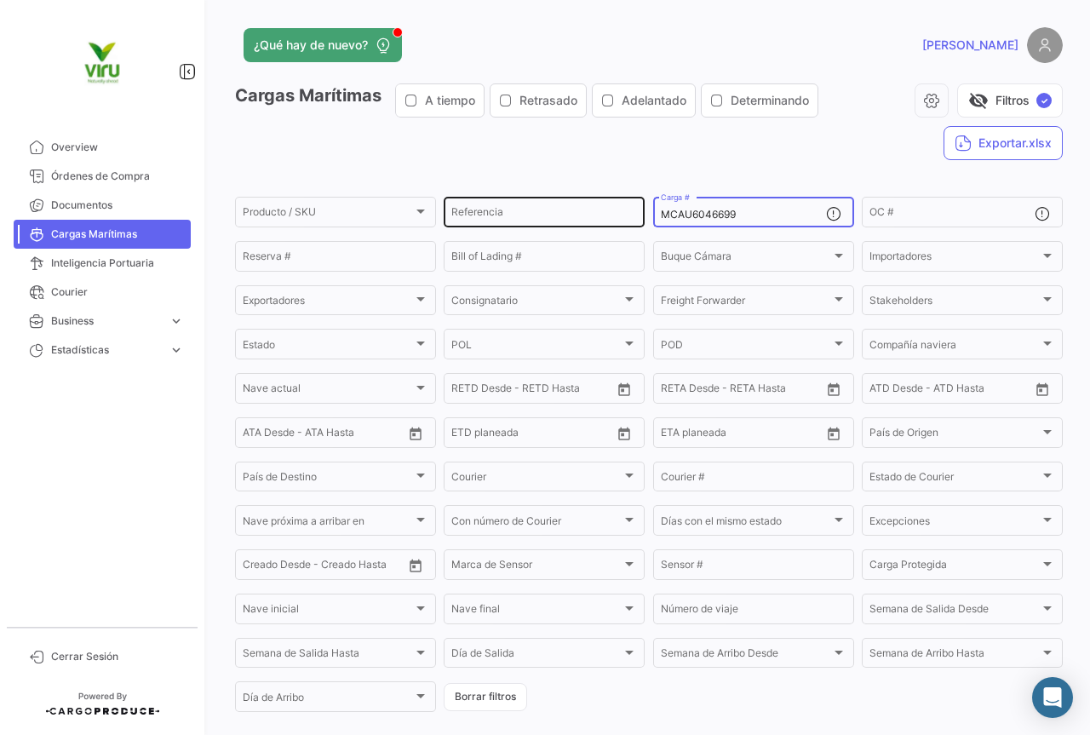
drag, startPoint x: 761, startPoint y: 215, endPoint x: 641, endPoint y: 215, distance: 120.1
click at [0, 0] on div "Producto / SKU Producto / SKU Referencia MCAU6046699 Carga # OC # Reserva # Bil…" at bounding box center [0, 0] width 0 height 0
paste input "MAU132113"
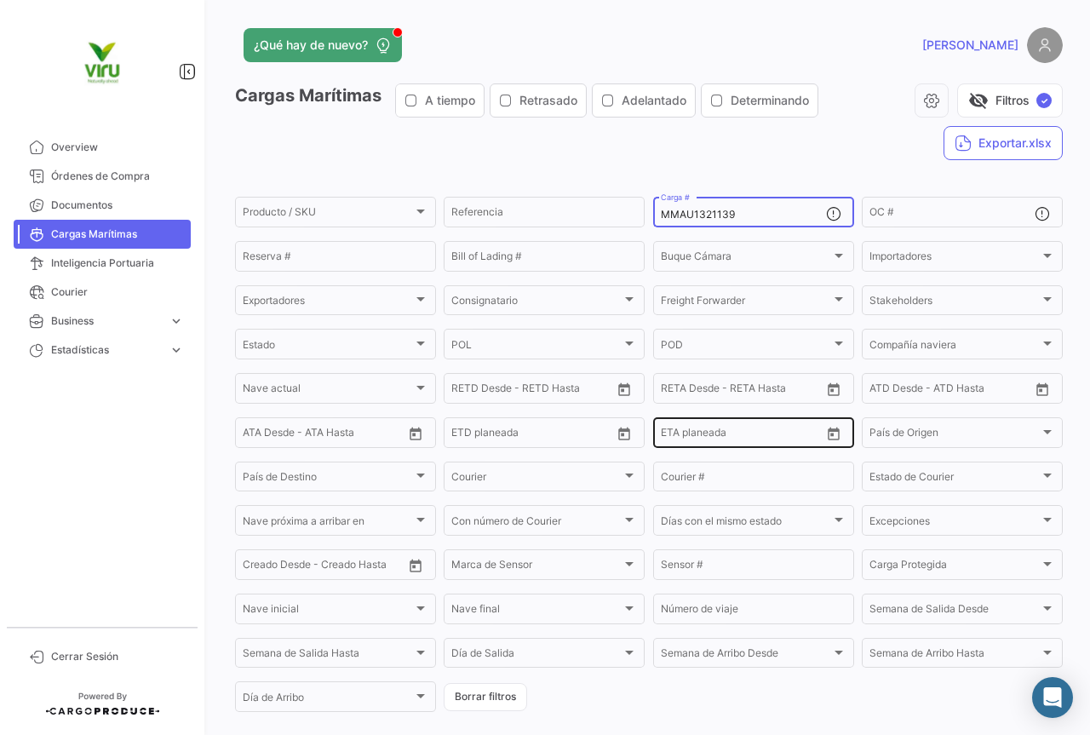
scroll to position [166, 0]
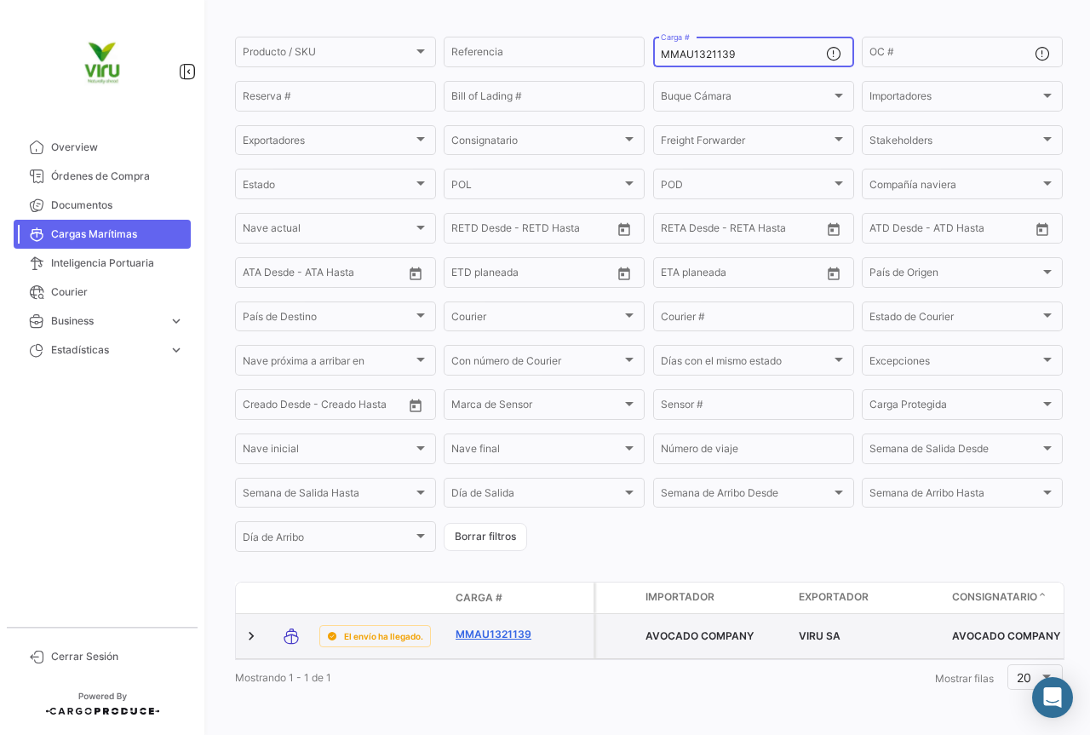
type input "MMAU1321139"
click at [514, 627] on link "MMAU1321139" at bounding box center [500, 634] width 89 height 15
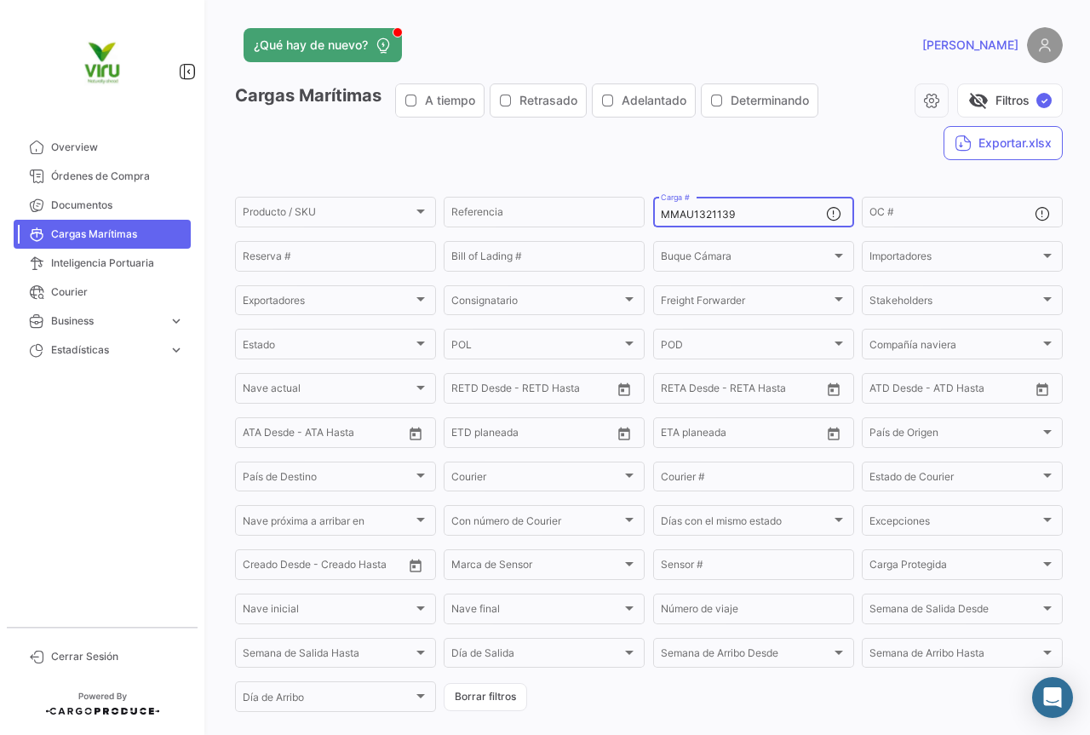
click at [742, 221] on div "MMAU1321139 Carga #" at bounding box center [743, 210] width 165 height 33
drag, startPoint x: 761, startPoint y: 206, endPoint x: 727, endPoint y: 213, distance: 33.9
click at [727, 213] on div "MMAU1321139 Carga #" at bounding box center [743, 210] width 165 height 33
drag, startPoint x: 750, startPoint y: 219, endPoint x: 656, endPoint y: 212, distance: 93.9
click at [661, 212] on input "MMAU1321139" at bounding box center [743, 215] width 165 height 12
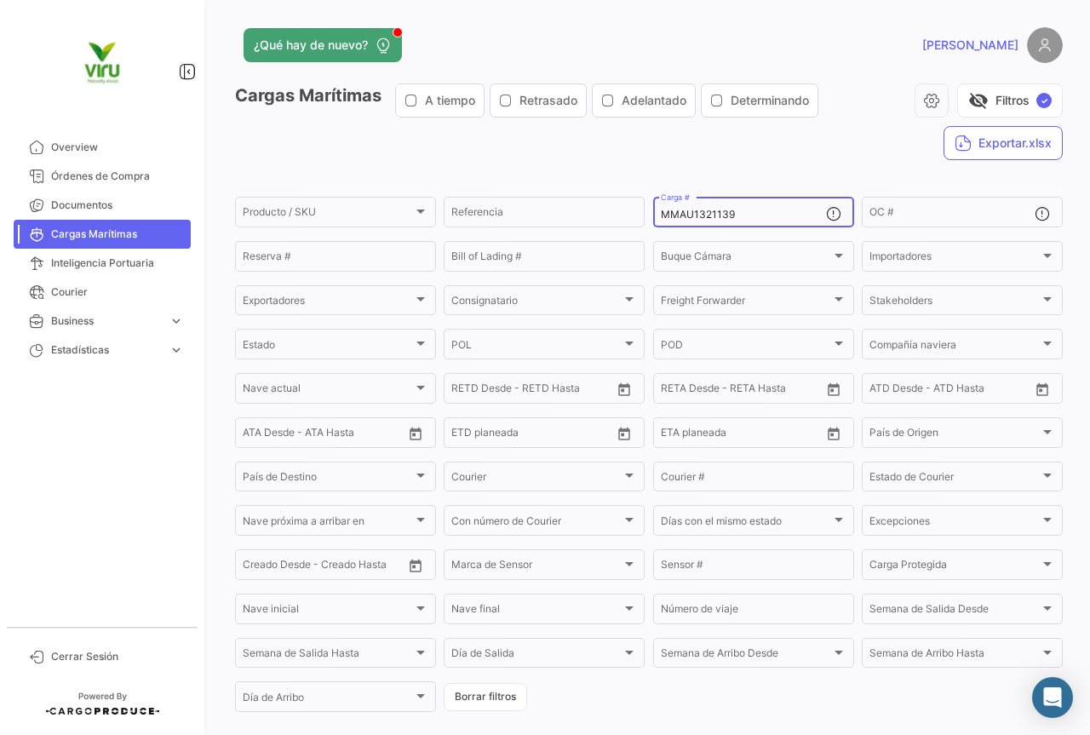
paste input "CAU6010865"
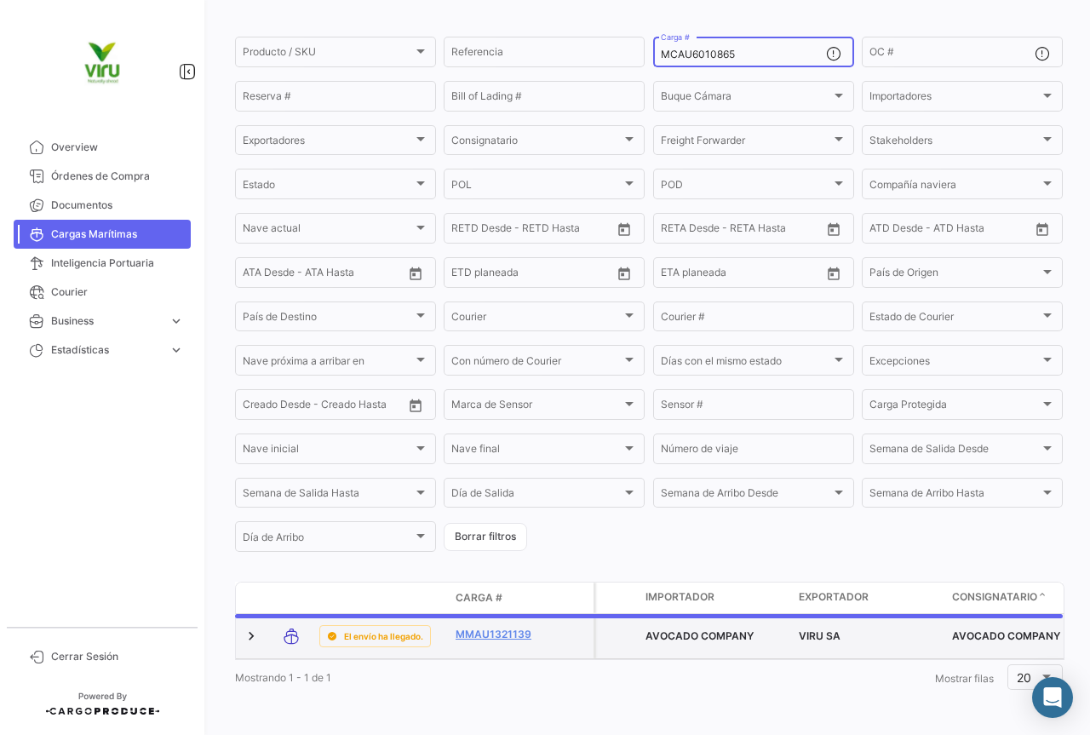
scroll to position [166, 0]
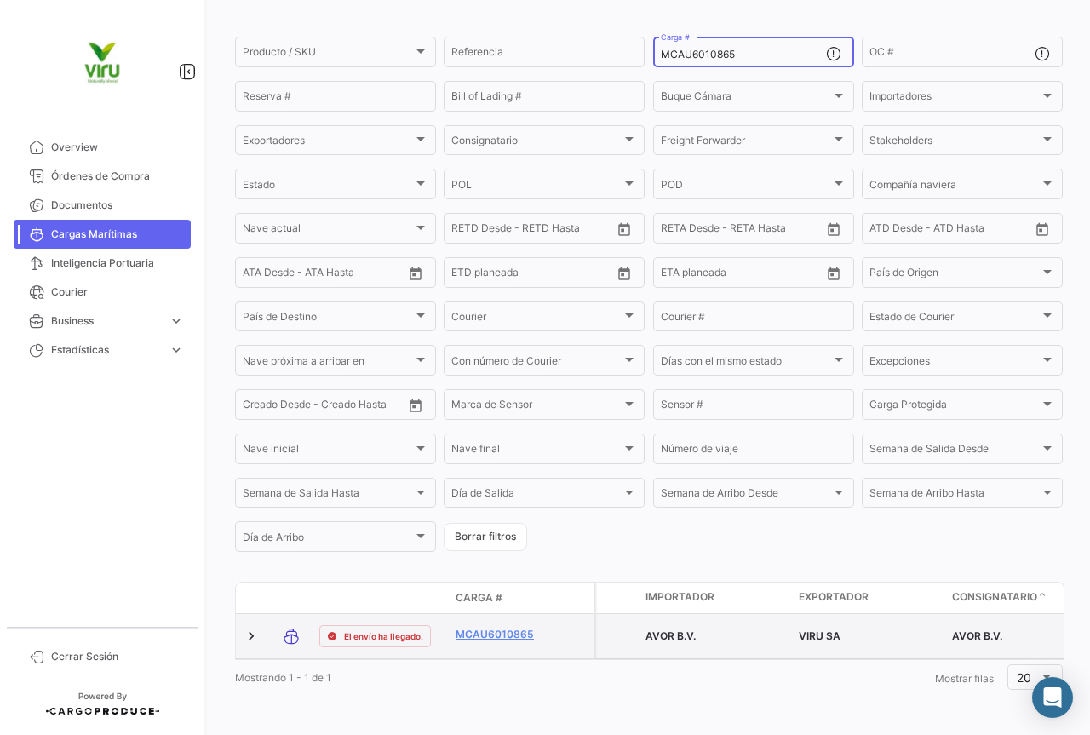
type input "MCAU6010865"
click at [525, 616] on datatable-body-cell "MCAU6010865" at bounding box center [500, 636] width 102 height 44
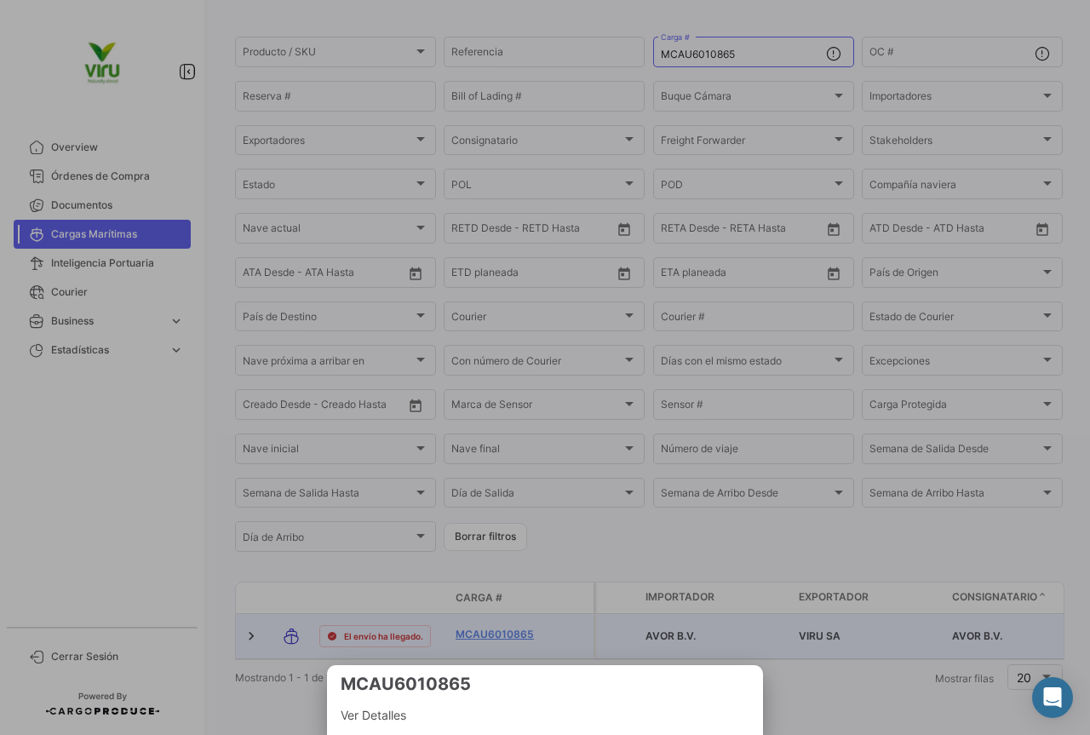
click at [526, 624] on div at bounding box center [545, 367] width 1090 height 735
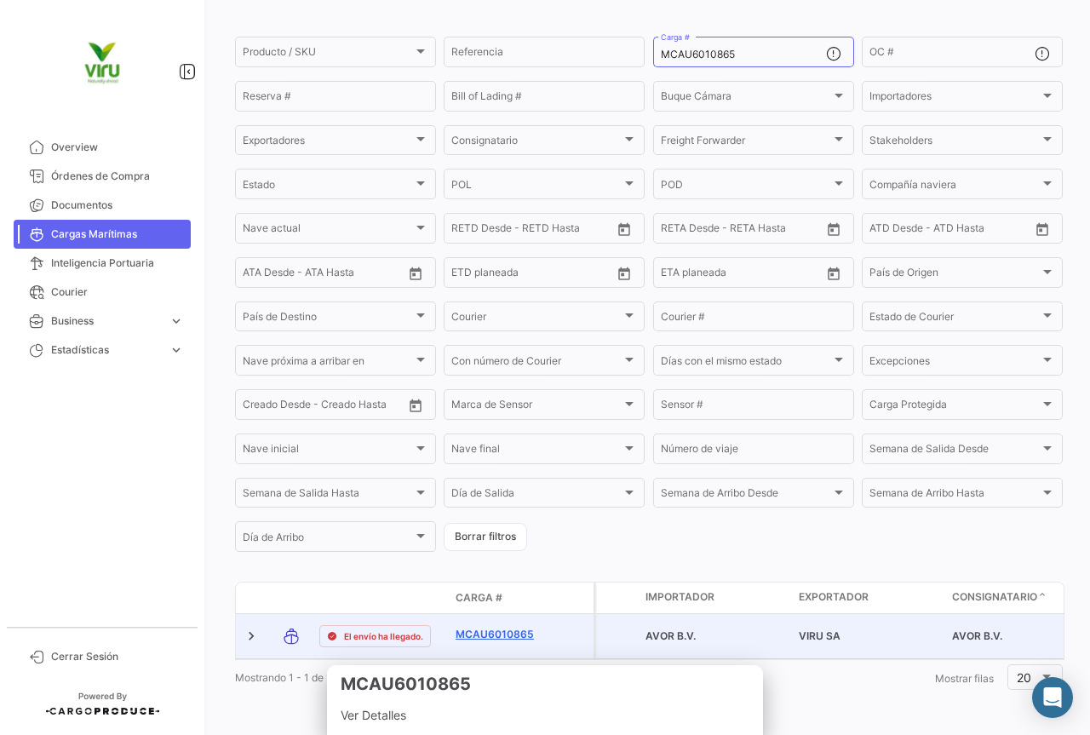
click at [516, 628] on link "MCAU6010865" at bounding box center [500, 634] width 89 height 15
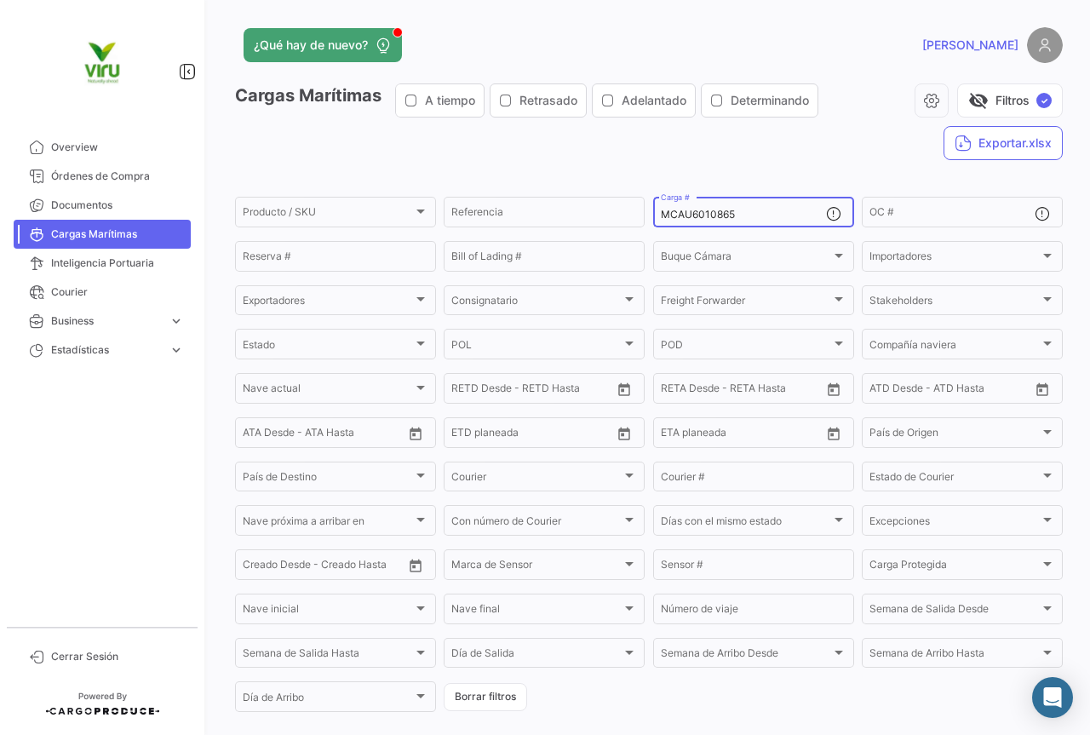
drag, startPoint x: 772, startPoint y: 214, endPoint x: 651, endPoint y: 213, distance: 121.0
click at [653, 213] on div "MCAU6010865 Carga #" at bounding box center [753, 210] width 201 height 33
paste input "MAU1310303"
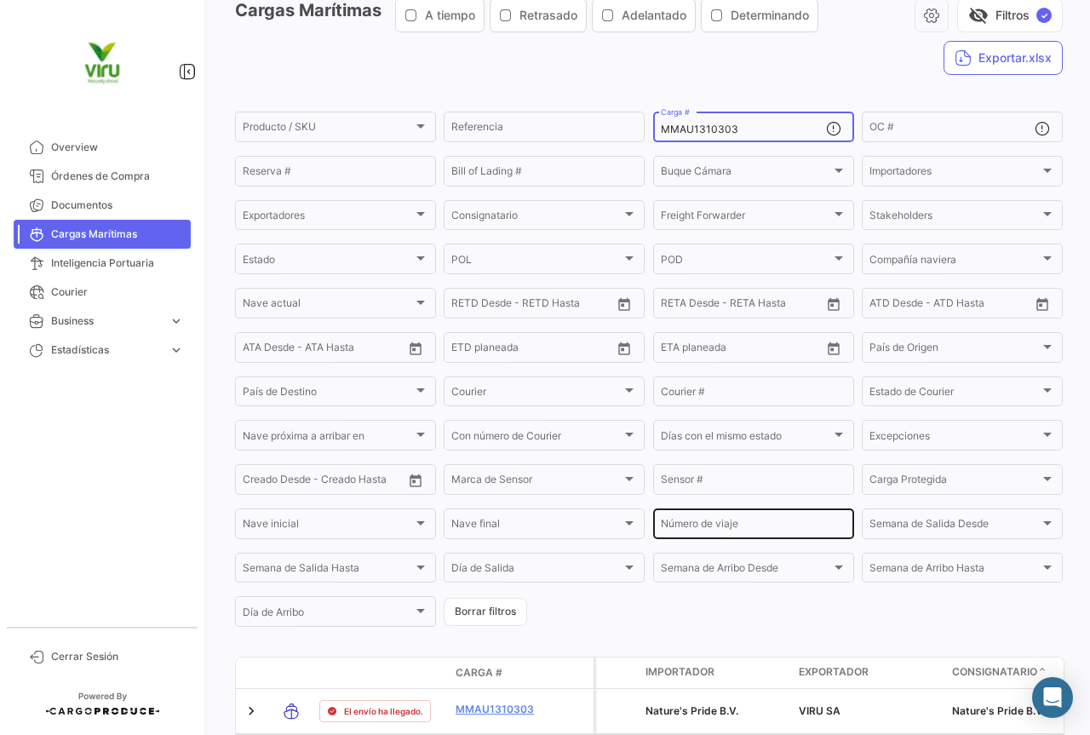
scroll to position [173, 0]
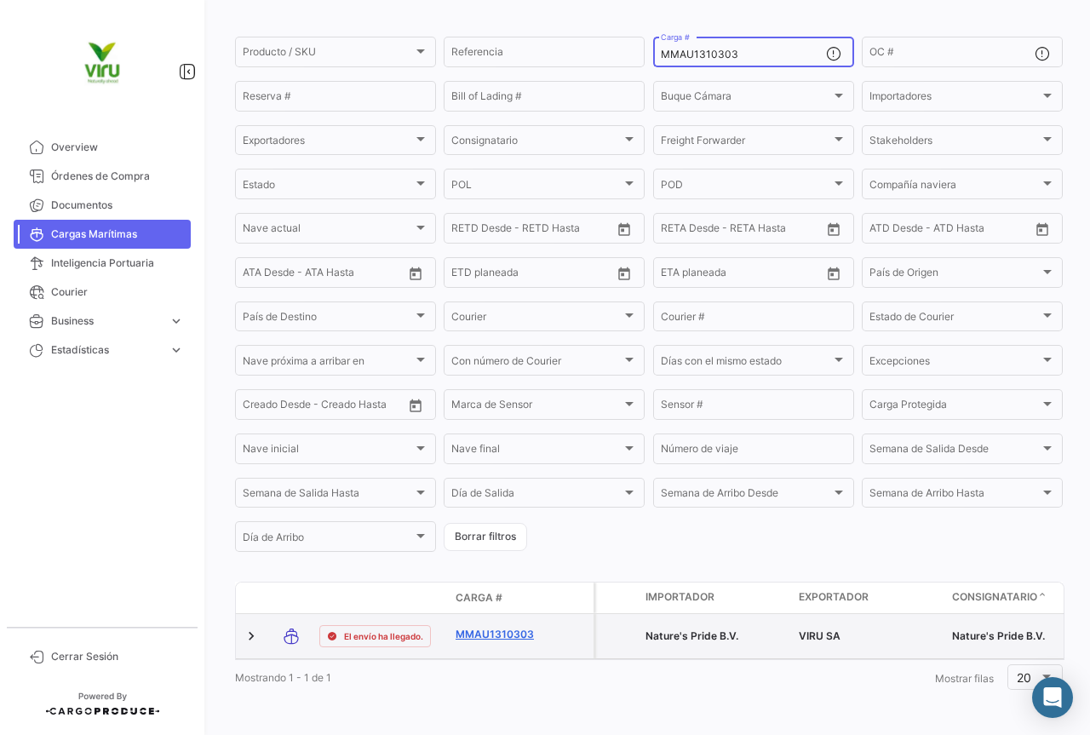
type input "MMAU1310303"
click at [492, 627] on link "MMAU1310303" at bounding box center [500, 634] width 89 height 15
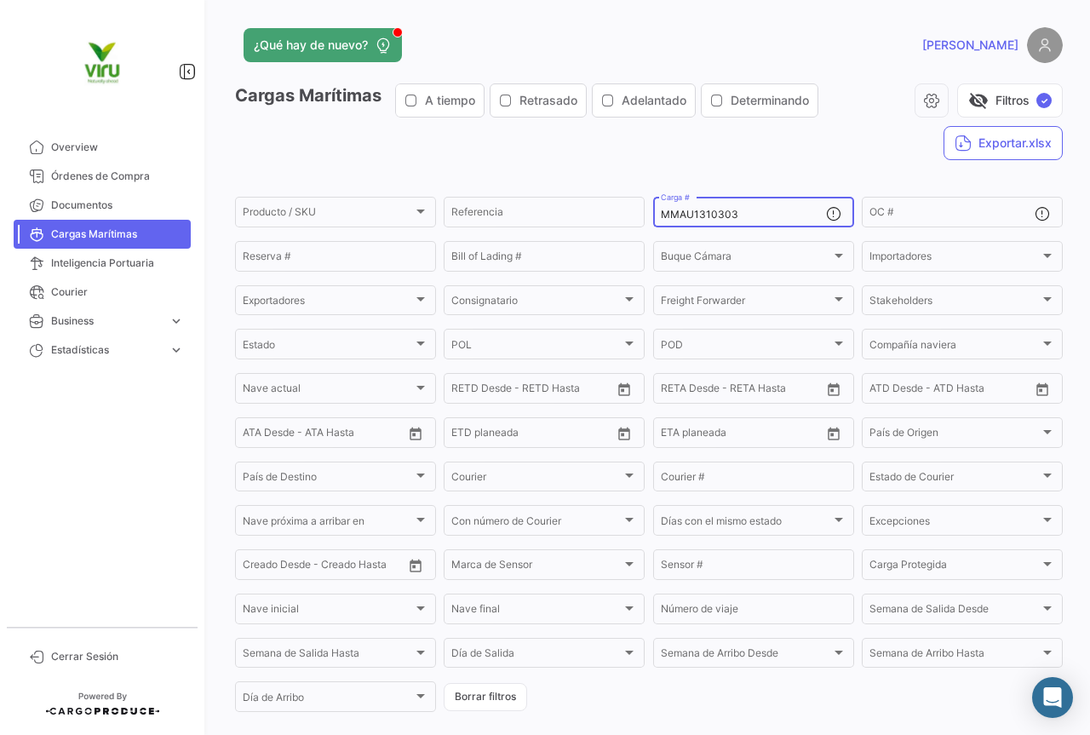
drag, startPoint x: 738, startPoint y: 216, endPoint x: 650, endPoint y: 221, distance: 87.9
click at [653, 221] on div "MMAU1310303 Carga #" at bounding box center [753, 210] width 201 height 33
paste input "44544"
type input "MMAU1445443"
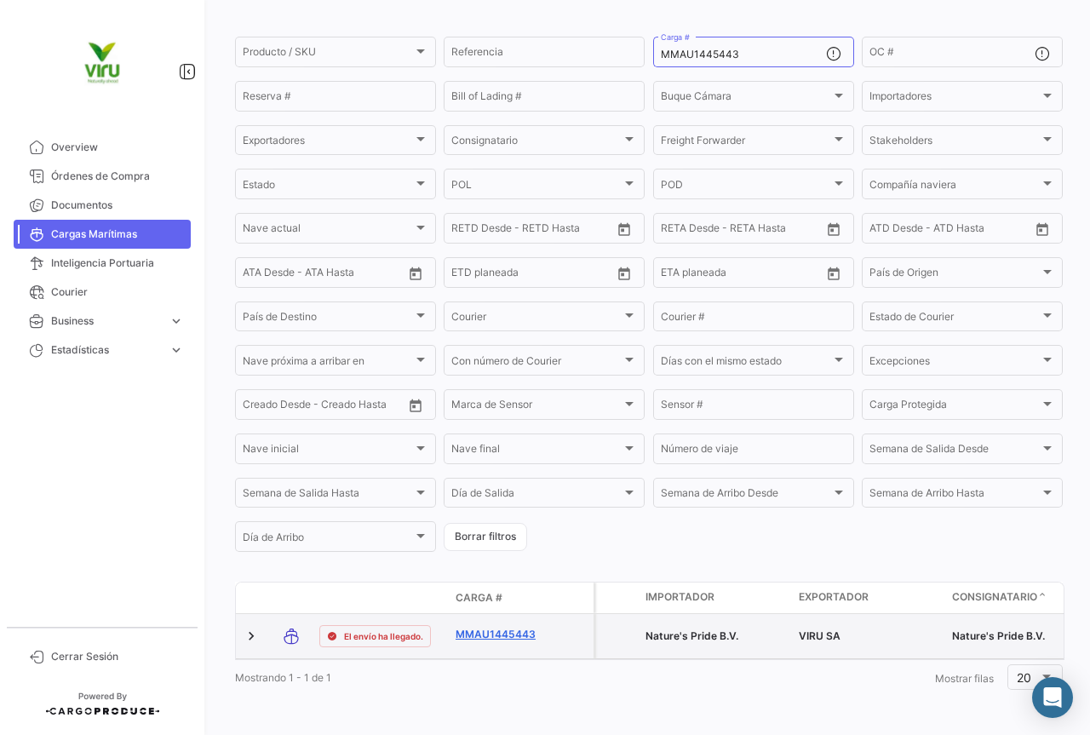
click at [507, 627] on link "MMAU1445443" at bounding box center [500, 634] width 89 height 15
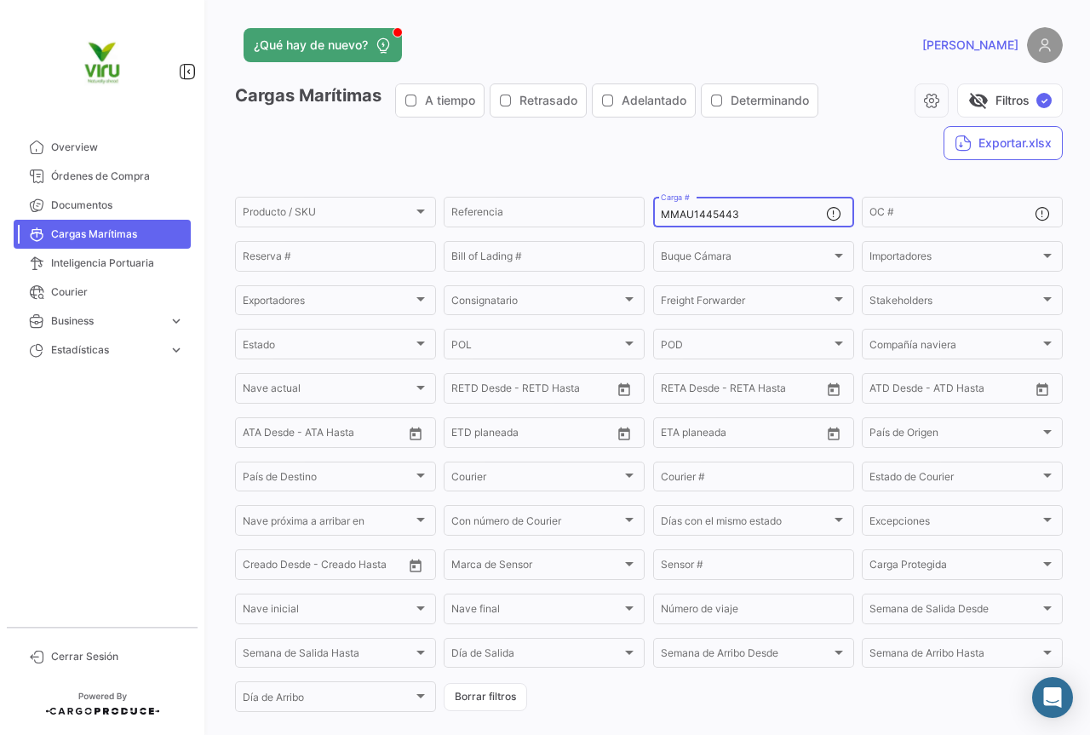
drag, startPoint x: 752, startPoint y: 215, endPoint x: 651, endPoint y: 221, distance: 101.5
click at [653, 221] on div "MMAU1445443 Carga #" at bounding box center [753, 210] width 201 height 33
paste input "RFU0030192"
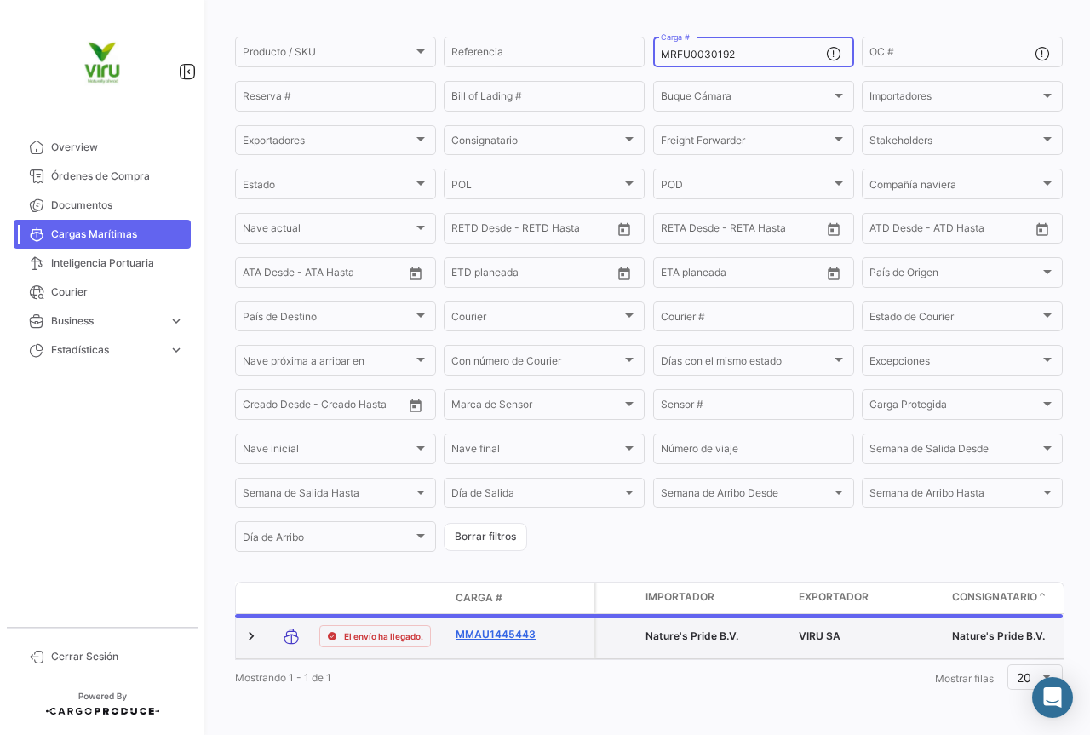
scroll to position [166, 0]
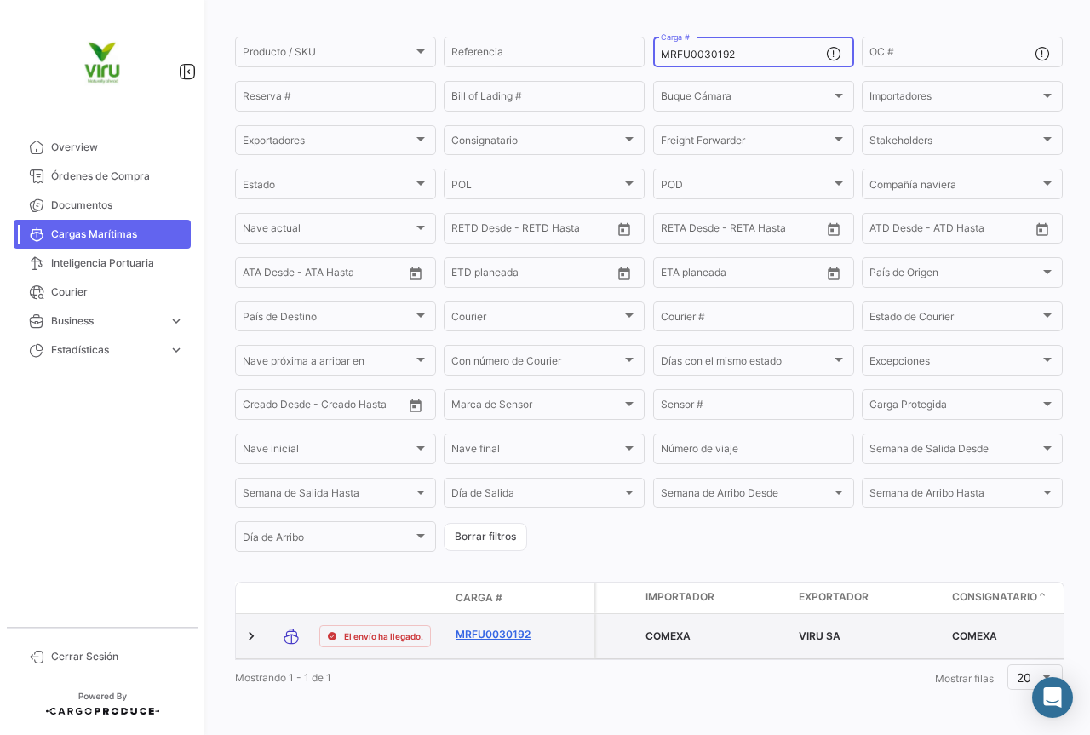
type input "MRFU0030192"
click at [495, 627] on link "MRFU0030192" at bounding box center [500, 634] width 89 height 15
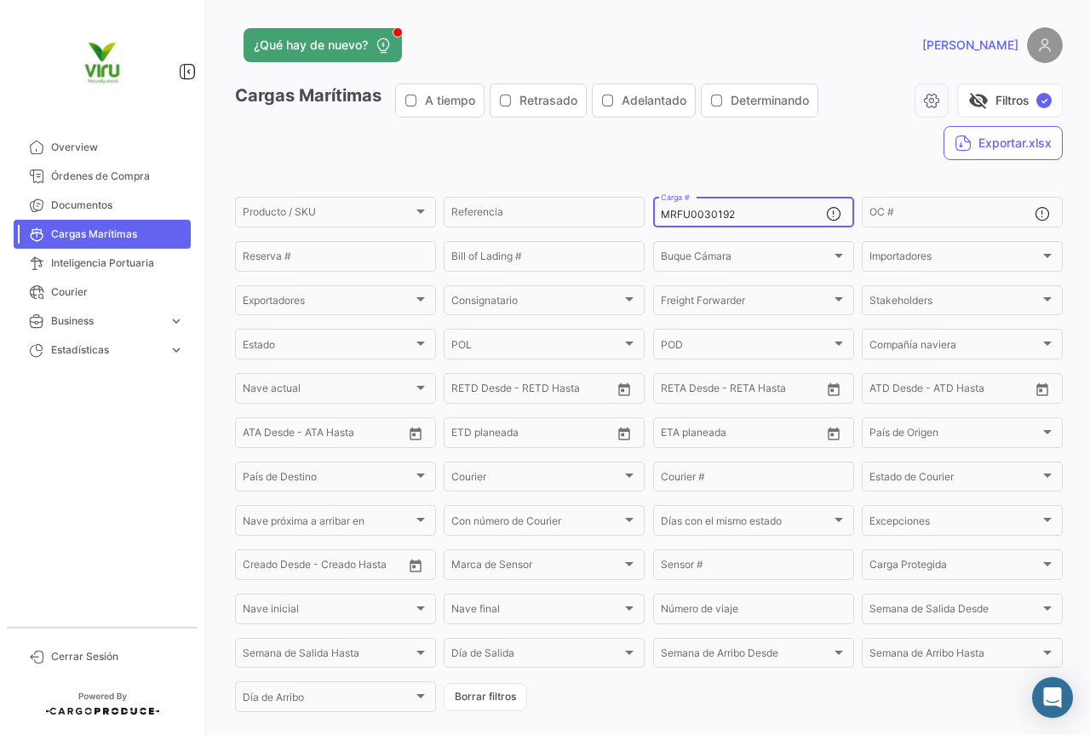
drag, startPoint x: 739, startPoint y: 216, endPoint x: 652, endPoint y: 206, distance: 88.2
click at [653, 206] on div "MRFU0030192 Carga #" at bounding box center [753, 210] width 201 height 33
paste input "MAU1445865"
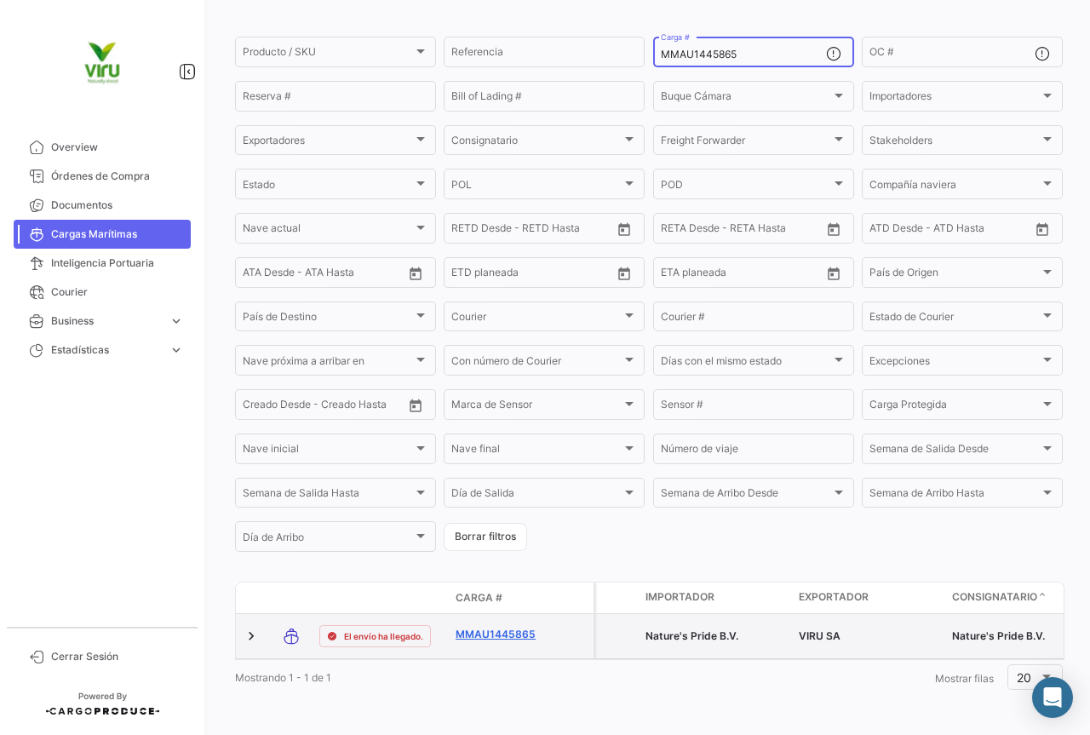
type input "MMAU1445865"
click at [516, 627] on link "MMAU1445865" at bounding box center [500, 634] width 89 height 15
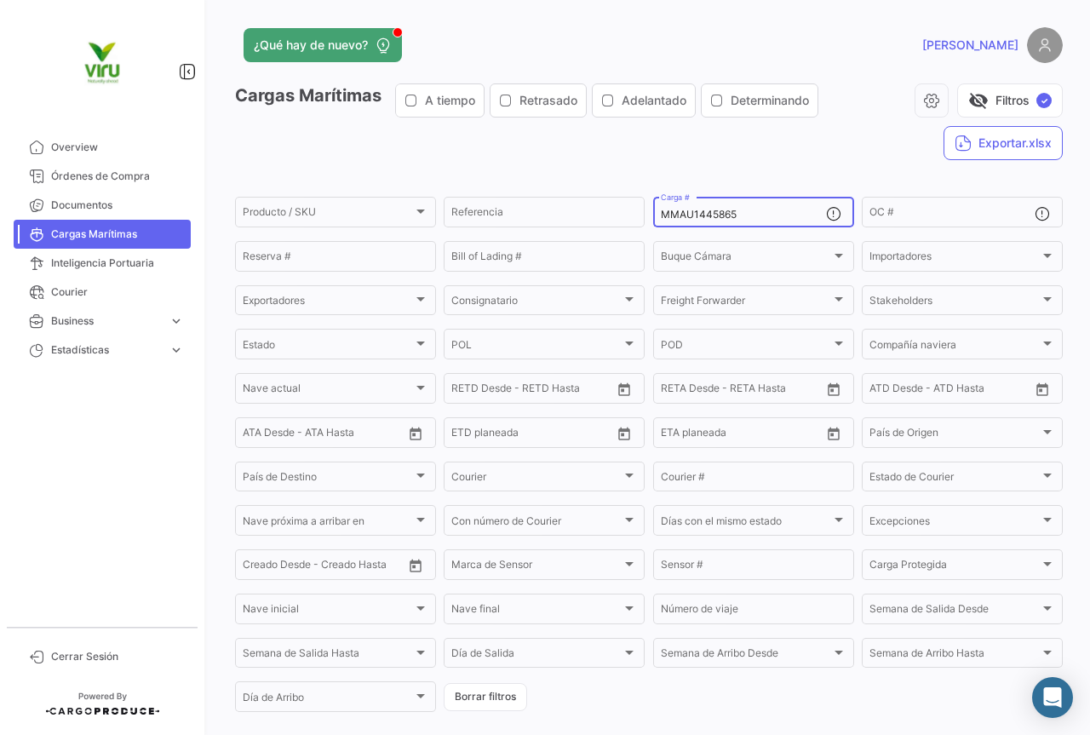
drag, startPoint x: 759, startPoint y: 217, endPoint x: 648, endPoint y: 217, distance: 110.7
click at [653, 217] on div "MMAU1445865 Carga #" at bounding box center [753, 210] width 201 height 33
paste input "3544"
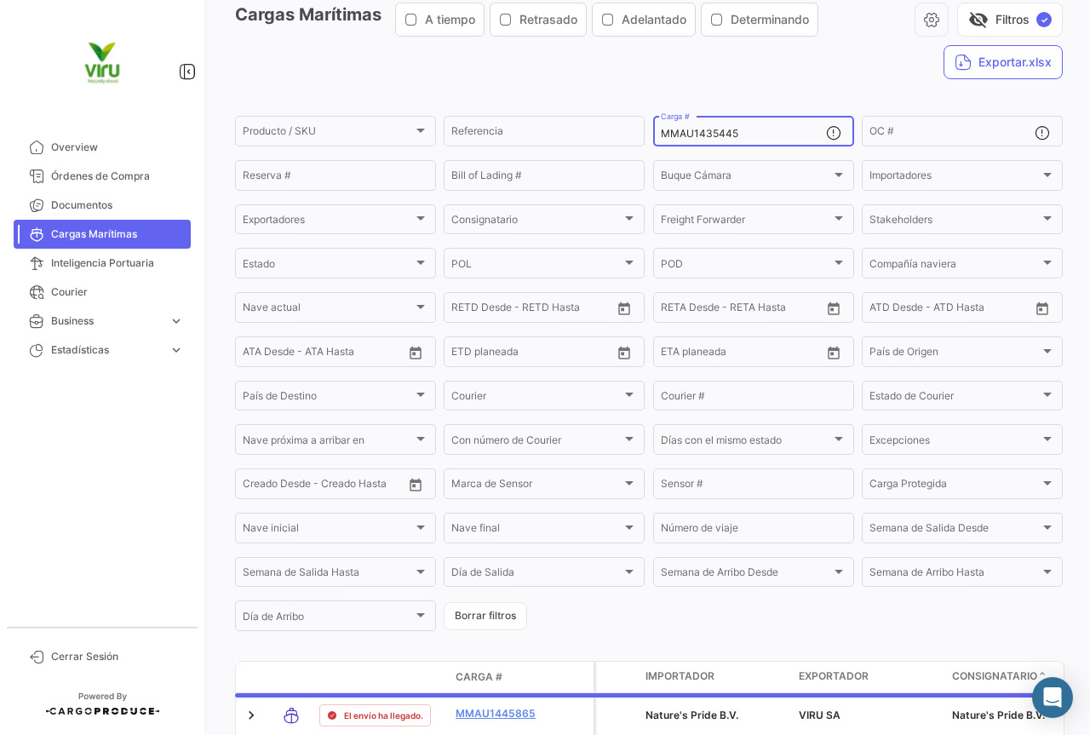
scroll to position [166, 0]
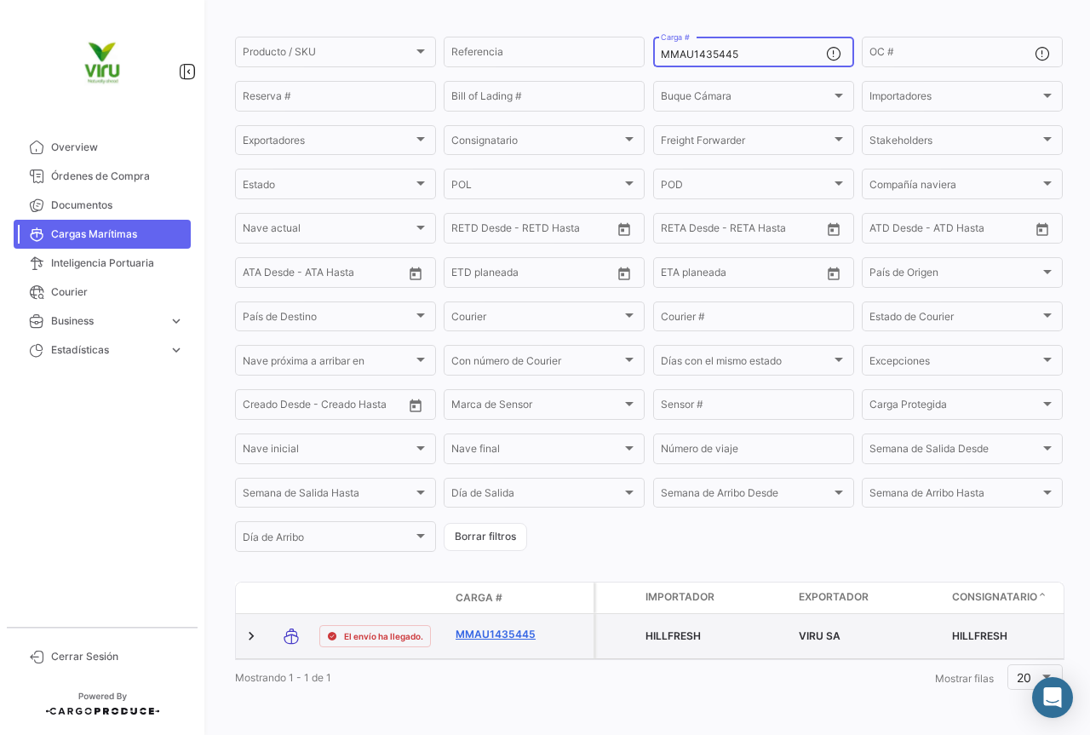
type input "MMAU1435445"
click at [526, 627] on link "MMAU1435445" at bounding box center [500, 634] width 89 height 15
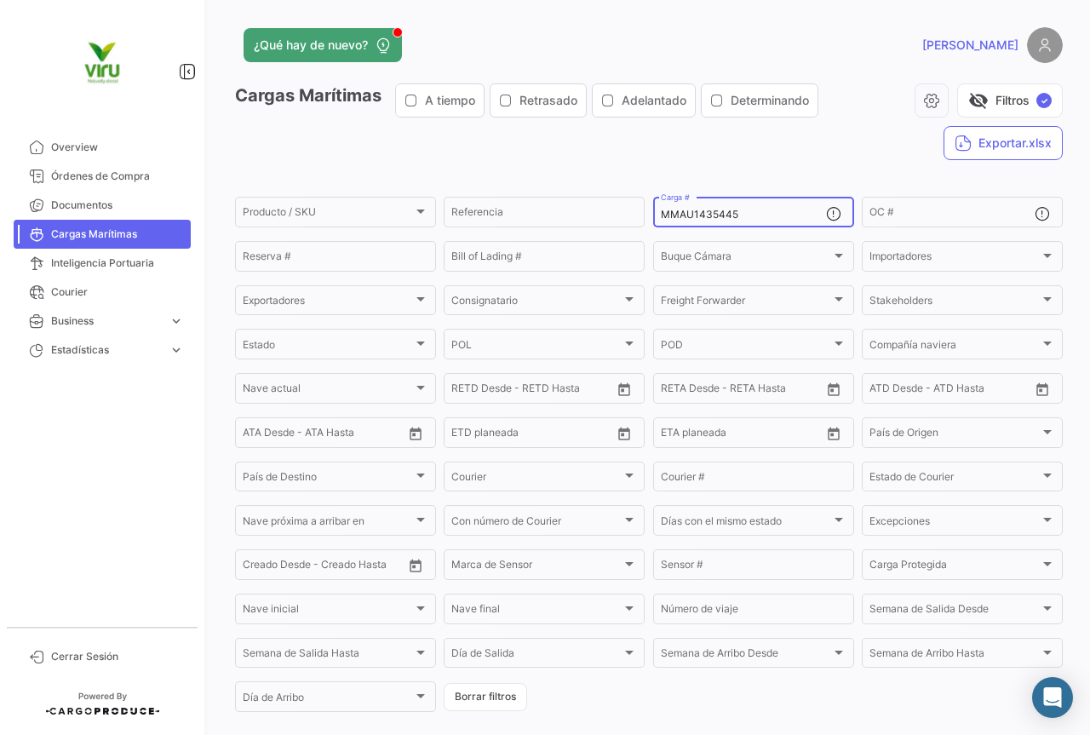
drag, startPoint x: 740, startPoint y: 219, endPoint x: 645, endPoint y: 215, distance: 95.5
click at [645, 215] on form "Producto / SKU Producto / SKU Referencia MMAU1435445 Carga # OC # Reserva # Bil…" at bounding box center [649, 454] width 828 height 520
paste input "CAU6059844"
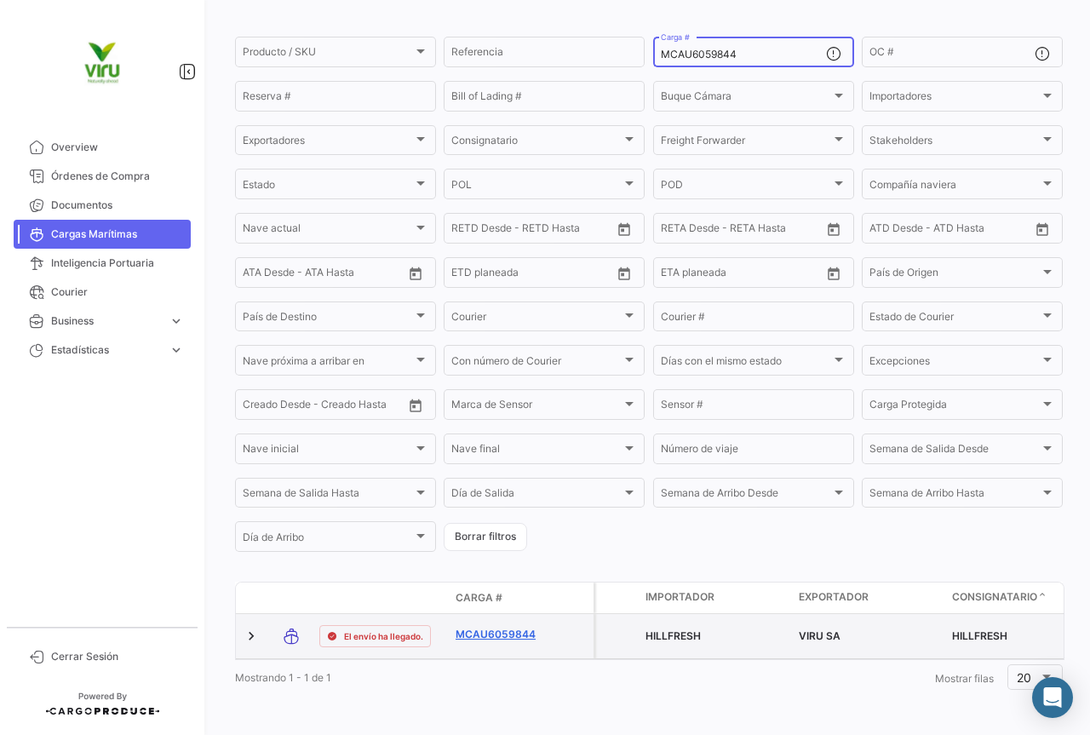
type input "MCAU6059844"
click at [524, 631] on link "MCAU6059844" at bounding box center [500, 634] width 89 height 15
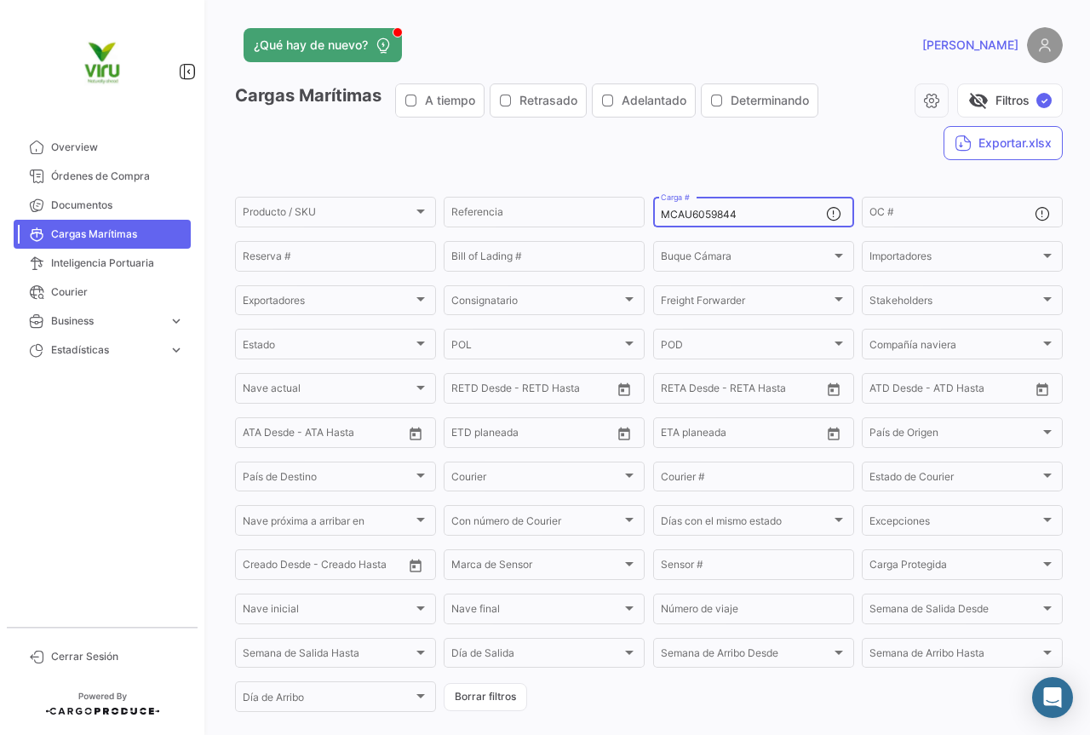
drag, startPoint x: 756, startPoint y: 220, endPoint x: 661, endPoint y: 215, distance: 95.5
click at [661, 215] on input "MCAU6059844" at bounding box center [743, 215] width 165 height 12
paste input "MAU1375557"
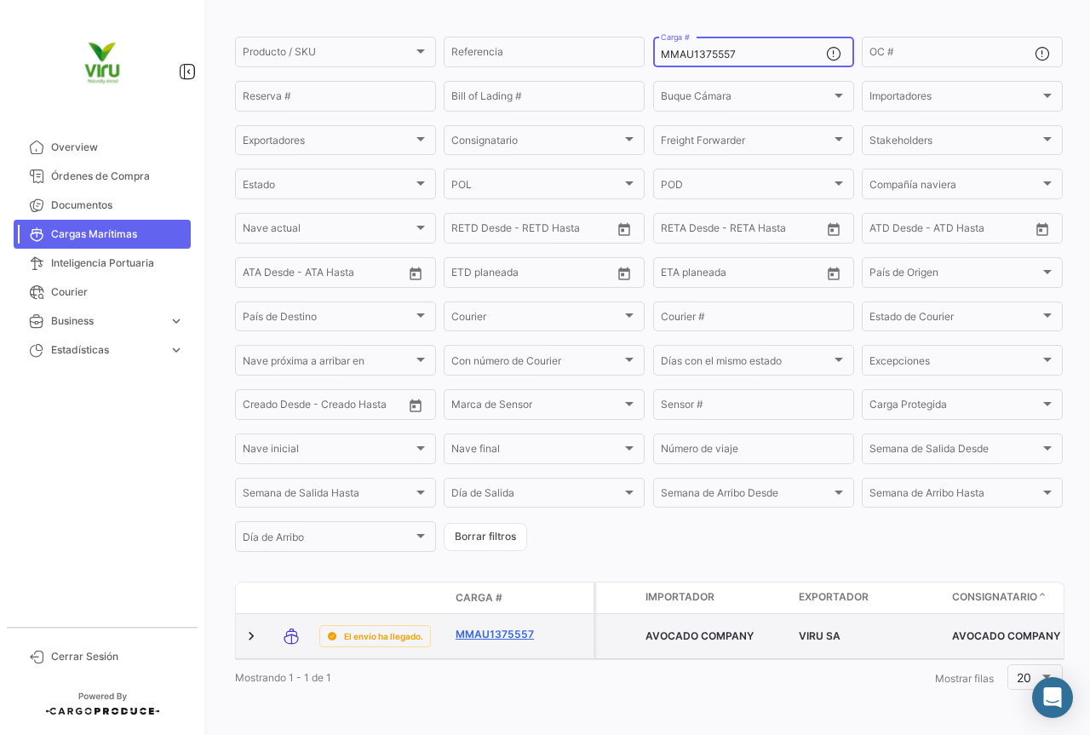
type input "MMAU1375557"
click at [499, 628] on link "MMAU1375557" at bounding box center [500, 634] width 89 height 15
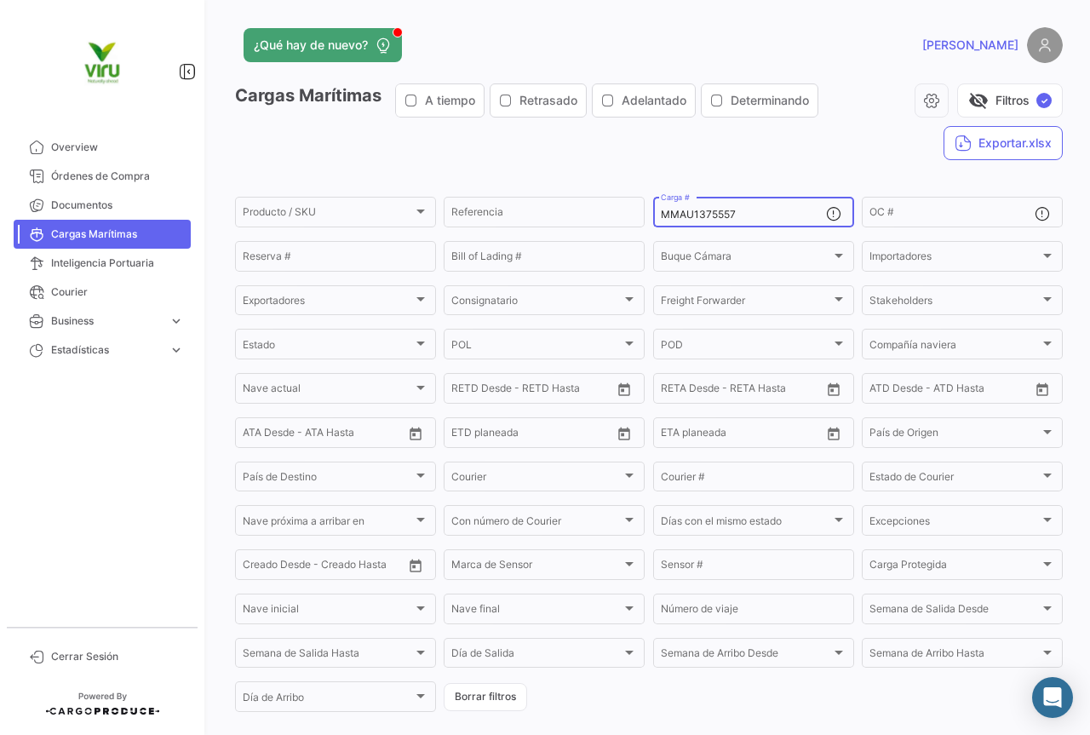
drag, startPoint x: 772, startPoint y: 215, endPoint x: 641, endPoint y: 215, distance: 130.3
click at [641, 215] on form "Producto / SKU Producto / SKU Referencia MMAU1375557 Carga # OC # Reserva # Bil…" at bounding box center [649, 454] width 828 height 520
paste input "432220"
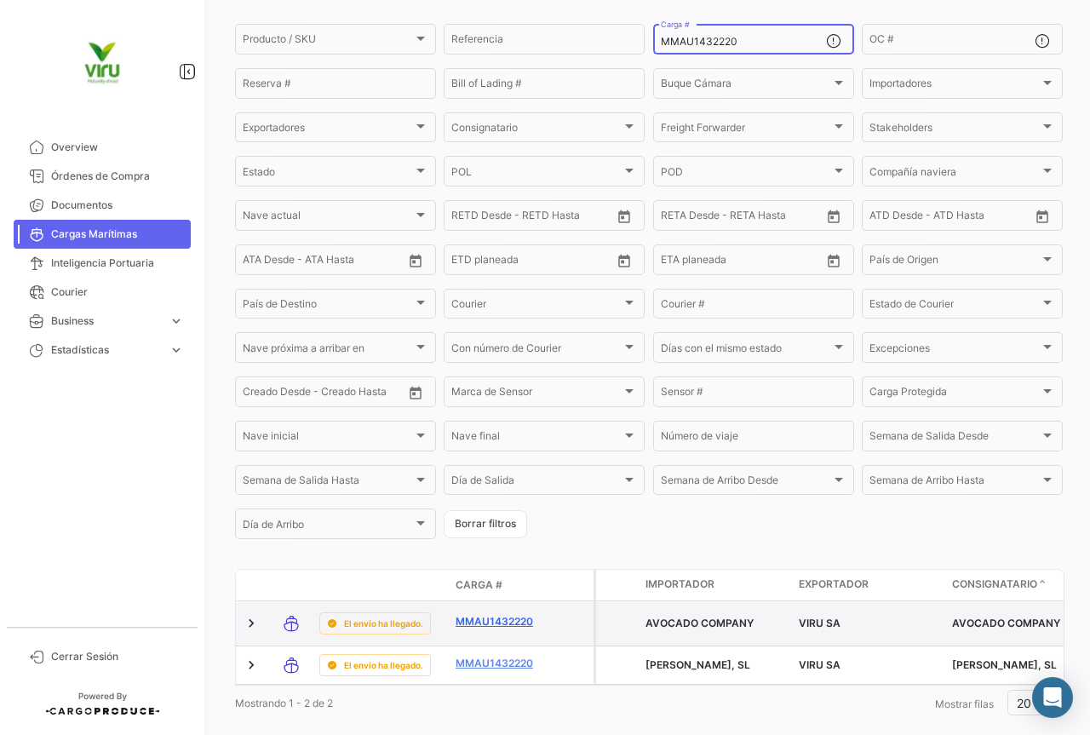
type input "MMAU1432220"
click at [491, 623] on link "MMAU1432220" at bounding box center [500, 621] width 89 height 15
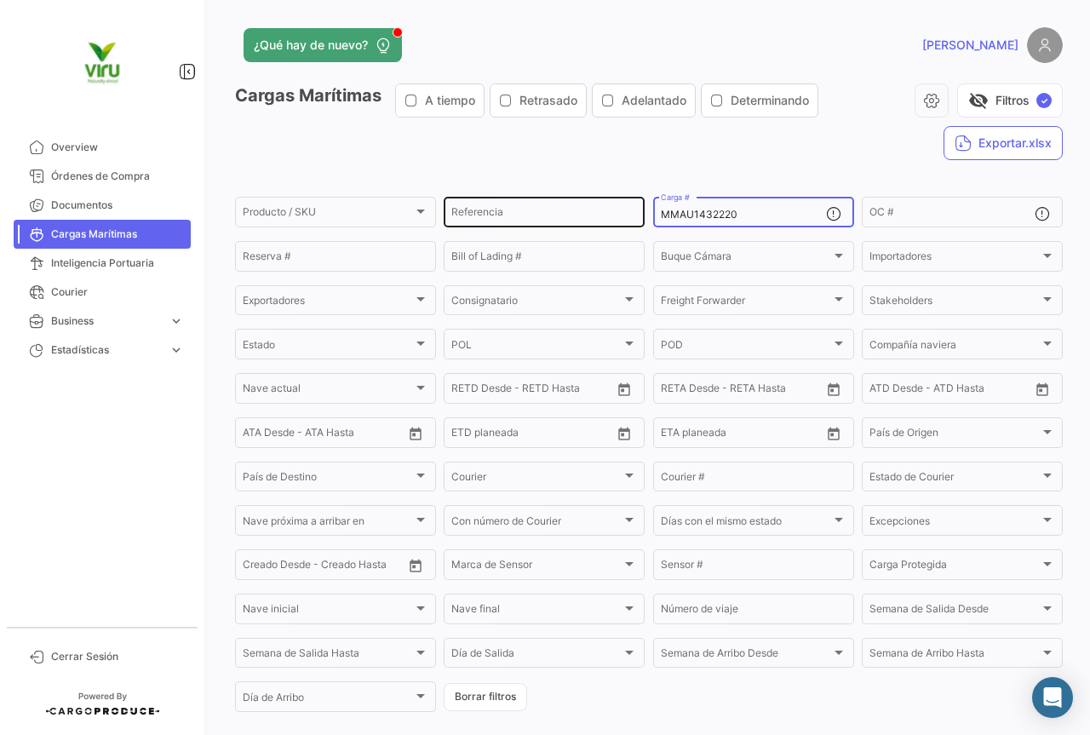
drag, startPoint x: 779, startPoint y: 215, endPoint x: 629, endPoint y: 219, distance: 150.0
click at [0, 0] on div "Producto / SKU Producto / SKU Referencia MMAU1432220 Carga # OC # Reserva # Bil…" at bounding box center [0, 0] width 0 height 0
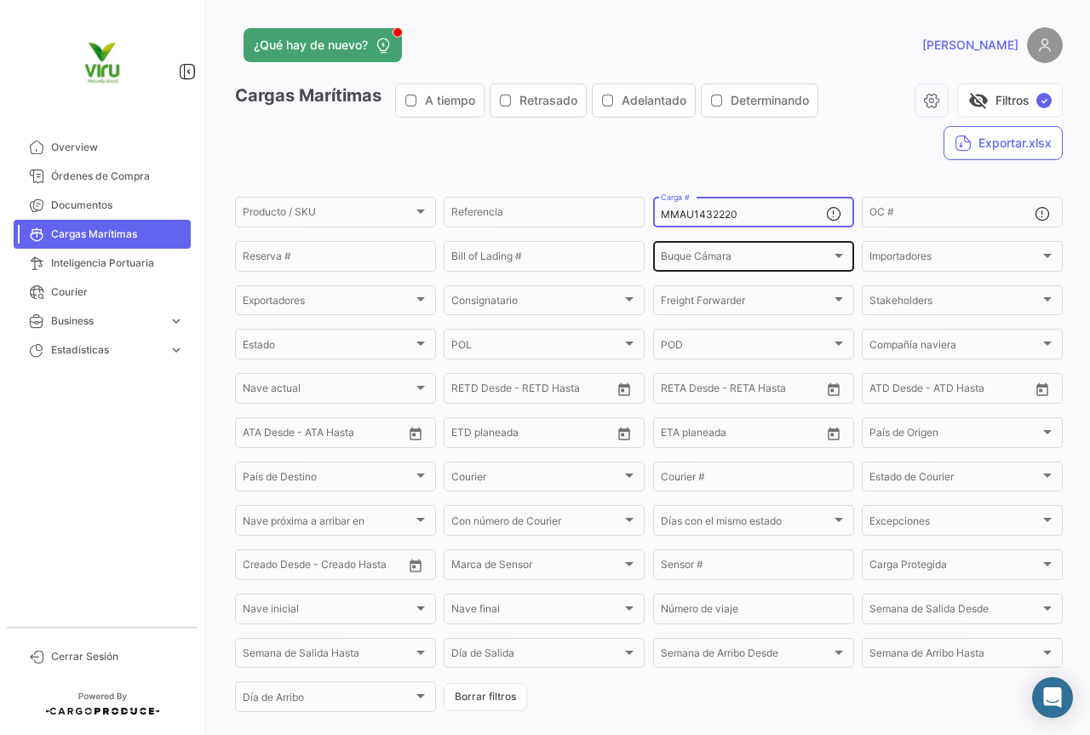
paste input "31958"
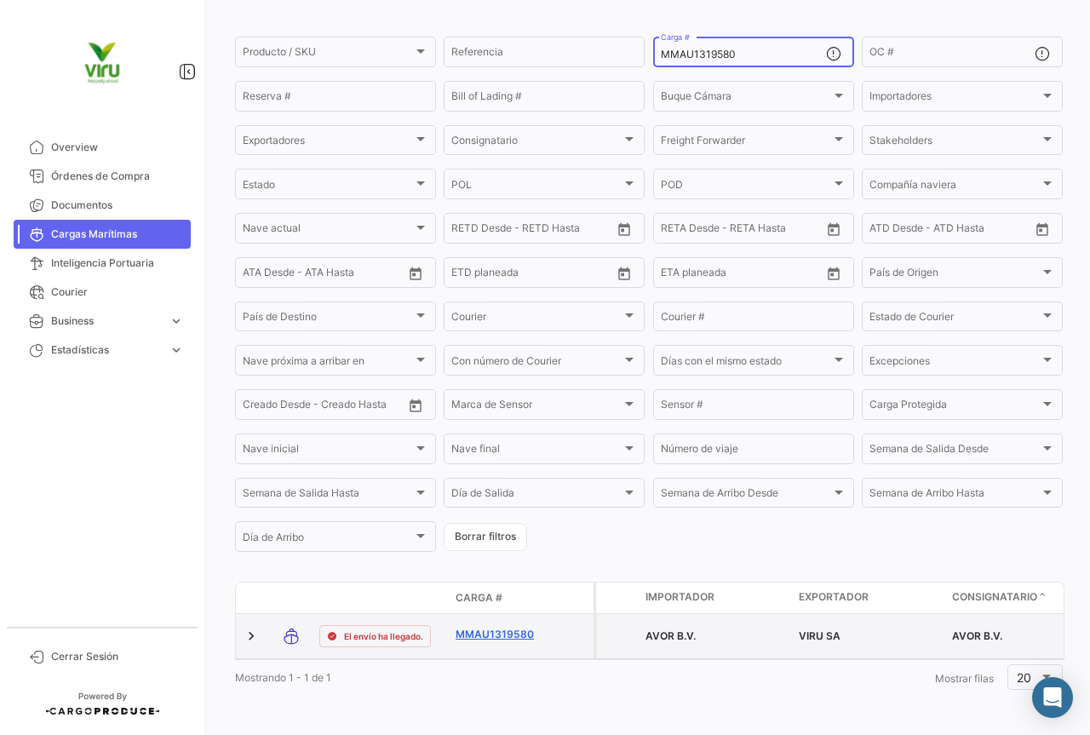
scroll to position [173, 0]
type input "MMAU1319580"
click at [511, 627] on link "MMAU1319580" at bounding box center [500, 634] width 89 height 15
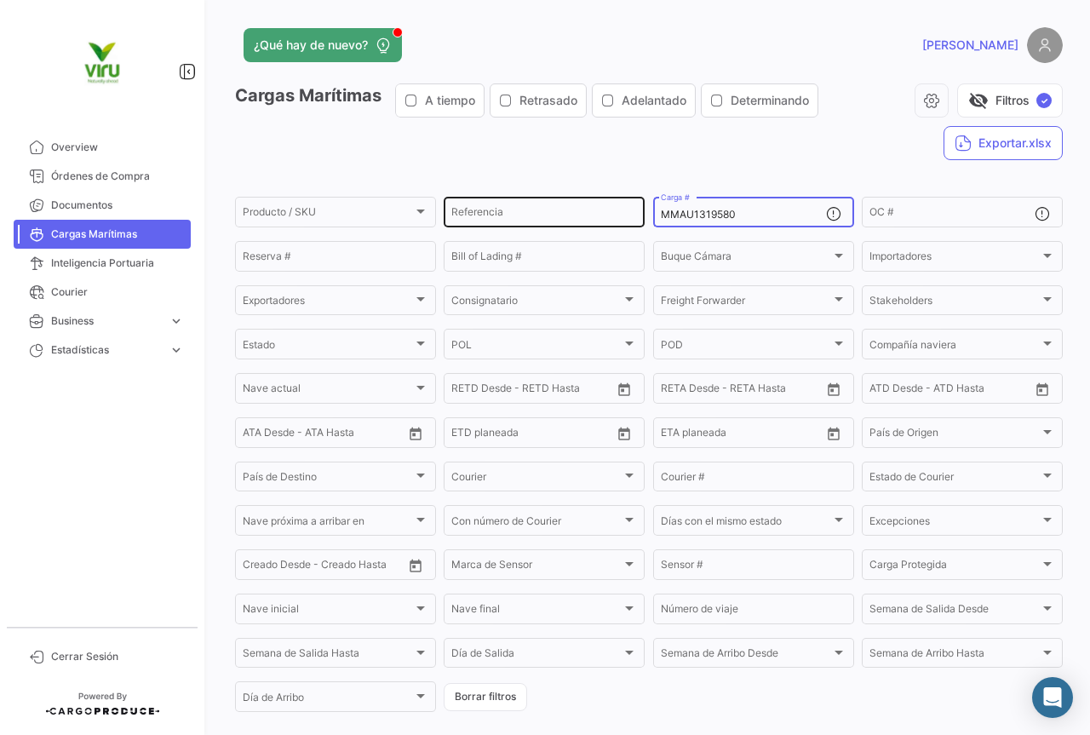
drag, startPoint x: 742, startPoint y: 215, endPoint x: 638, endPoint y: 215, distance: 103.9
click at [0, 0] on div "Producto / SKU Producto / SKU Referencia MMAU1319580 Carga # OC # Reserva # Bil…" at bounding box center [0, 0] width 0 height 0
paste input "43222"
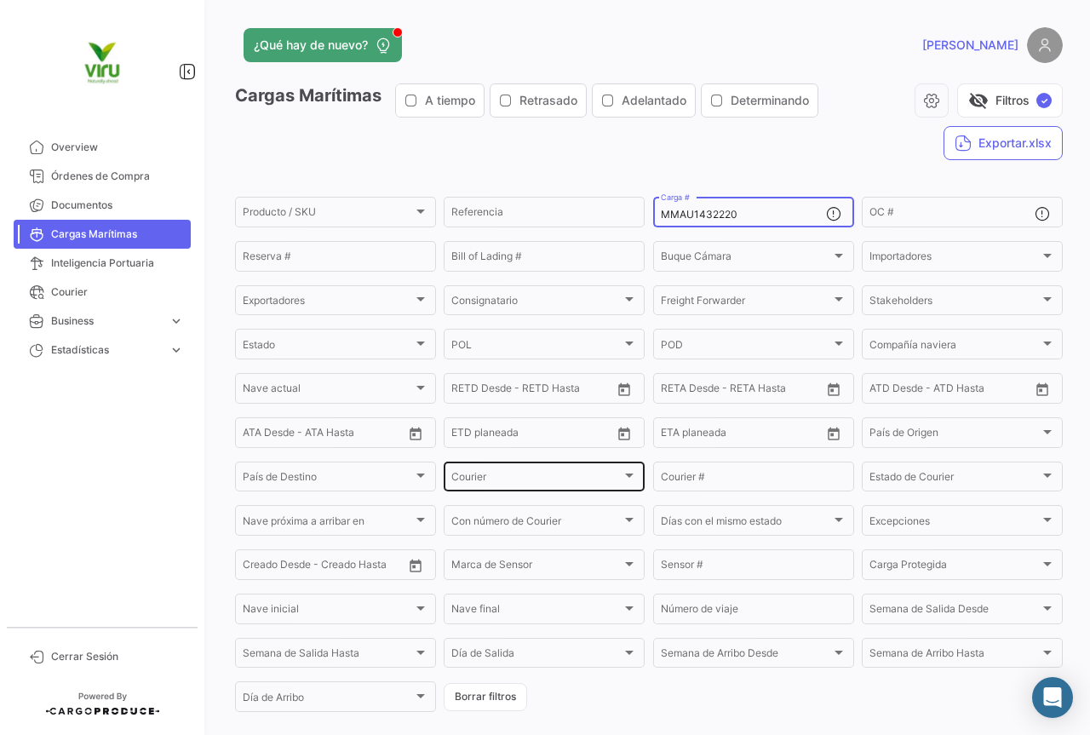
scroll to position [173, 0]
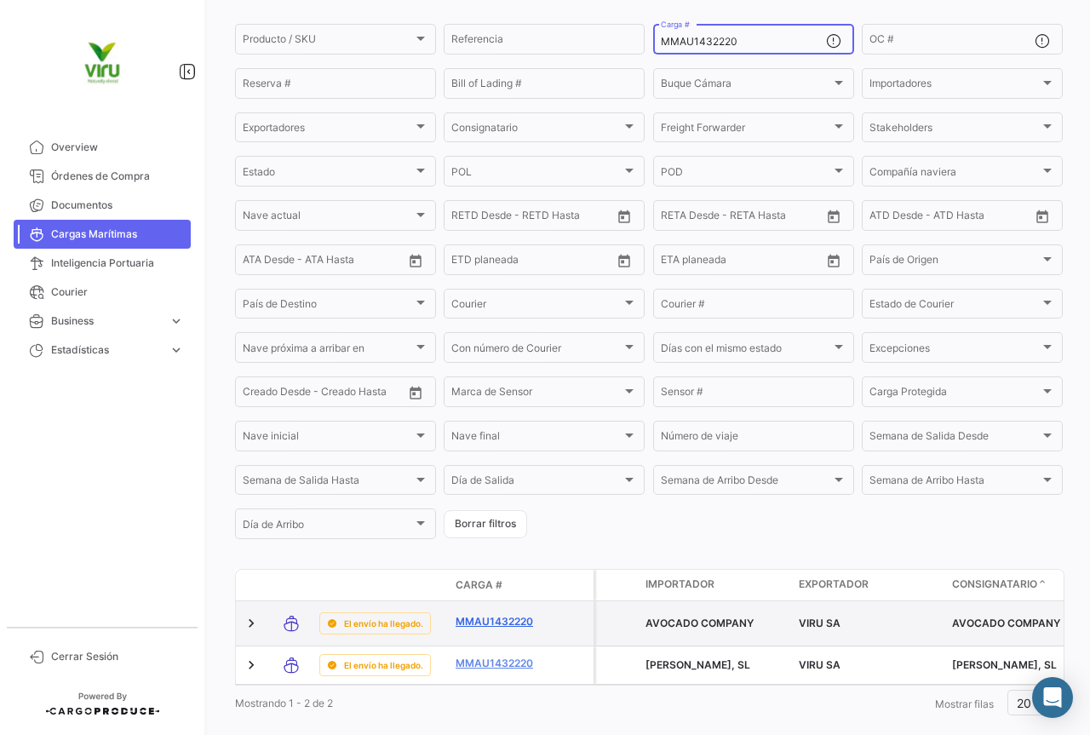
type input "MMAU1432220"
click at [492, 627] on link "MMAU1432220" at bounding box center [500, 621] width 89 height 15
